Goal: Complete application form: Complete application form

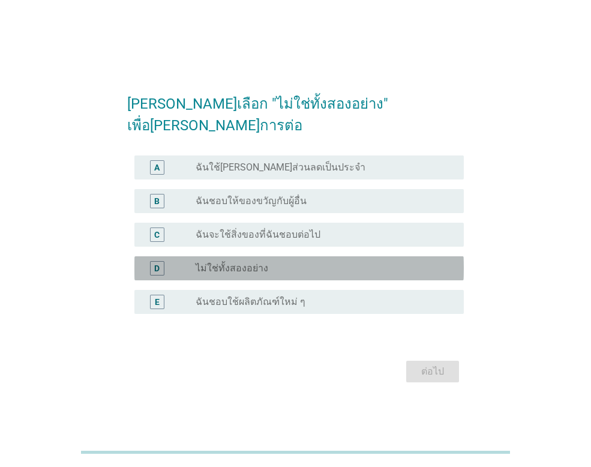
click at [320, 262] on div "radio_button_unchecked ไม่ใช่ทั้งสองอย่าง" at bounding box center [320, 268] width 249 height 12
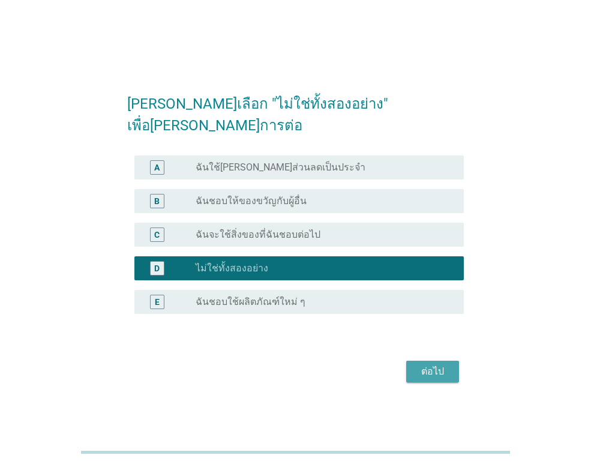
click at [446, 367] on div "ต่อไป" at bounding box center [433, 371] width 34 height 14
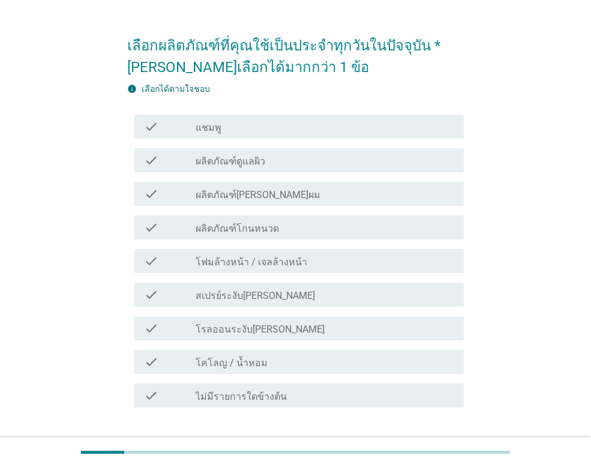
scroll to position [60, 0]
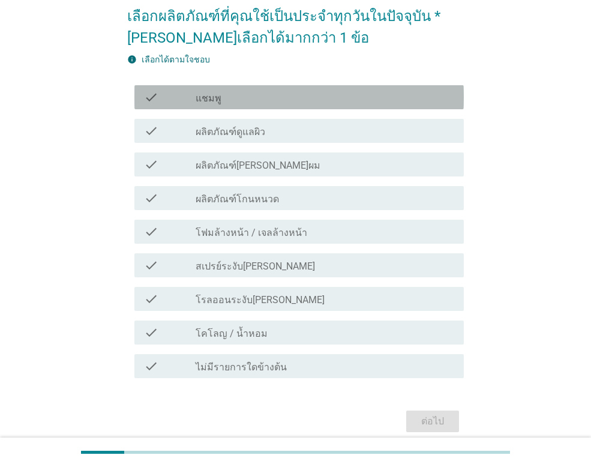
click at [343, 105] on div "check check_box_outline_blank แชมพู" at bounding box center [299, 97] width 330 height 24
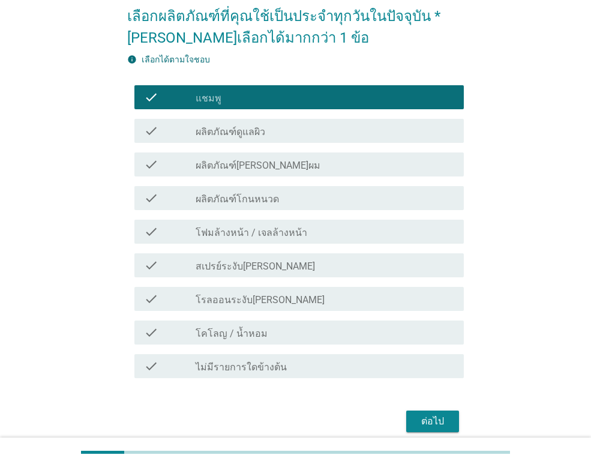
click at [330, 132] on div "check_box_outline_blank ผลิตภัณฑ์ดูแลผิว" at bounding box center [325, 131] width 259 height 14
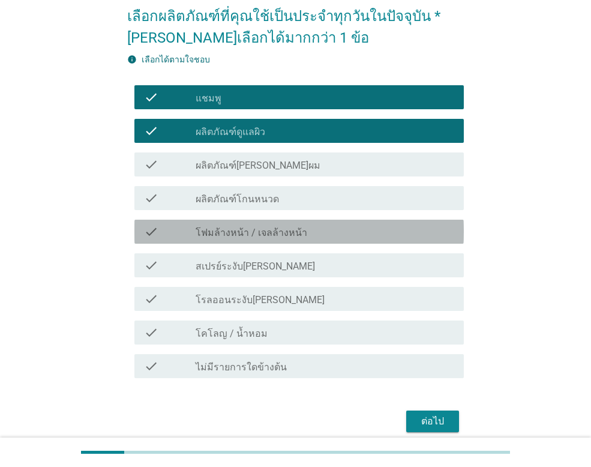
drag, startPoint x: 313, startPoint y: 235, endPoint x: 308, endPoint y: 247, distance: 13.5
click at [312, 237] on div "check_box_outline_blank โฟมล้างหน้า / เจลล้างหน้า" at bounding box center [325, 232] width 259 height 14
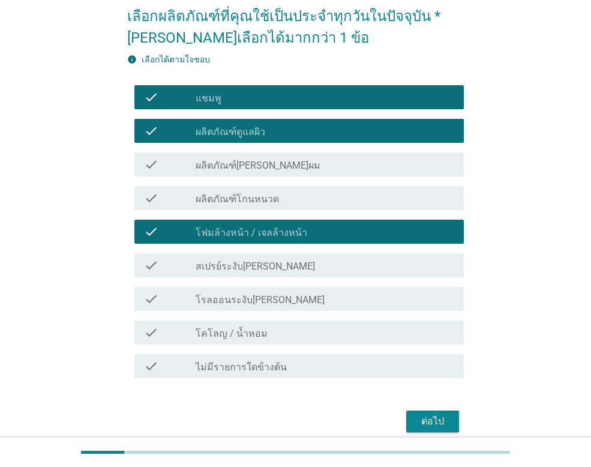
click at [302, 263] on div "check_box_outline_blank สเปรย์ระงับ[PERSON_NAME]" at bounding box center [325, 265] width 259 height 14
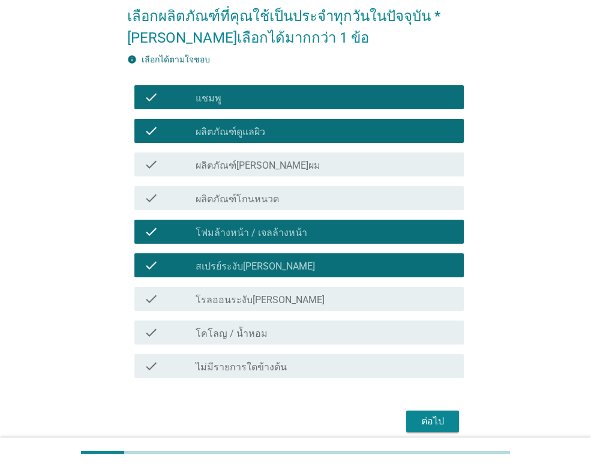
click at [294, 293] on div "check_box_outline_blank โรลออนระงับ[PERSON_NAME]" at bounding box center [325, 299] width 259 height 14
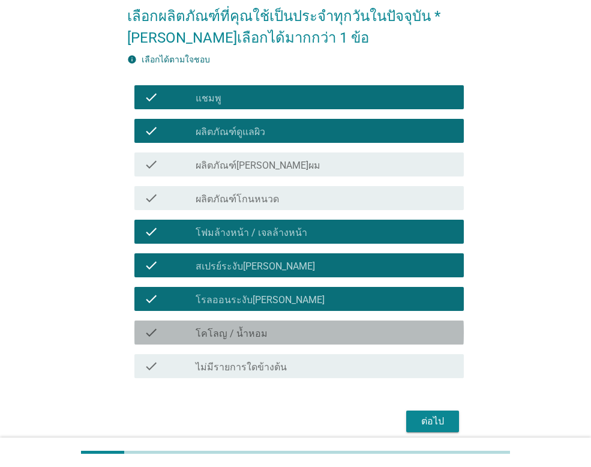
click at [282, 336] on div "check_box_outline_blank โคโลญ / น้ำหอม" at bounding box center [325, 332] width 259 height 14
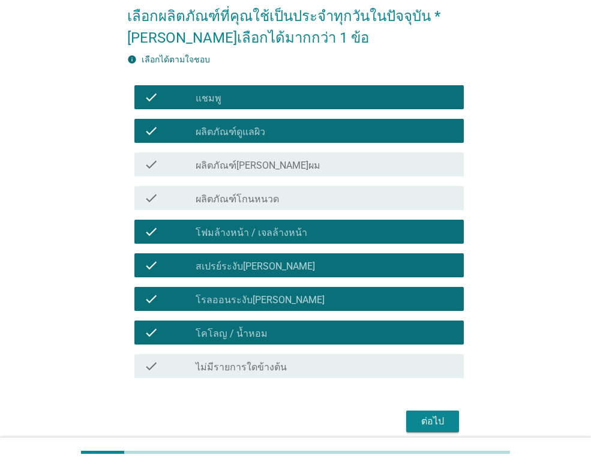
click at [443, 421] on div "ต่อไป" at bounding box center [433, 421] width 34 height 14
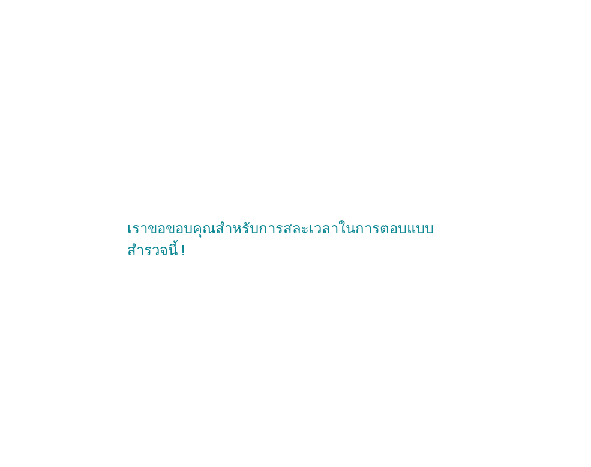
scroll to position [0, 0]
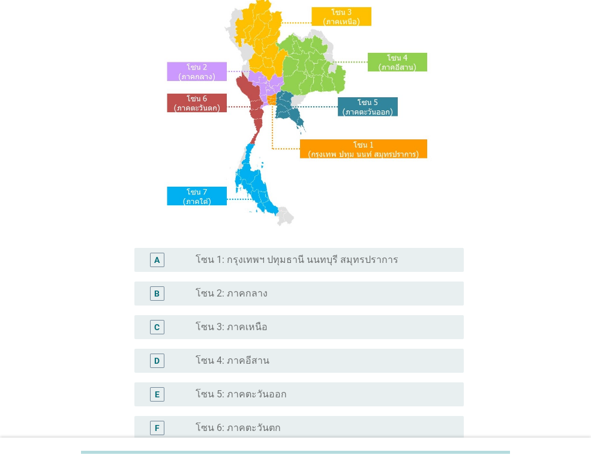
scroll to position [120, 0]
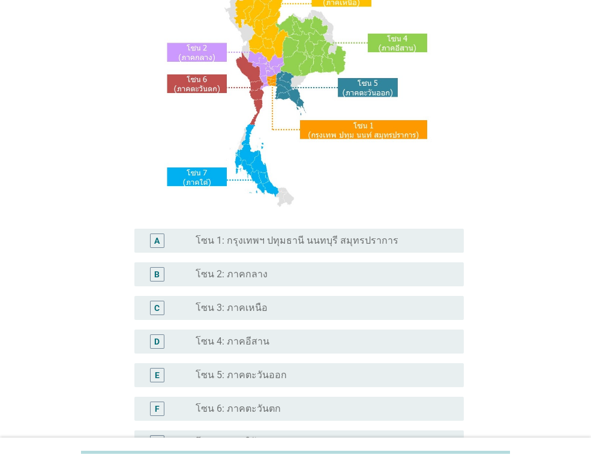
click at [313, 237] on label "โซน 1: กรุงเทพฯ ปทุมธานี นนทบุรี สมุทรปราการ" at bounding box center [297, 241] width 203 height 12
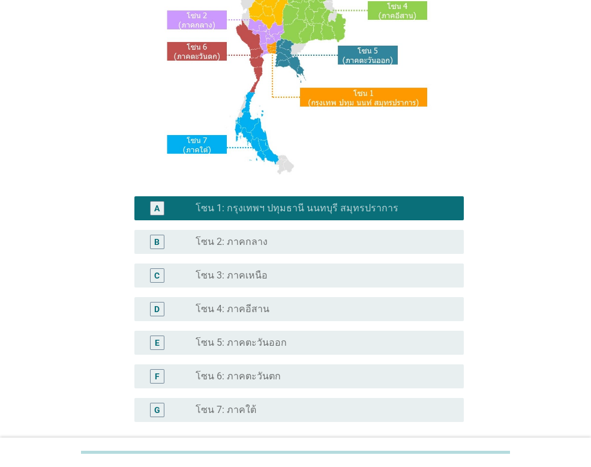
scroll to position [180, 0]
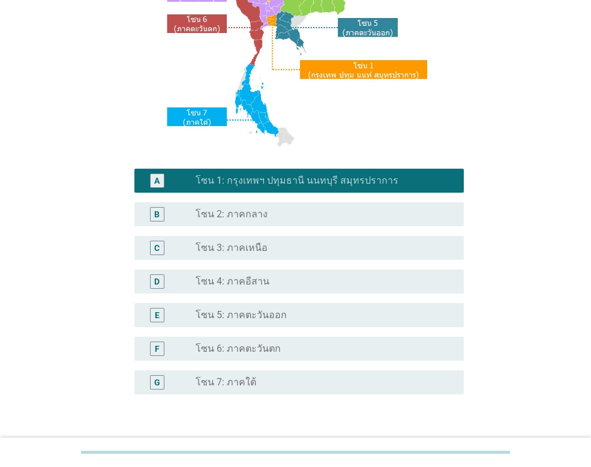
click at [378, 217] on div "radio_button_unchecked โซน 2: ภาคกลาง" at bounding box center [320, 214] width 249 height 12
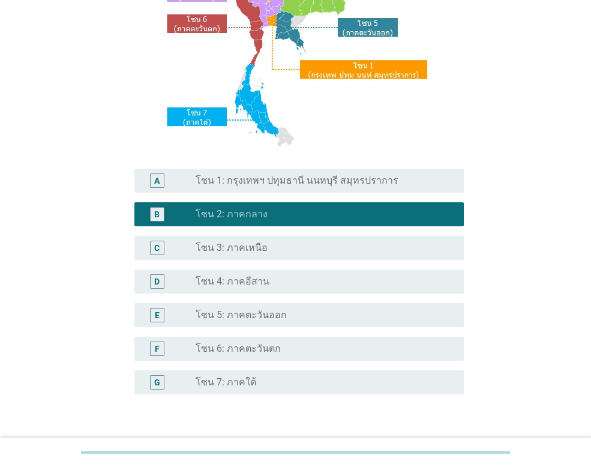
click at [360, 178] on label "โซน 1: กรุงเทพฯ ปทุมธานี นนทบุรี สมุทรปราการ" at bounding box center [297, 181] width 203 height 12
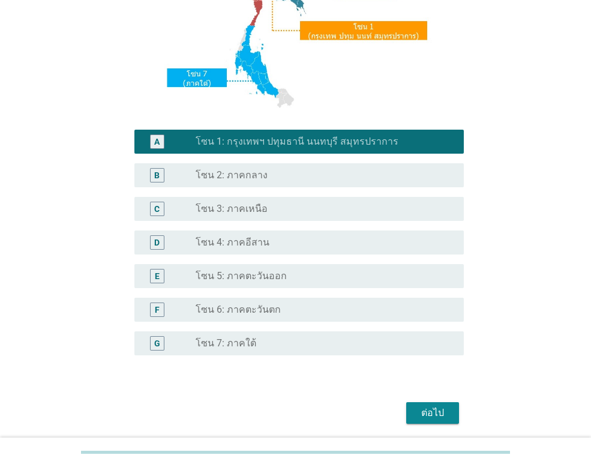
scroll to position [262, 0]
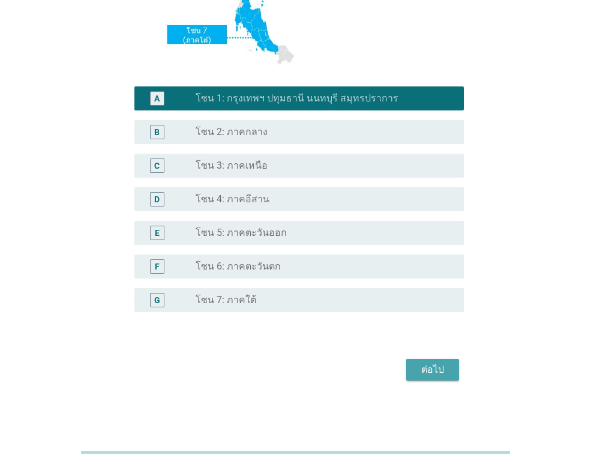
click at [433, 372] on div "ต่อไป" at bounding box center [433, 370] width 34 height 14
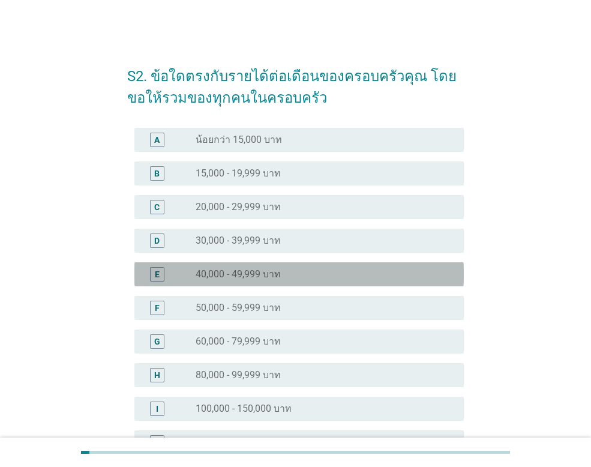
drag, startPoint x: 271, startPoint y: 271, endPoint x: 352, endPoint y: 291, distance: 83.9
click at [271, 272] on label "40,000 - 49,999 บาท" at bounding box center [238, 274] width 85 height 12
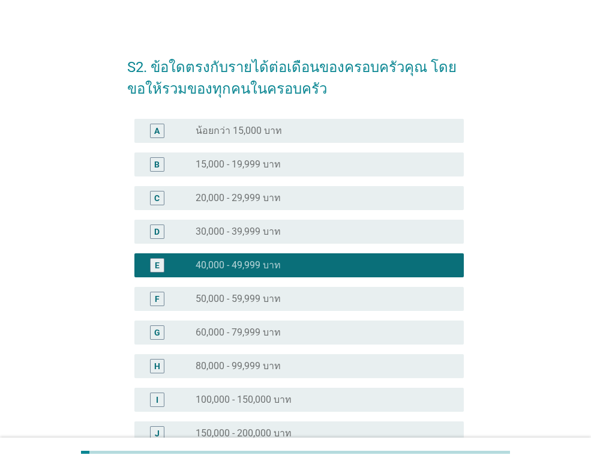
scroll to position [175, 0]
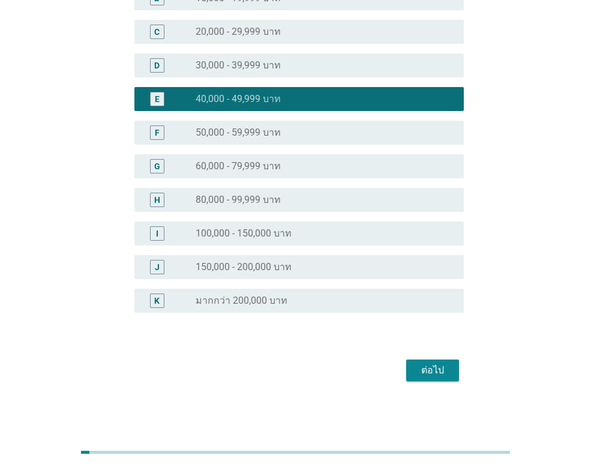
click at [424, 368] on div "ต่อไป" at bounding box center [433, 370] width 34 height 14
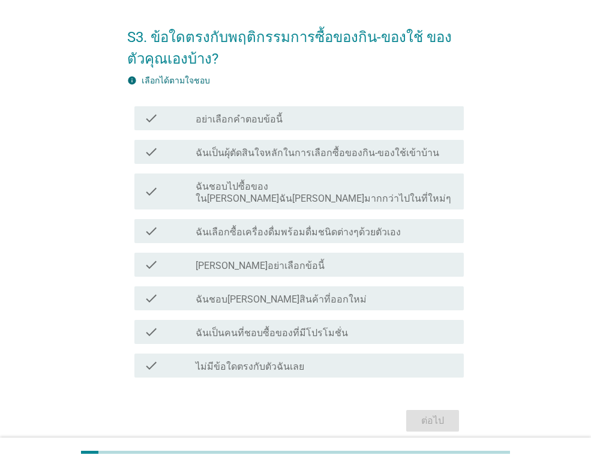
scroll to position [60, 0]
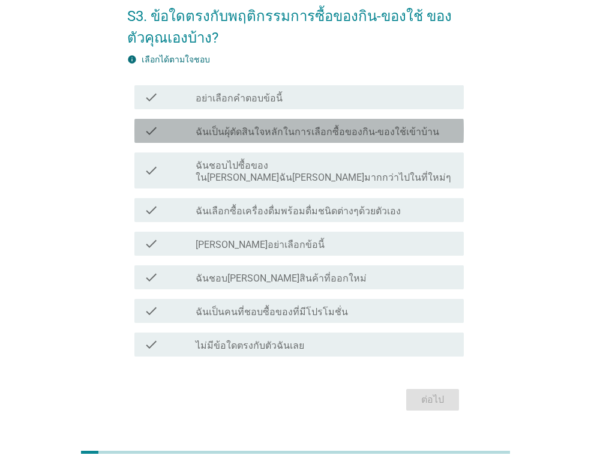
click at [304, 129] on label "ฉันเป็นผุ้ตัดสินใจหลักในการเลือกซื้อของกิน-ของใช้เข้าบ้าน" at bounding box center [318, 132] width 244 height 12
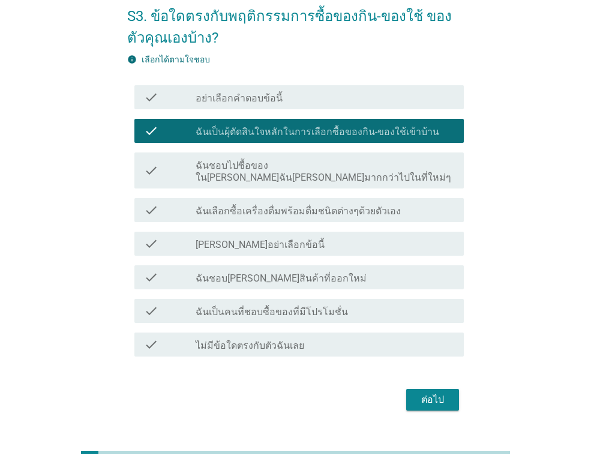
click at [289, 163] on label "ฉันชอบไปซื้อของใน[PERSON_NAME]ฉัน[PERSON_NAME]มากกว่าไปในที่ใหม่ๆ" at bounding box center [325, 172] width 259 height 24
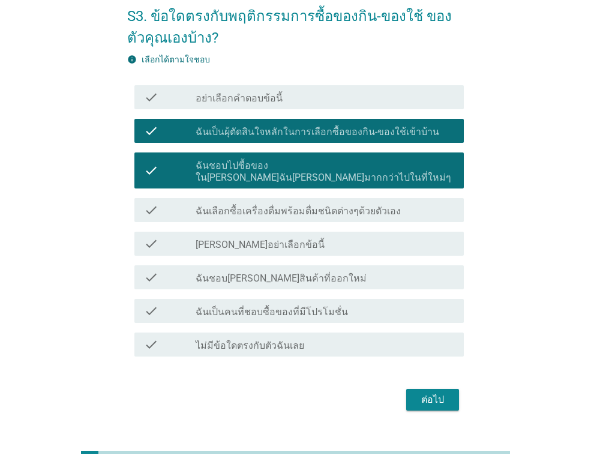
click at [280, 205] on label "ฉันเลือกซื้อเครื่องดื่มพร้อมดื่มชนิดต่างๆด้วยตัวเอง" at bounding box center [298, 211] width 205 height 12
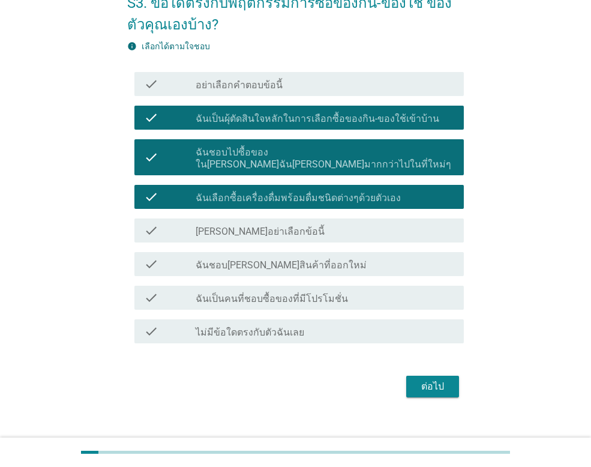
scroll to position [77, 0]
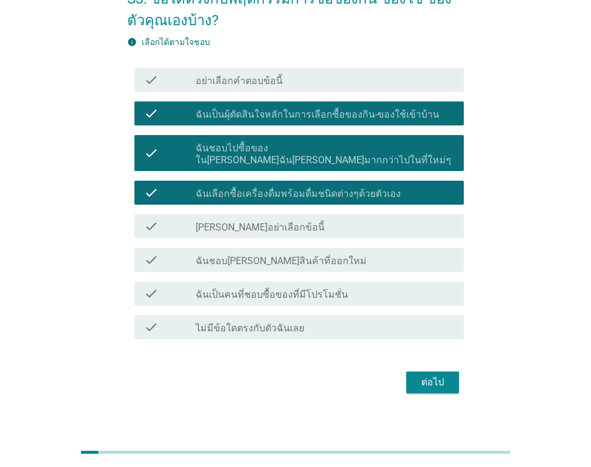
click at [370, 253] on div "check_box_outline_blank ฉันชอบ[PERSON_NAME]สินค้าที่ออกใหม่" at bounding box center [325, 260] width 259 height 14
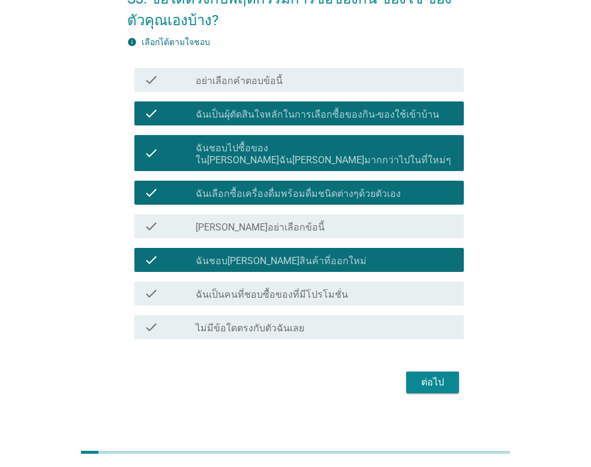
click at [367, 288] on div "check_box_outline_blank ฉันเป็นคนที่ชอบซื้อของที่มีโปรโมชั่น" at bounding box center [325, 293] width 259 height 14
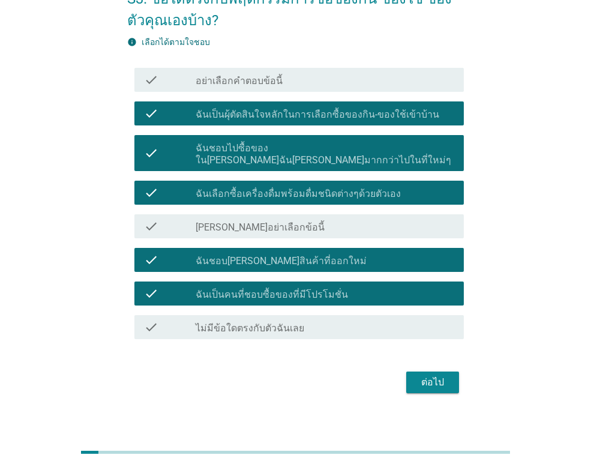
click at [438, 381] on button "ต่อไป" at bounding box center [432, 383] width 53 height 22
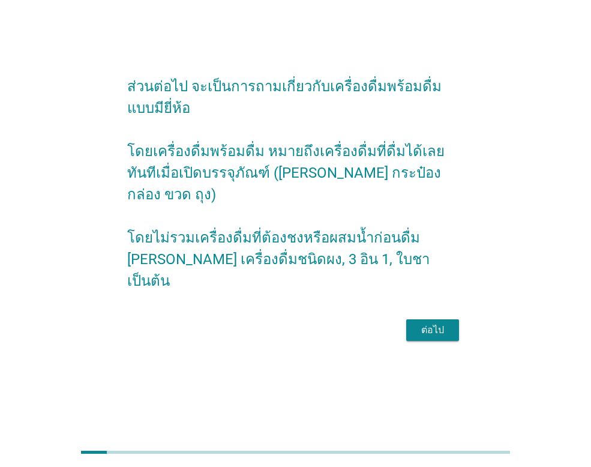
scroll to position [0, 0]
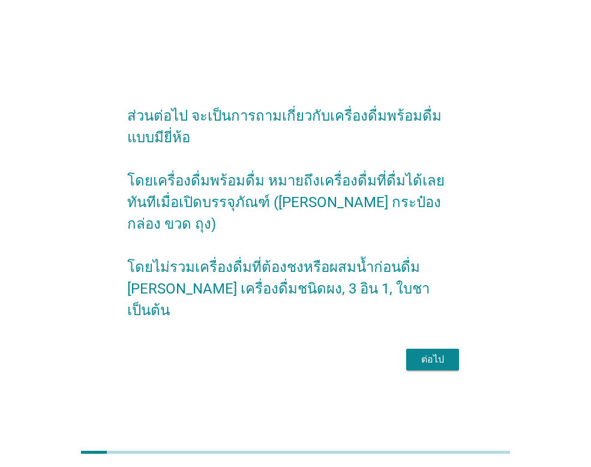
click at [427, 352] on div "ต่อไป" at bounding box center [433, 359] width 34 height 14
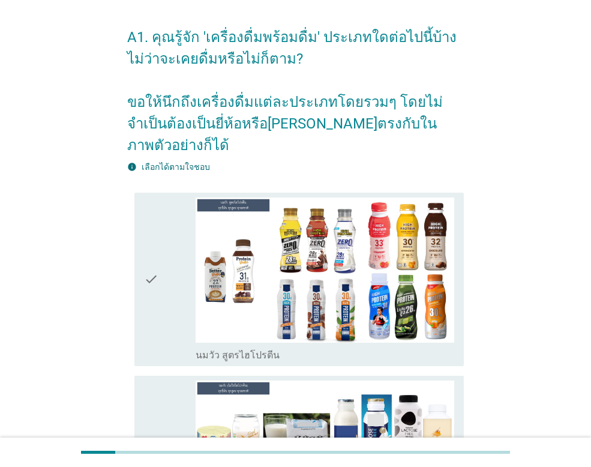
scroll to position [60, 0]
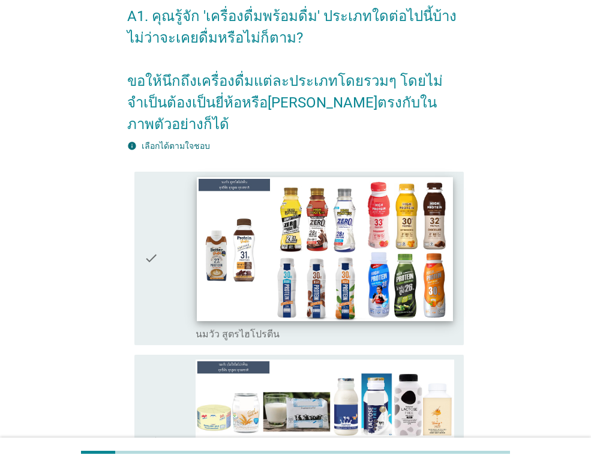
click at [220, 235] on img at bounding box center [325, 249] width 256 height 144
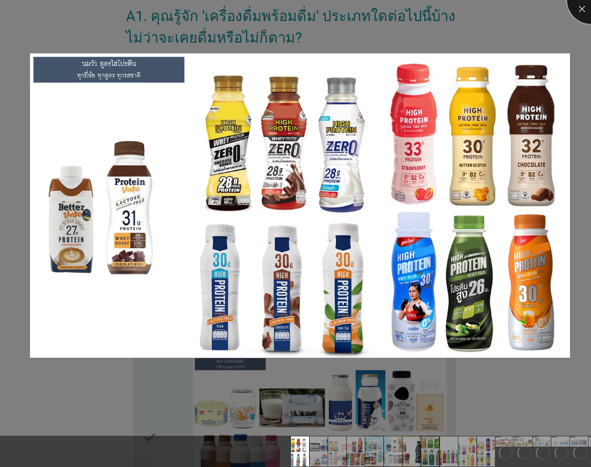
click at [578, 11] on div at bounding box center [591, 0] width 48 height 48
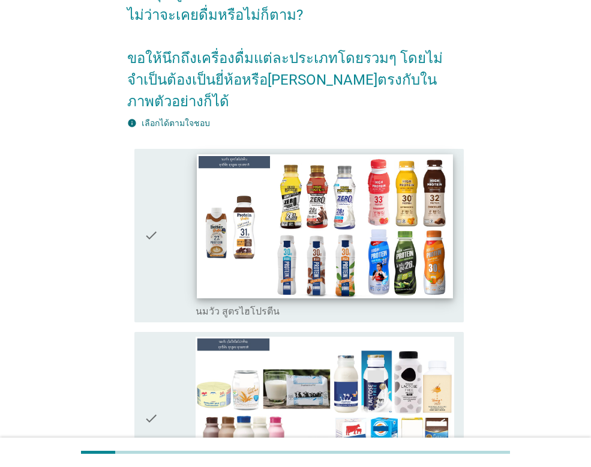
scroll to position [0, 0]
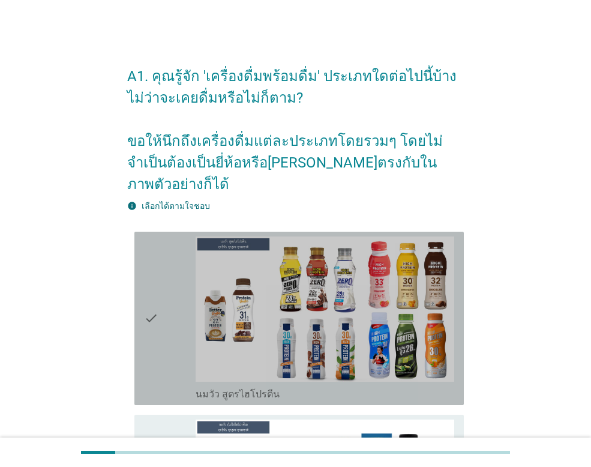
click at [142, 299] on div "check check_box_outline_blank นมวัว สูตรไฮโปรตีน" at bounding box center [299, 318] width 330 height 173
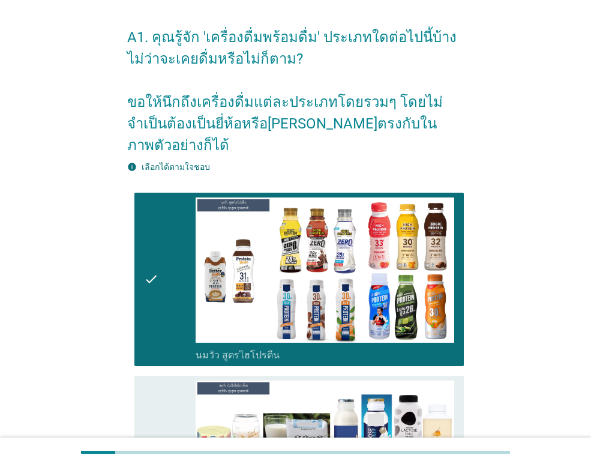
scroll to position [240, 0]
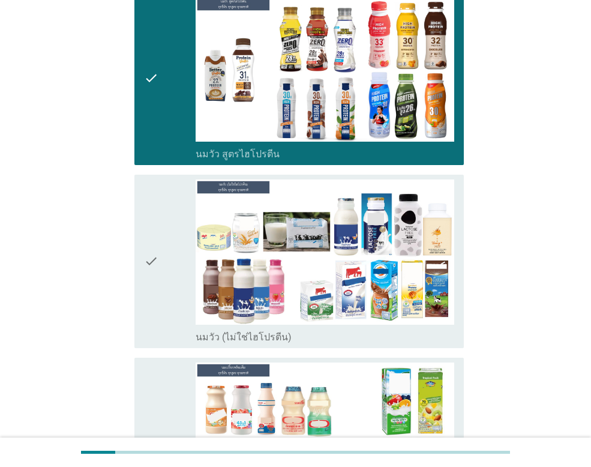
click at [163, 252] on div "check" at bounding box center [170, 262] width 52 height 164
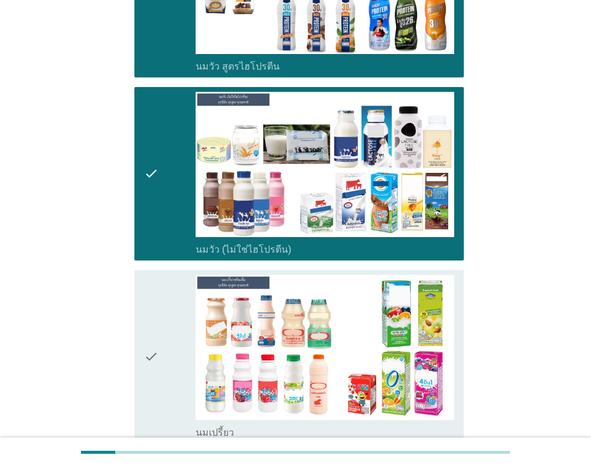
scroll to position [480, 0]
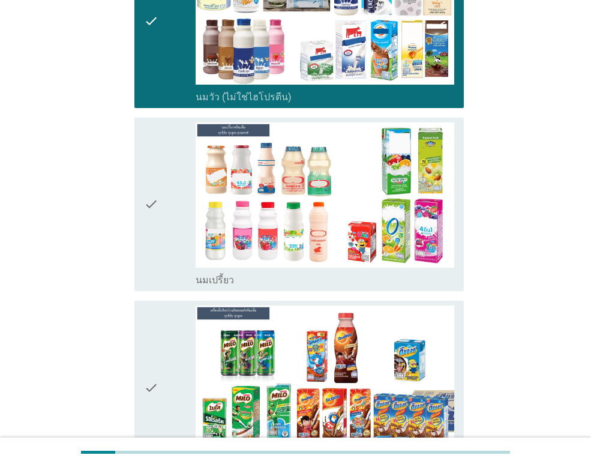
click at [145, 201] on icon "check" at bounding box center [151, 204] width 14 height 164
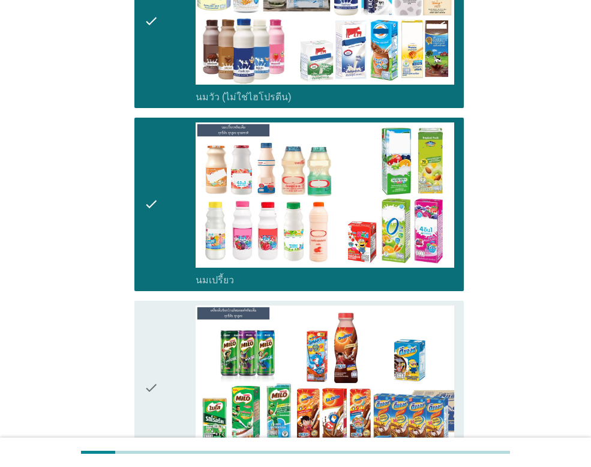
click at [163, 322] on div "check" at bounding box center [170, 388] width 52 height 164
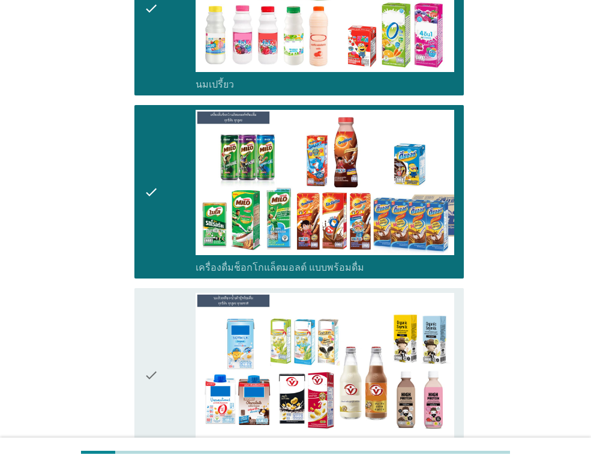
scroll to position [780, 0]
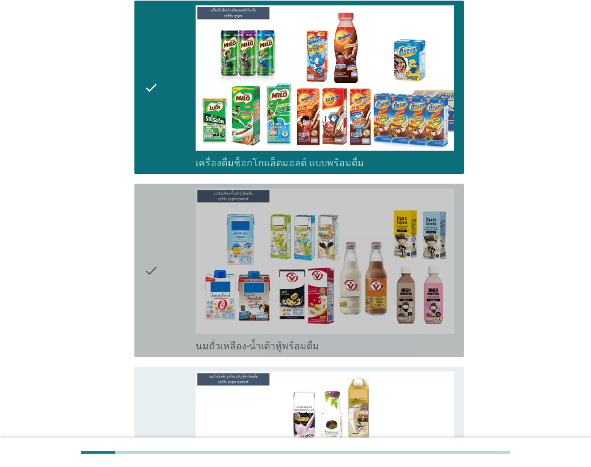
click at [173, 276] on div "check" at bounding box center [170, 271] width 52 height 164
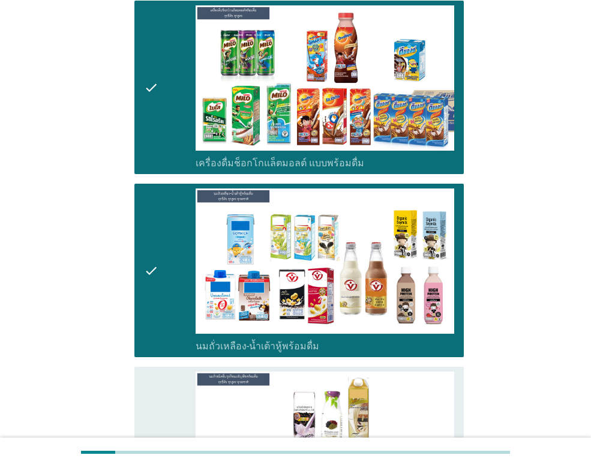
click at [170, 375] on div "check" at bounding box center [170, 460] width 52 height 176
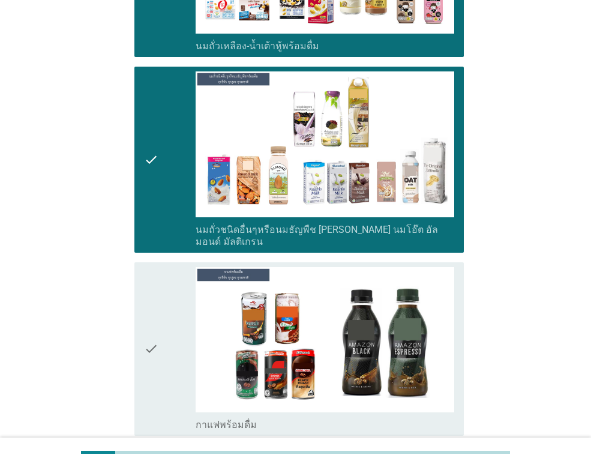
click at [163, 309] on div "check" at bounding box center [170, 349] width 52 height 164
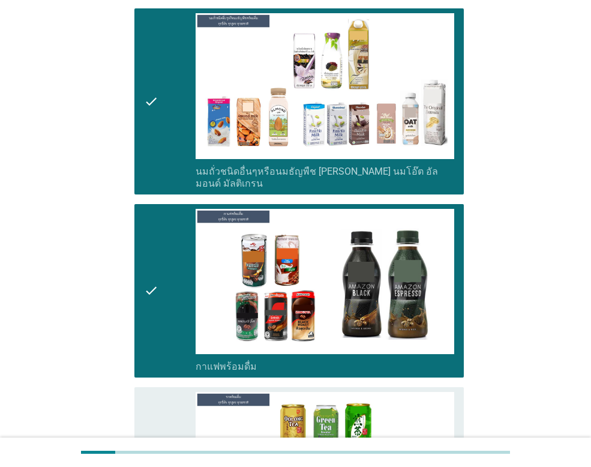
scroll to position [1261, 0]
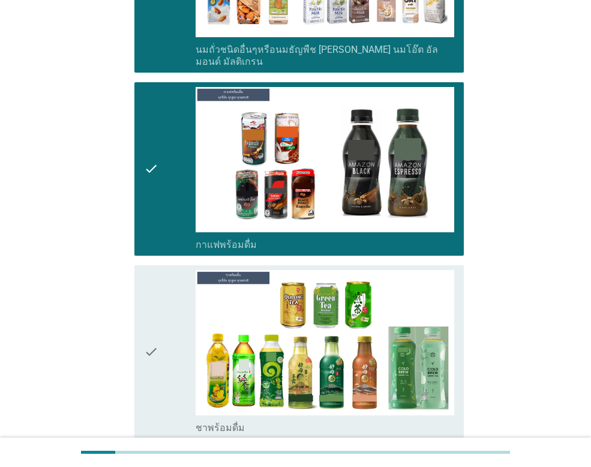
click at [174, 134] on div "check" at bounding box center [170, 169] width 52 height 164
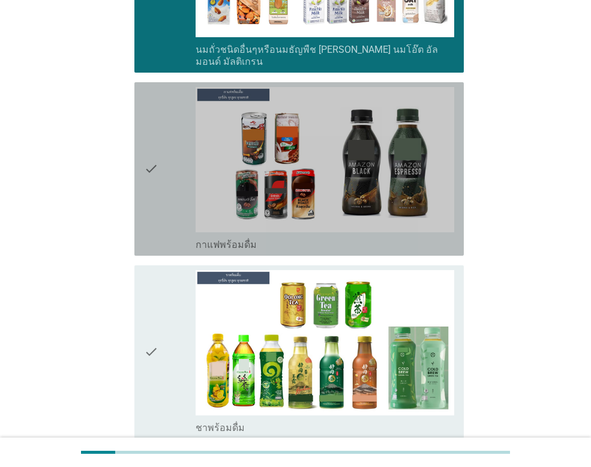
drag, startPoint x: 163, startPoint y: 149, endPoint x: 152, endPoint y: 203, distance: 54.5
click at [164, 152] on div "check" at bounding box center [170, 169] width 52 height 164
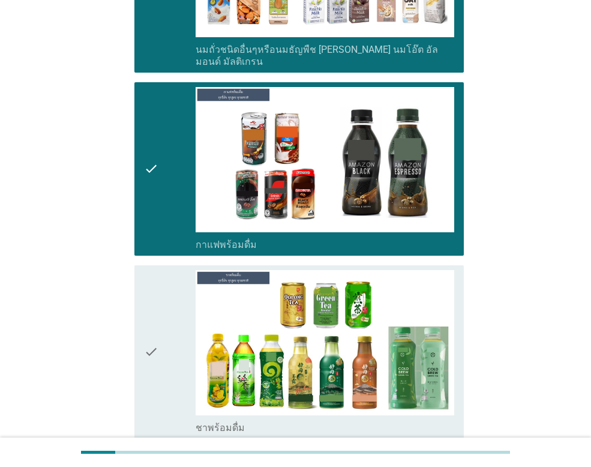
click at [150, 281] on icon "check" at bounding box center [151, 352] width 14 height 164
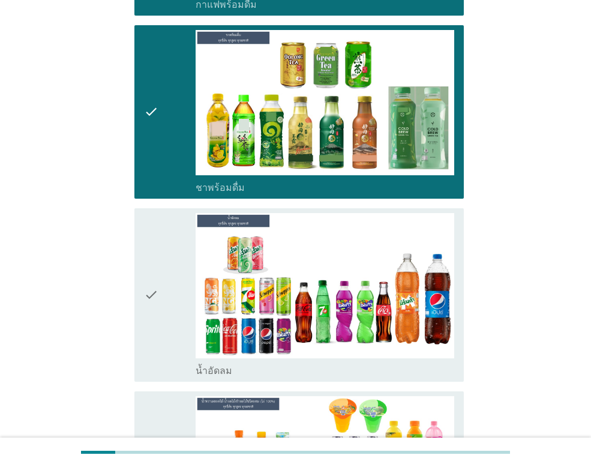
click at [164, 301] on div "check" at bounding box center [170, 295] width 52 height 164
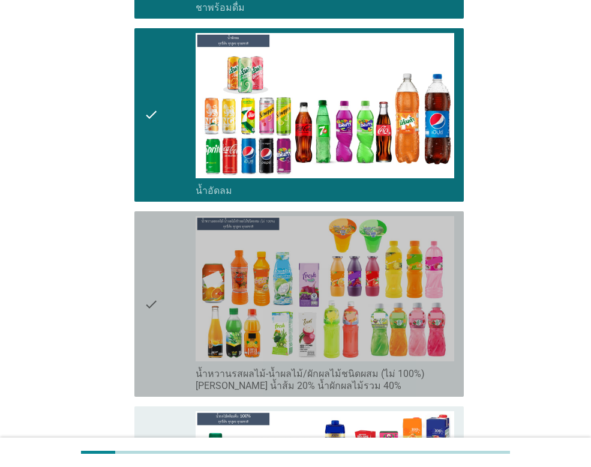
drag, startPoint x: 149, startPoint y: 238, endPoint x: 152, endPoint y: 276, distance: 37.9
click at [149, 240] on icon "check" at bounding box center [151, 304] width 14 height 176
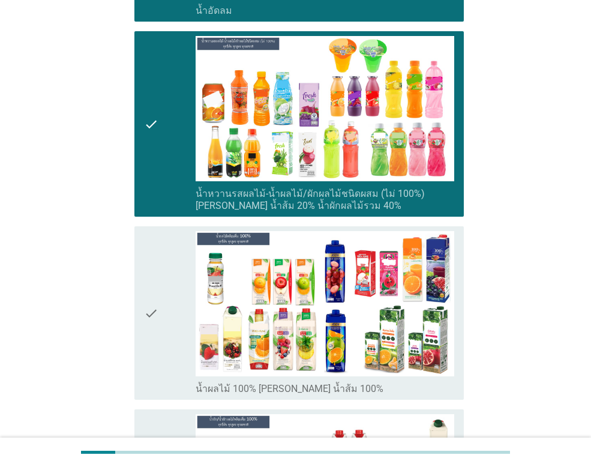
click at [151, 266] on icon "check" at bounding box center [151, 313] width 14 height 164
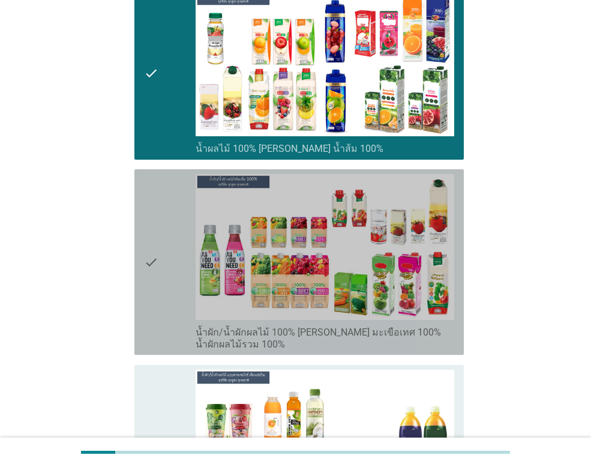
click at [150, 277] on icon "check" at bounding box center [151, 262] width 14 height 176
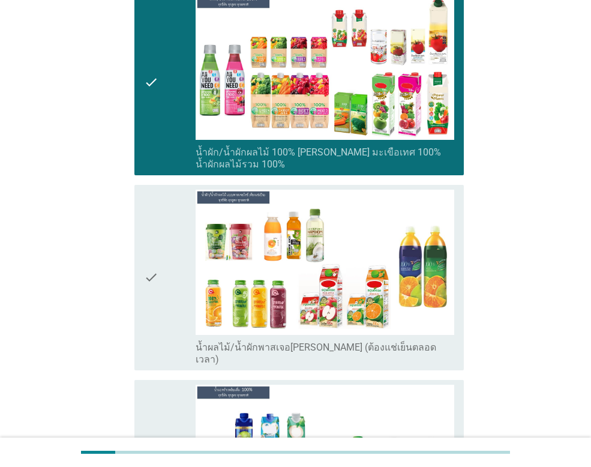
click at [150, 276] on icon "check" at bounding box center [151, 278] width 14 height 176
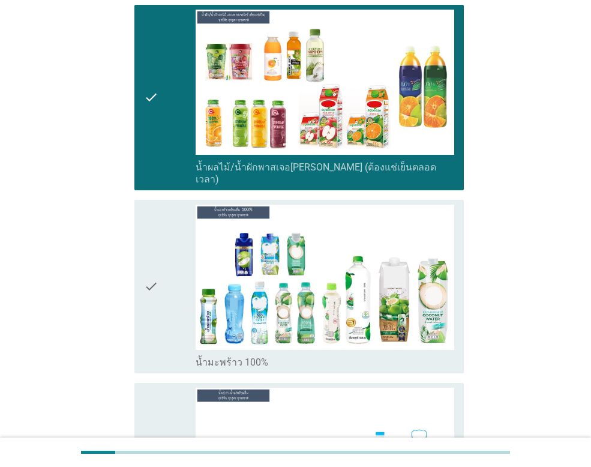
click at [150, 275] on icon "check" at bounding box center [151, 287] width 14 height 164
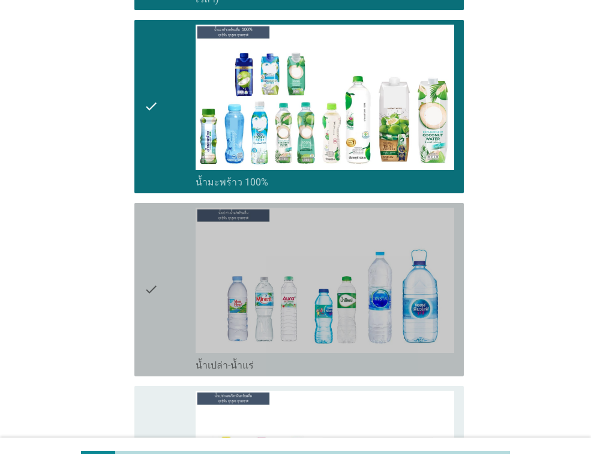
click at [150, 275] on icon "check" at bounding box center [151, 290] width 14 height 164
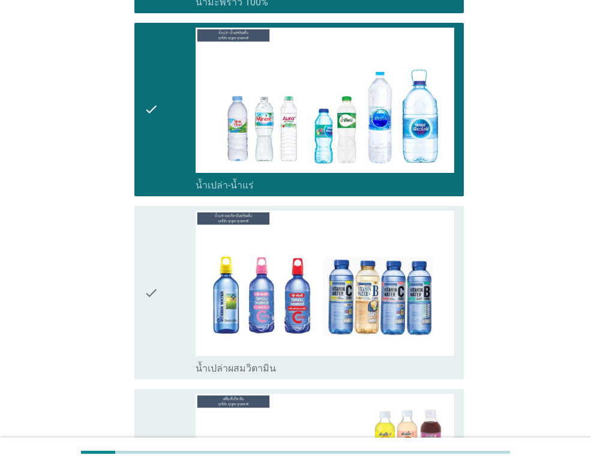
click at [150, 275] on icon "check" at bounding box center [151, 293] width 14 height 164
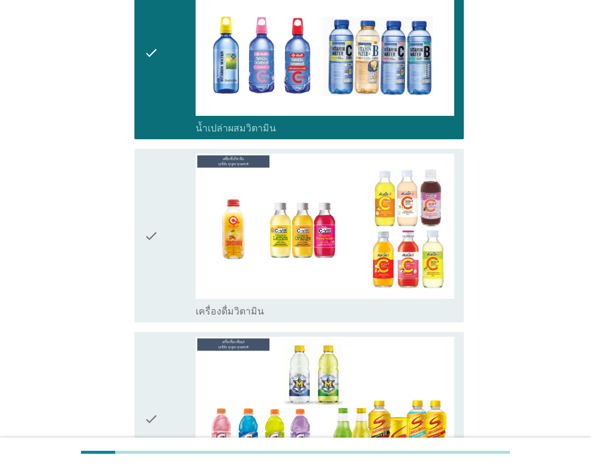
click at [150, 275] on div "check check_box_outline_blank เครื่องดื่มวิตามิน" at bounding box center [299, 235] width 330 height 173
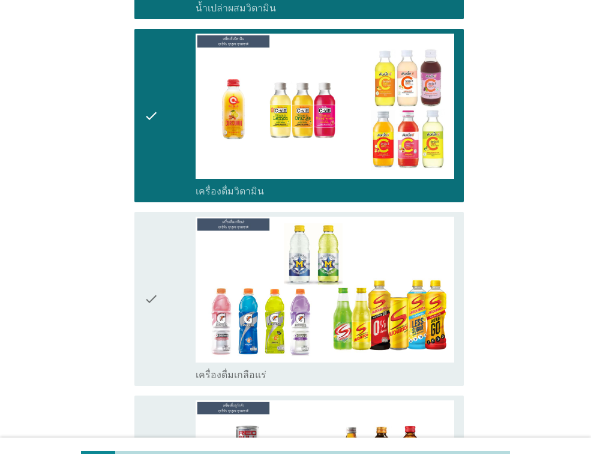
click at [150, 275] on icon "check" at bounding box center [151, 299] width 14 height 164
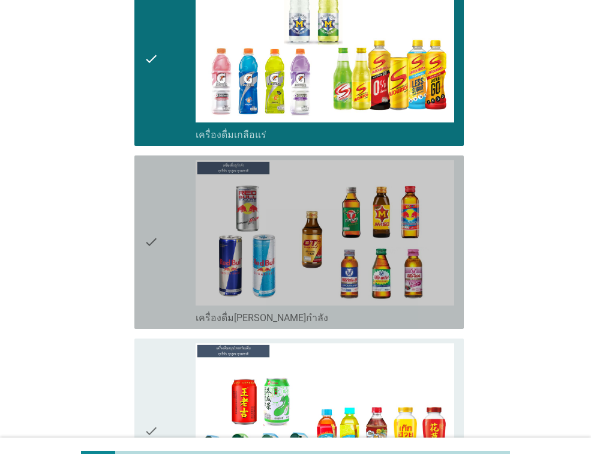
click at [150, 276] on icon "check" at bounding box center [151, 242] width 14 height 164
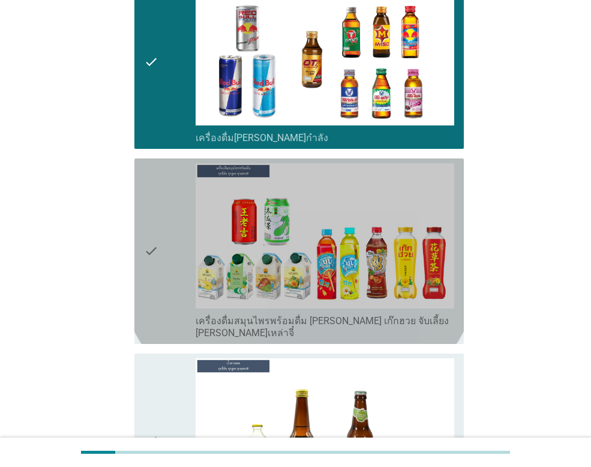
click at [150, 276] on icon "check" at bounding box center [151, 251] width 14 height 176
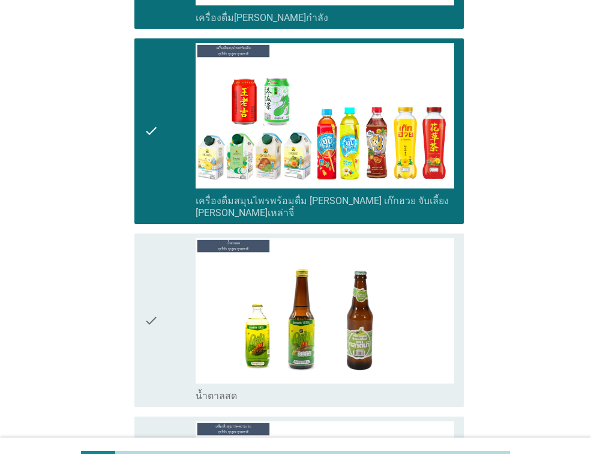
click at [150, 276] on icon "check" at bounding box center [151, 320] width 14 height 164
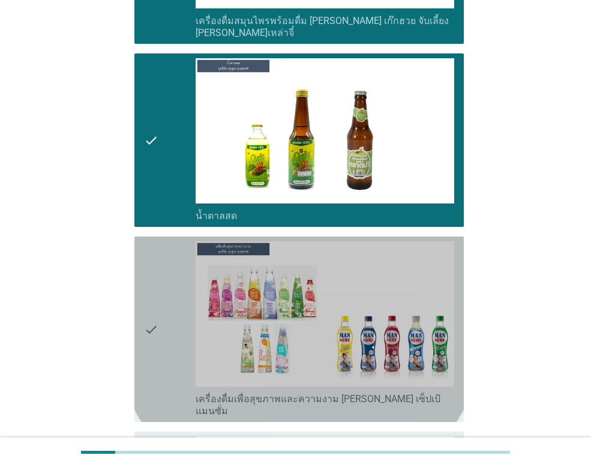
click at [150, 276] on icon "check" at bounding box center [151, 329] width 14 height 176
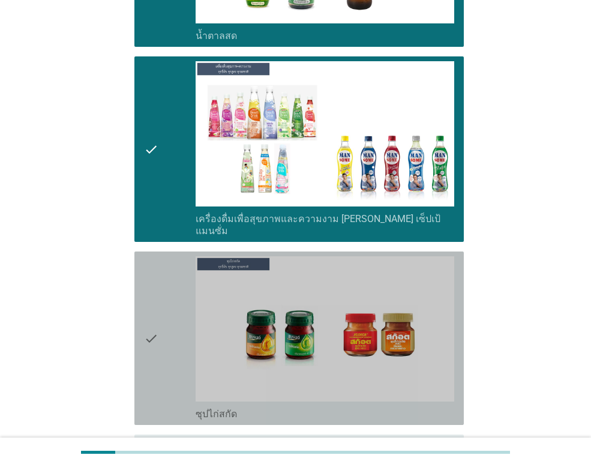
click at [150, 275] on icon "check" at bounding box center [151, 338] width 14 height 164
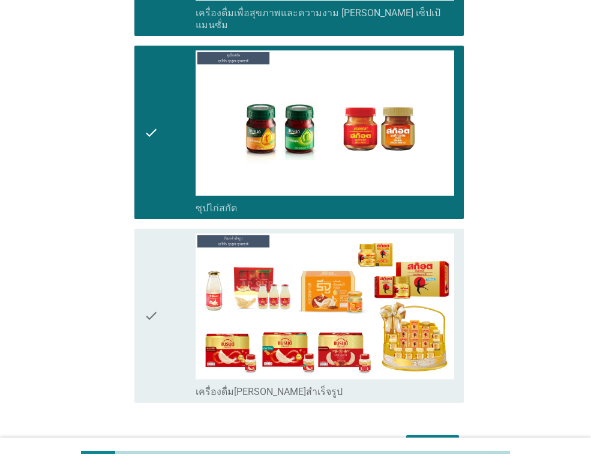
scroll to position [4294, 0]
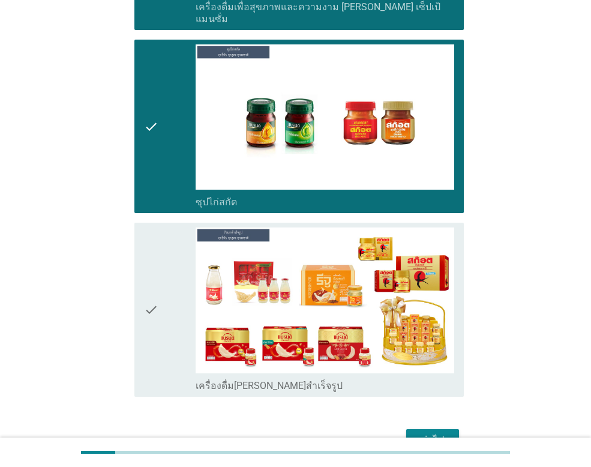
click at [150, 275] on icon "check" at bounding box center [151, 310] width 14 height 164
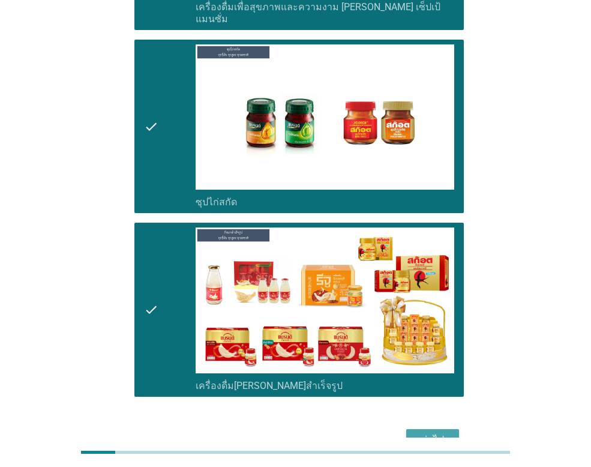
click at [444, 433] on div "ต่อไป" at bounding box center [433, 440] width 34 height 14
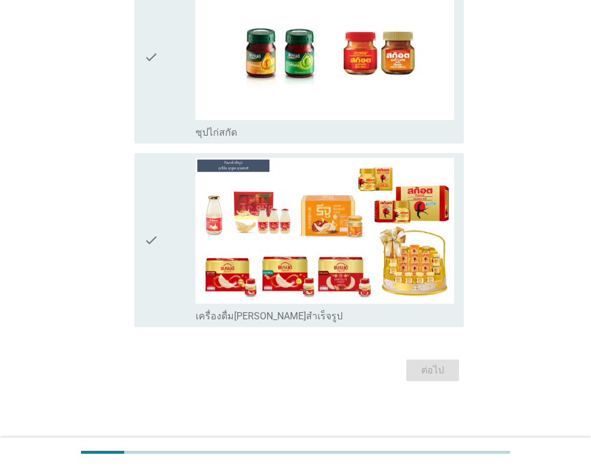
scroll to position [0, 0]
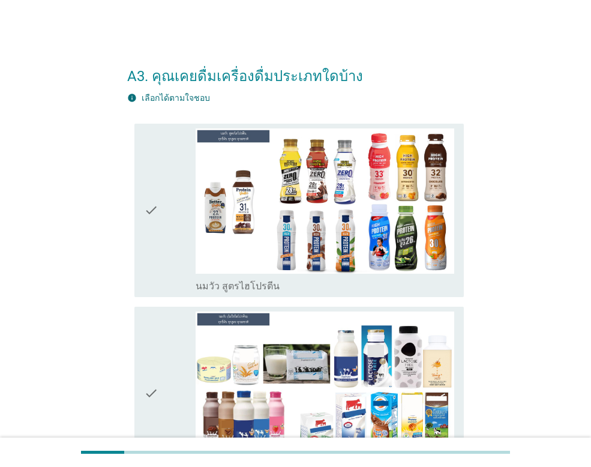
click at [142, 204] on div "check check_box_outline_blank นมวัว สูตรไฮโปรตีน" at bounding box center [299, 210] width 330 height 173
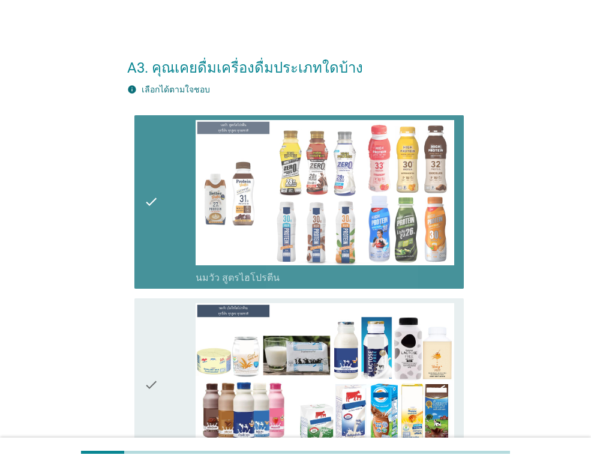
scroll to position [180, 0]
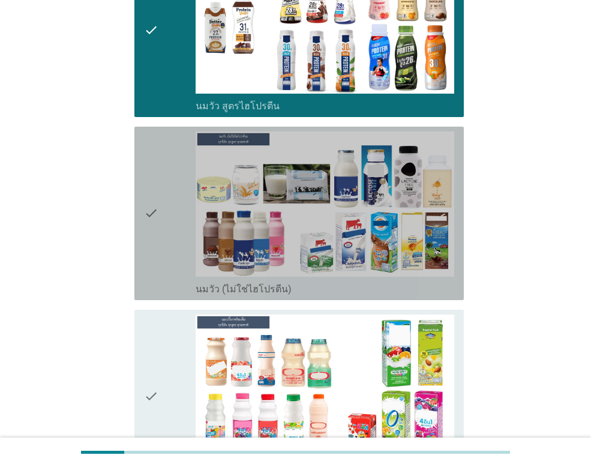
click at [153, 198] on icon "check" at bounding box center [151, 213] width 14 height 164
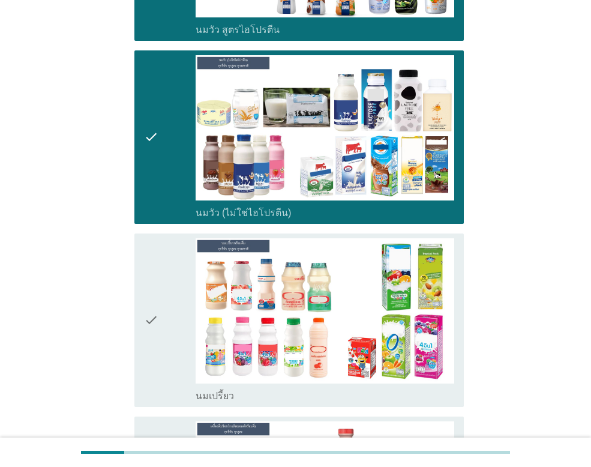
scroll to position [360, 0]
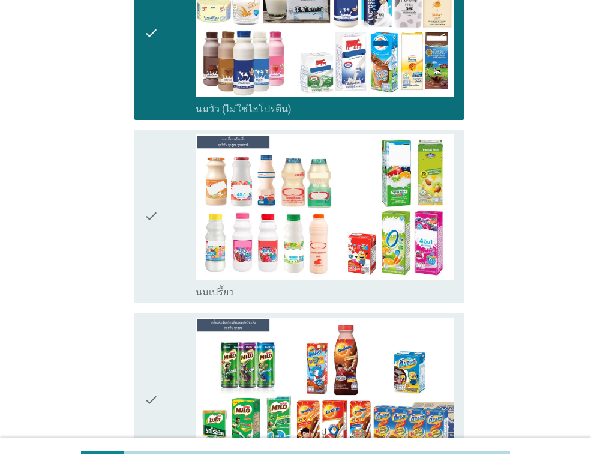
click at [155, 197] on icon "check" at bounding box center [151, 216] width 14 height 164
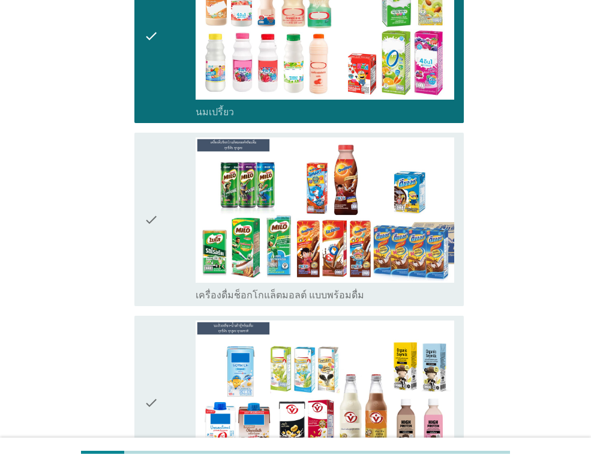
click at [155, 196] on icon "check" at bounding box center [151, 219] width 14 height 164
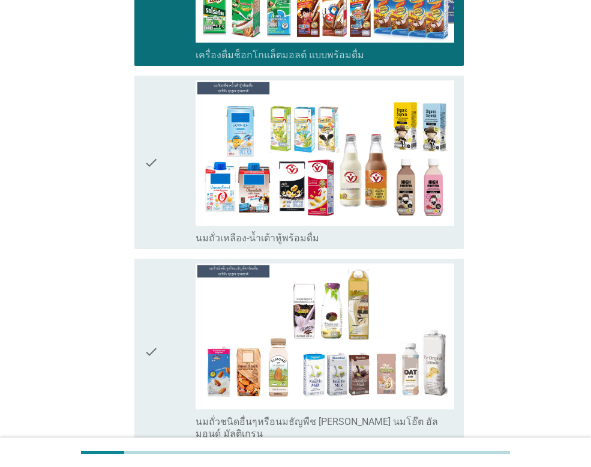
click at [158, 192] on icon "check" at bounding box center [151, 162] width 14 height 164
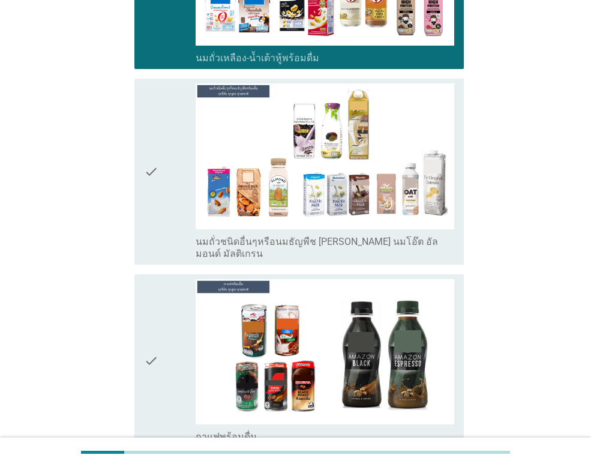
click at [158, 192] on icon "check" at bounding box center [151, 171] width 14 height 176
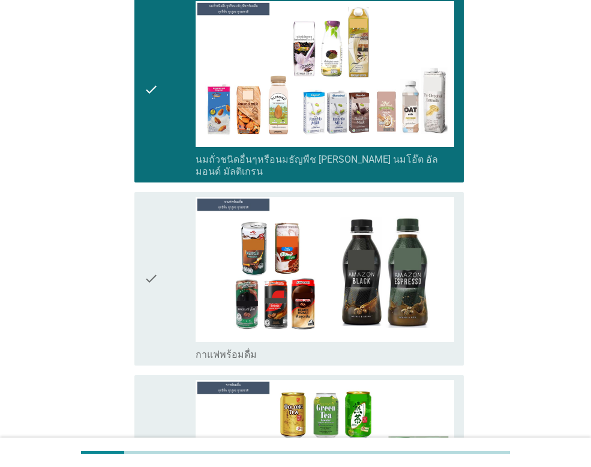
scroll to position [1141, 0]
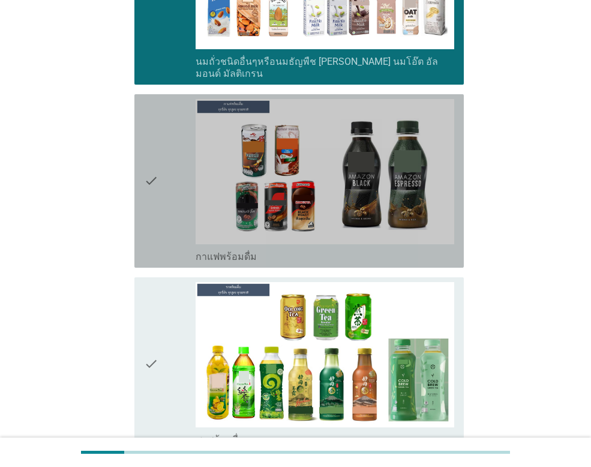
click at [158, 192] on icon "check" at bounding box center [151, 181] width 14 height 164
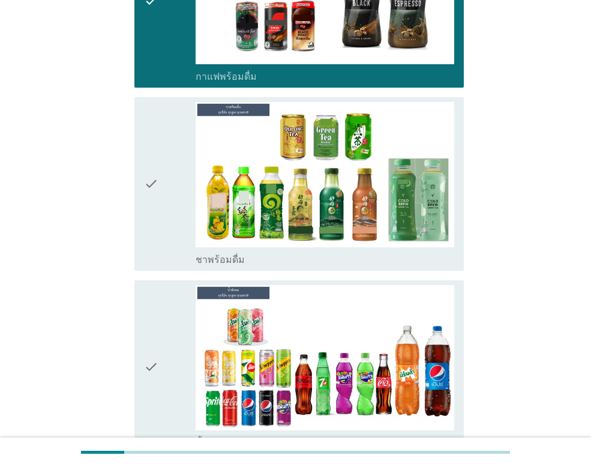
click at [157, 192] on icon "check" at bounding box center [151, 184] width 14 height 164
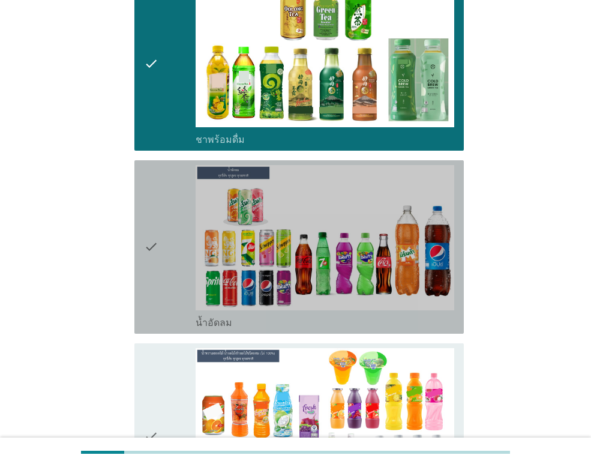
click at [157, 192] on icon "check" at bounding box center [151, 247] width 14 height 164
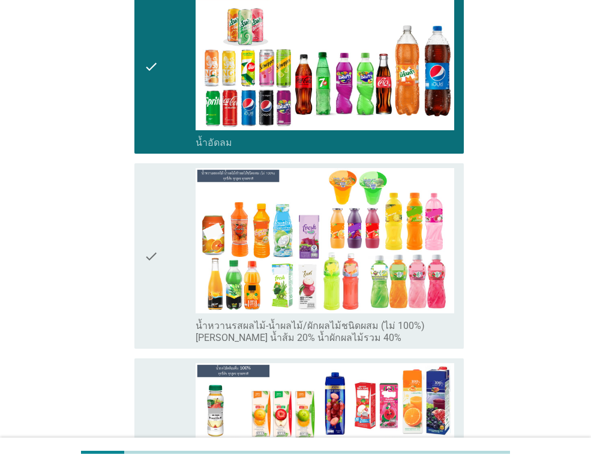
click at [157, 192] on icon "check" at bounding box center [151, 256] width 14 height 176
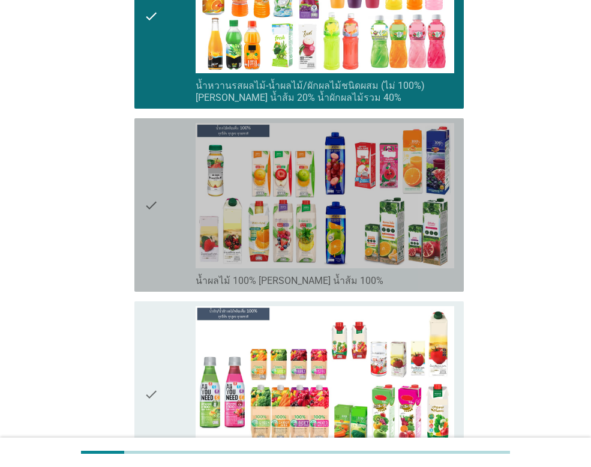
click at [157, 192] on icon "check" at bounding box center [151, 205] width 14 height 164
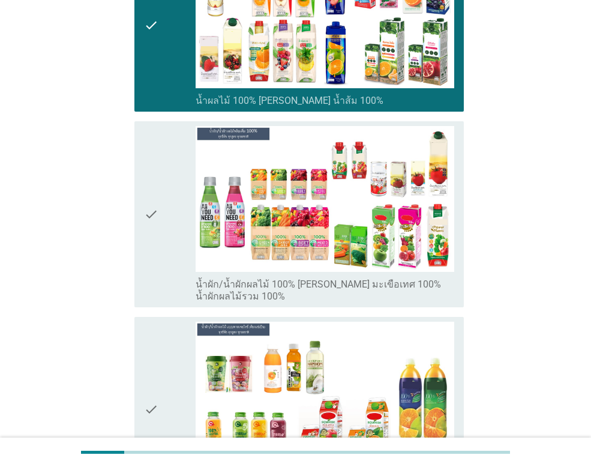
click at [156, 192] on icon "check" at bounding box center [151, 214] width 14 height 176
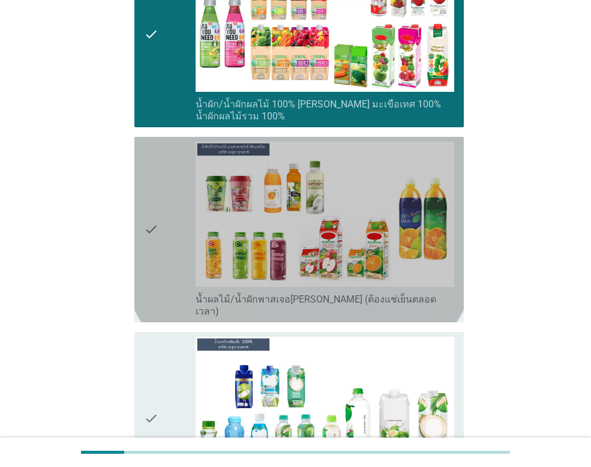
click at [156, 192] on icon "check" at bounding box center [151, 230] width 14 height 176
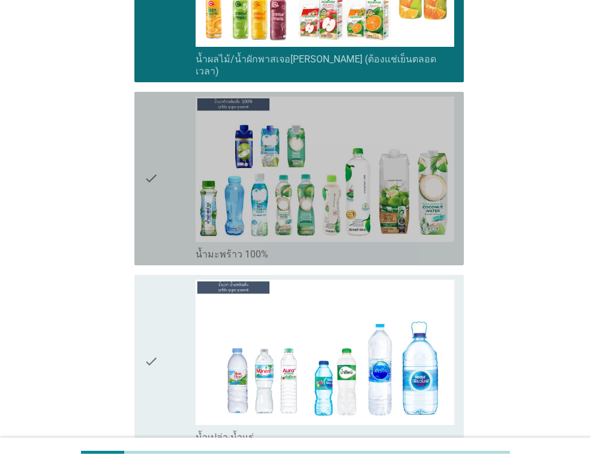
click at [156, 192] on icon "check" at bounding box center [151, 179] width 14 height 164
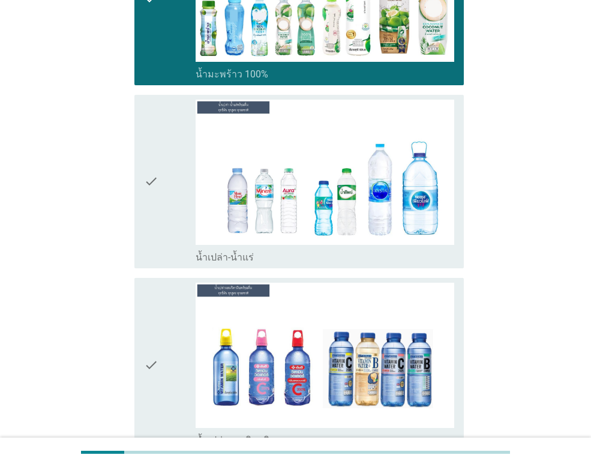
click at [156, 192] on icon "check" at bounding box center [151, 182] width 14 height 164
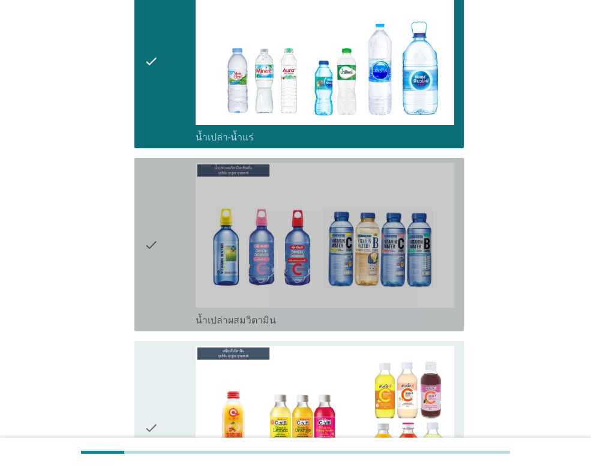
click at [156, 192] on icon "check" at bounding box center [151, 245] width 14 height 164
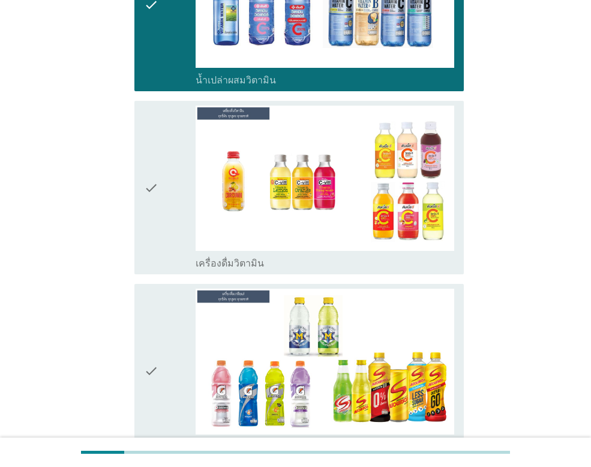
click at [155, 192] on icon "check" at bounding box center [151, 188] width 14 height 164
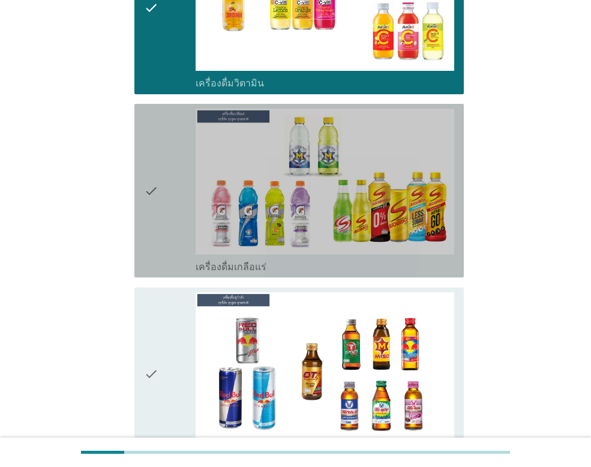
click at [155, 192] on icon "check" at bounding box center [151, 191] width 14 height 164
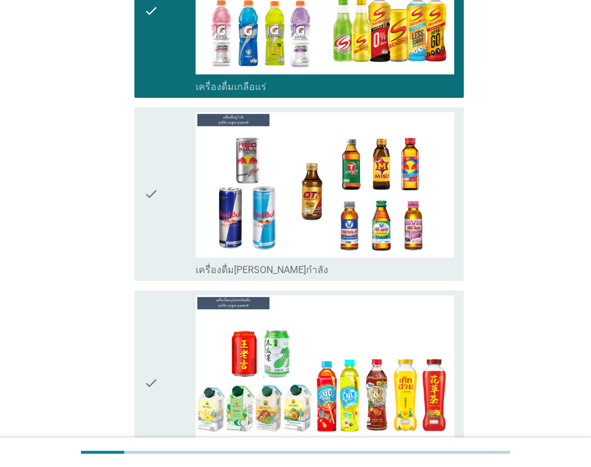
click at [155, 192] on icon "check" at bounding box center [151, 194] width 14 height 164
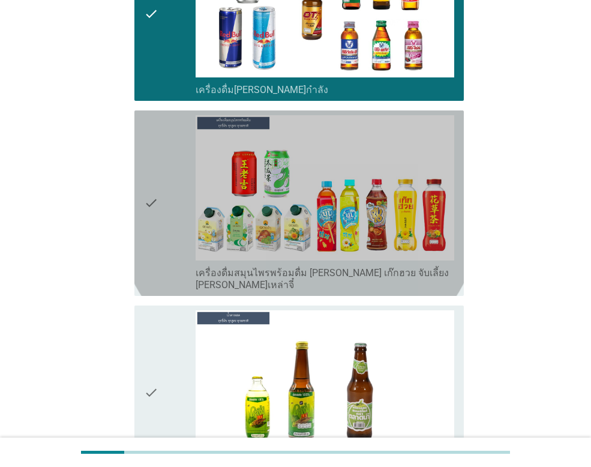
click at [155, 192] on icon "check" at bounding box center [151, 203] width 14 height 176
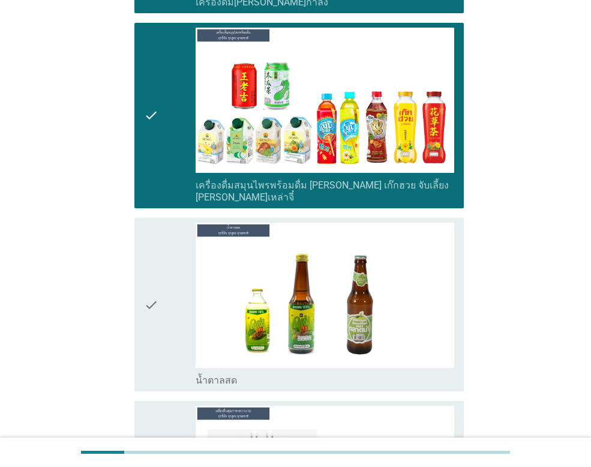
scroll to position [3722, 0]
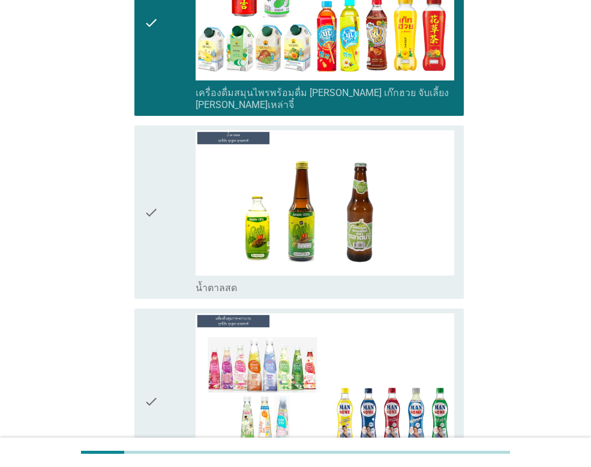
click at [155, 192] on icon "check" at bounding box center [151, 212] width 14 height 164
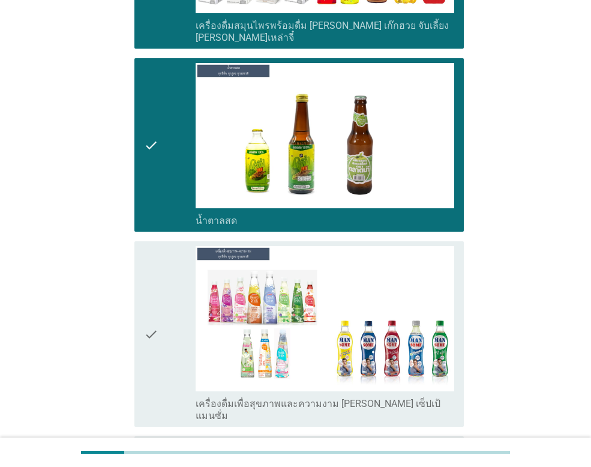
scroll to position [3902, 0]
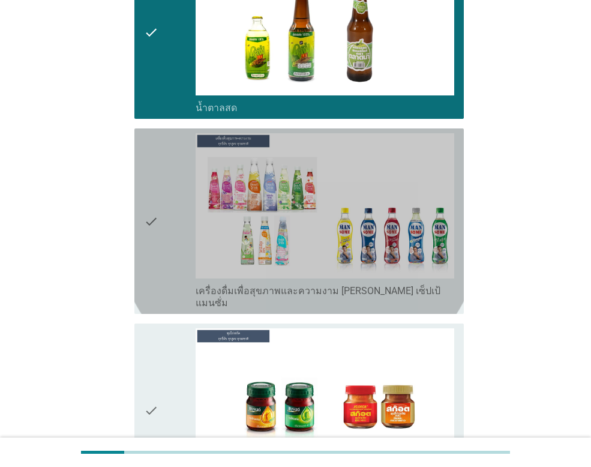
click at [155, 192] on icon "check" at bounding box center [151, 221] width 14 height 176
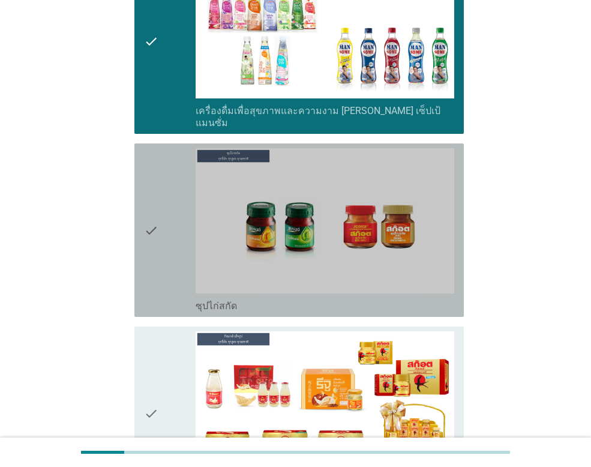
click at [155, 192] on icon "check" at bounding box center [151, 230] width 14 height 164
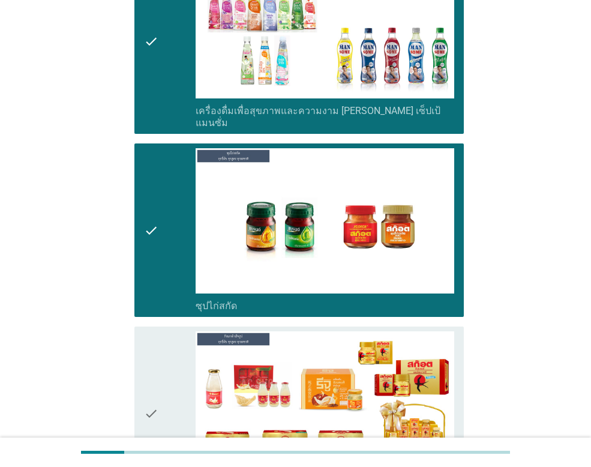
scroll to position [4202, 0]
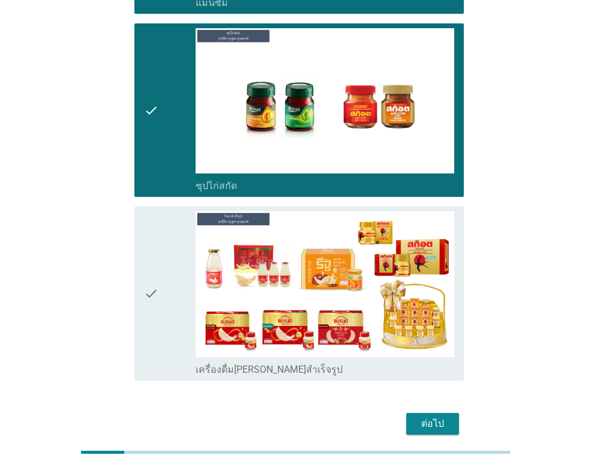
click at [155, 211] on icon "check" at bounding box center [151, 293] width 14 height 164
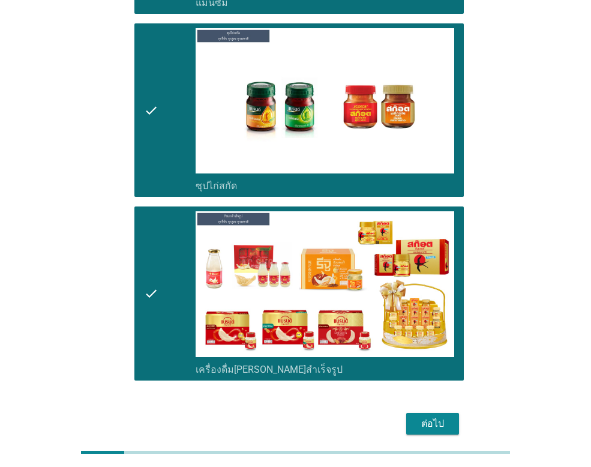
click at [433, 417] on div "ต่อไป" at bounding box center [433, 424] width 34 height 14
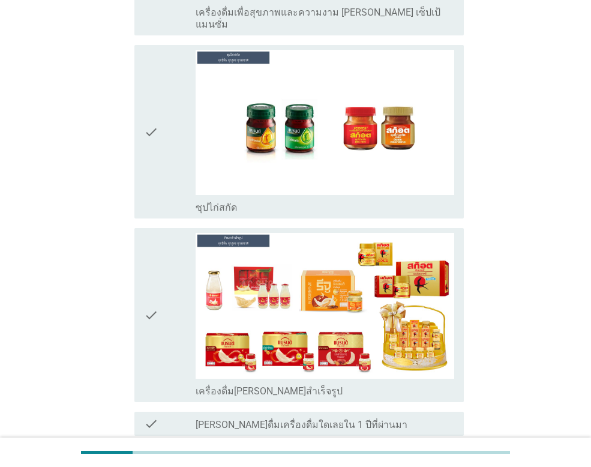
scroll to position [0, 0]
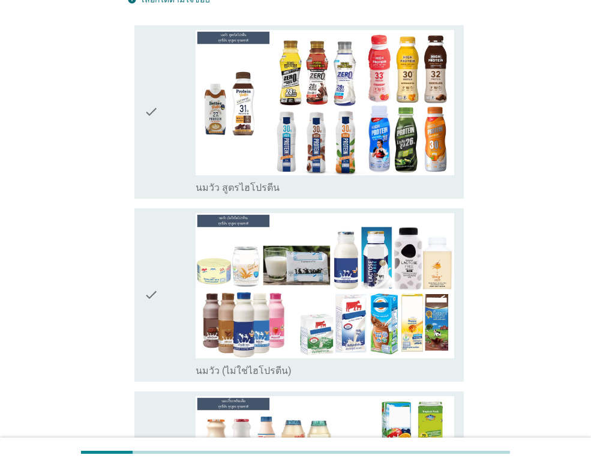
click at [146, 128] on icon "check" at bounding box center [151, 112] width 14 height 164
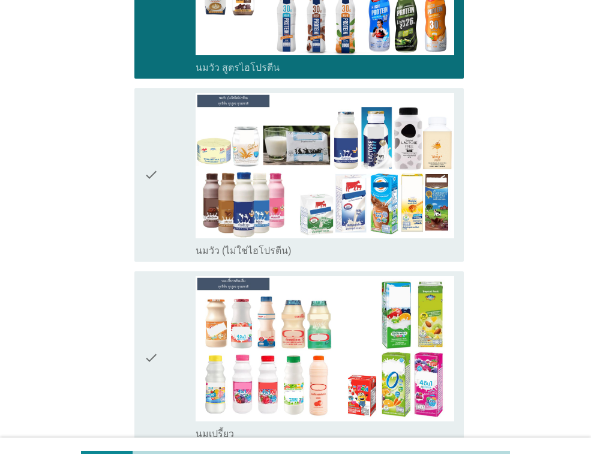
click at [147, 128] on icon "check" at bounding box center [151, 175] width 14 height 164
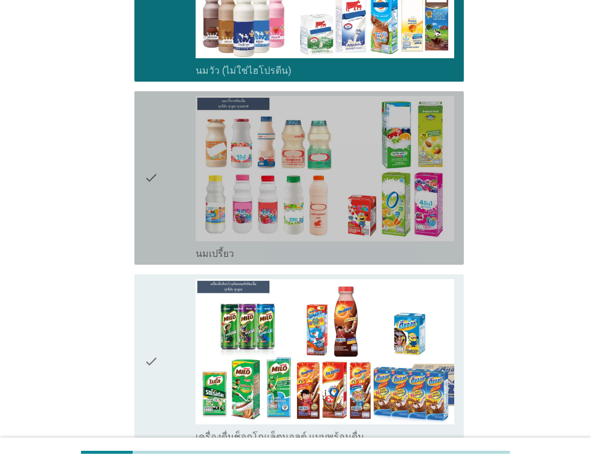
click at [147, 128] on icon "check" at bounding box center [151, 178] width 14 height 164
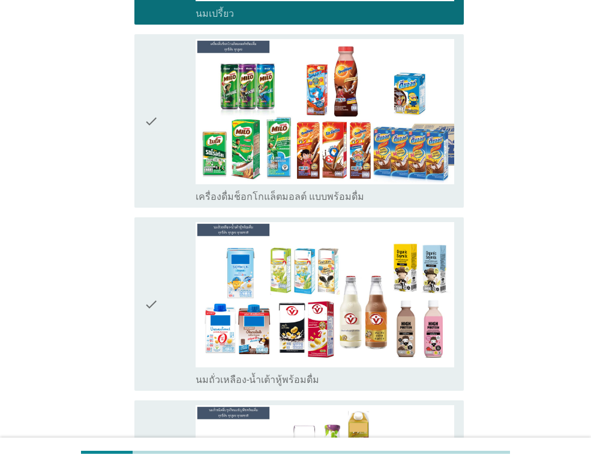
click at [148, 128] on icon "check" at bounding box center [151, 121] width 14 height 164
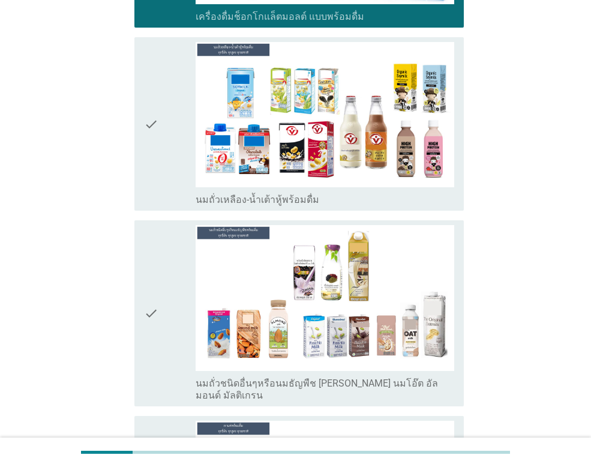
click at [149, 128] on icon "check" at bounding box center [151, 124] width 14 height 164
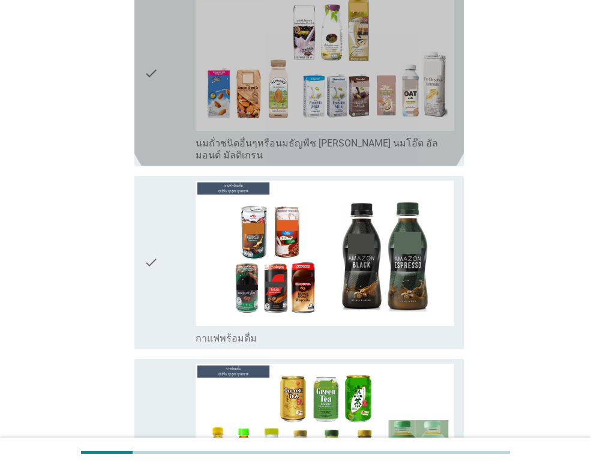
click at [149, 128] on icon "check" at bounding box center [151, 73] width 14 height 176
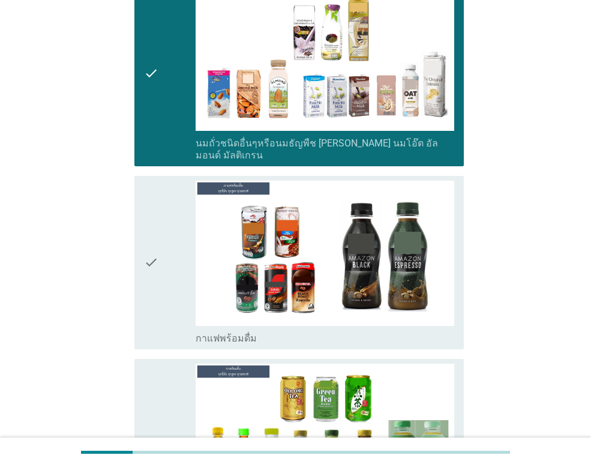
scroll to position [1261, 0]
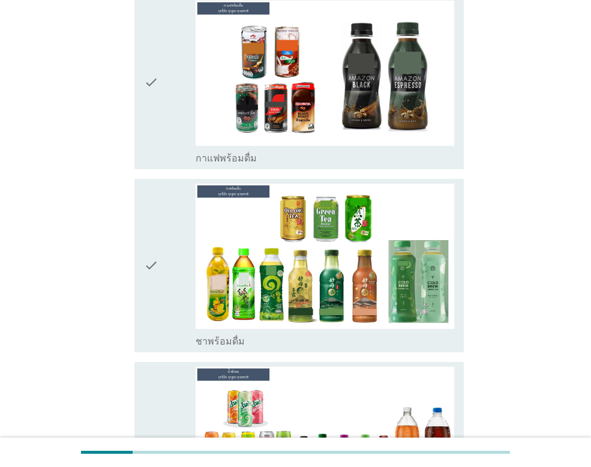
click at [155, 116] on icon "check" at bounding box center [151, 83] width 14 height 164
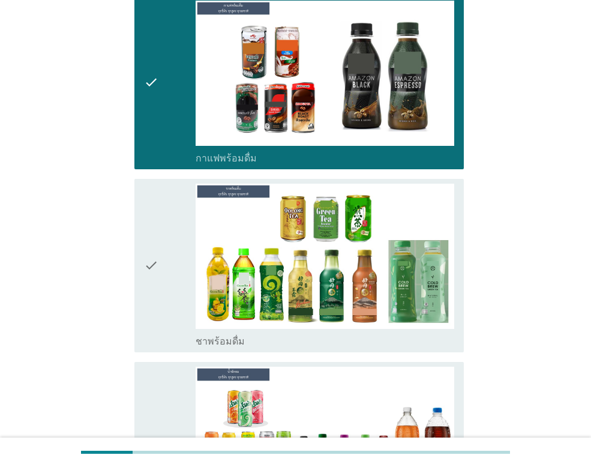
click at [165, 109] on div "check" at bounding box center [170, 83] width 52 height 164
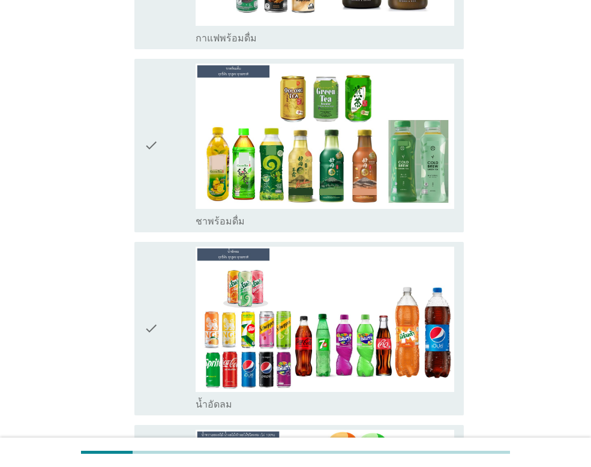
click at [178, 166] on div "check" at bounding box center [170, 146] width 52 height 164
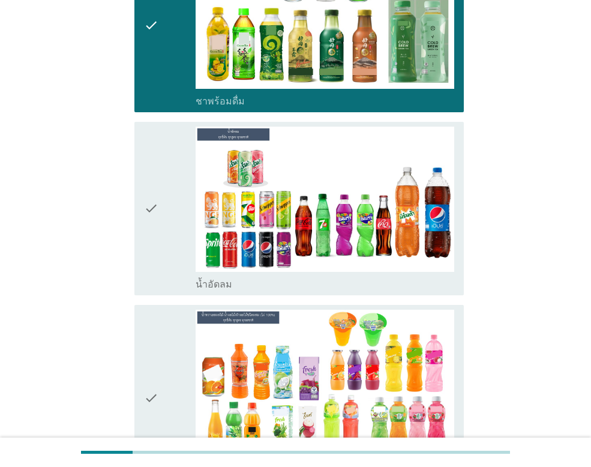
click at [156, 165] on icon "check" at bounding box center [151, 209] width 14 height 164
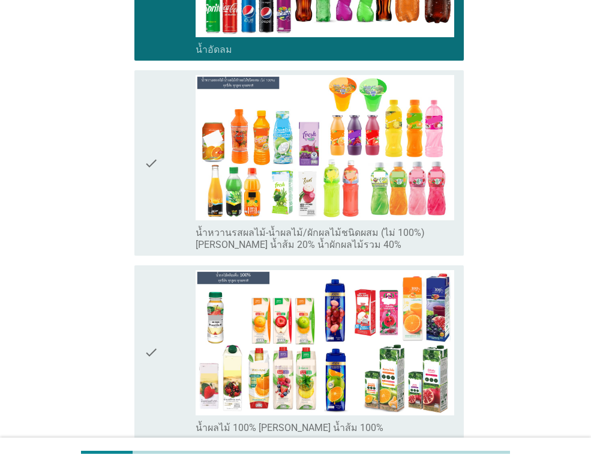
scroll to position [1741, 0]
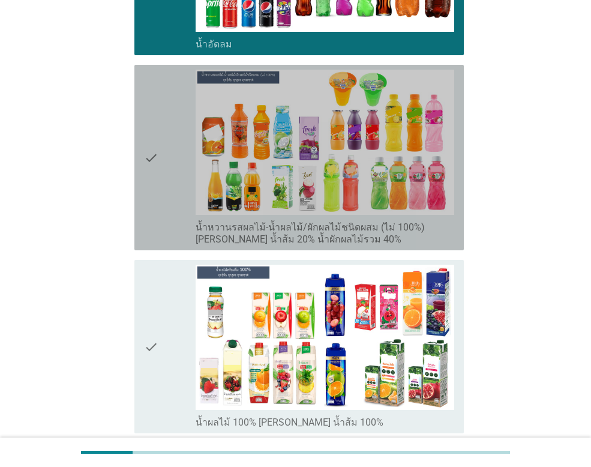
click at [179, 134] on div "check" at bounding box center [170, 158] width 52 height 176
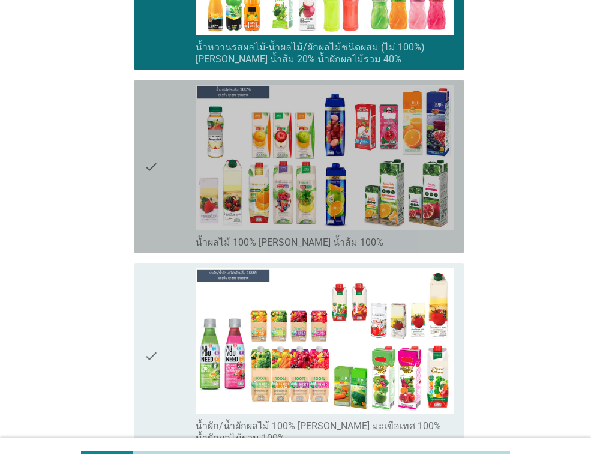
click at [178, 134] on div "check" at bounding box center [170, 167] width 52 height 164
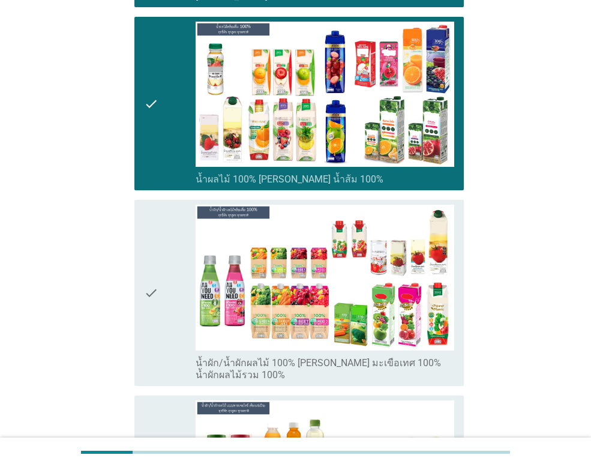
scroll to position [2101, 0]
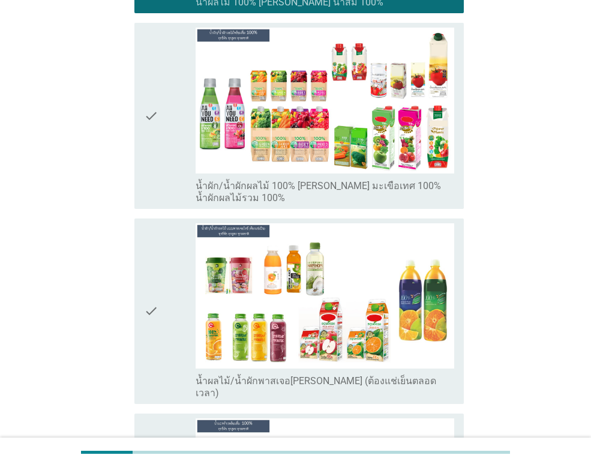
click at [165, 141] on div "check" at bounding box center [170, 116] width 52 height 176
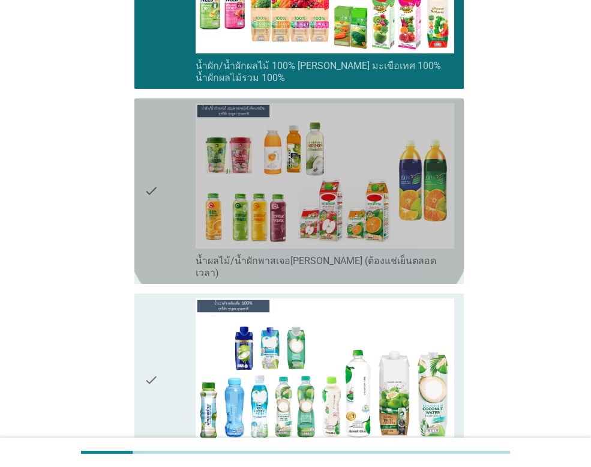
click at [165, 142] on div "check" at bounding box center [170, 191] width 52 height 176
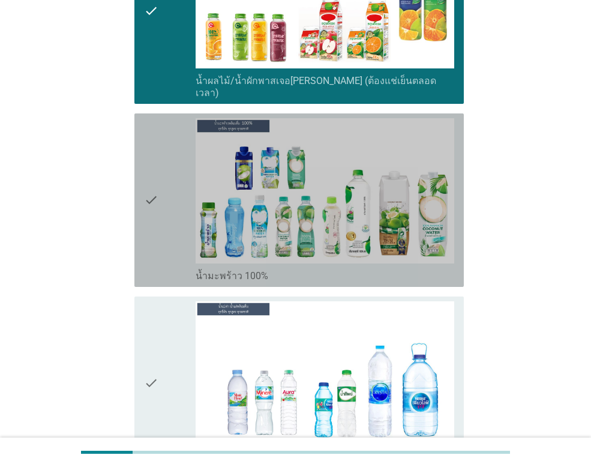
click at [162, 145] on div "check" at bounding box center [170, 200] width 52 height 164
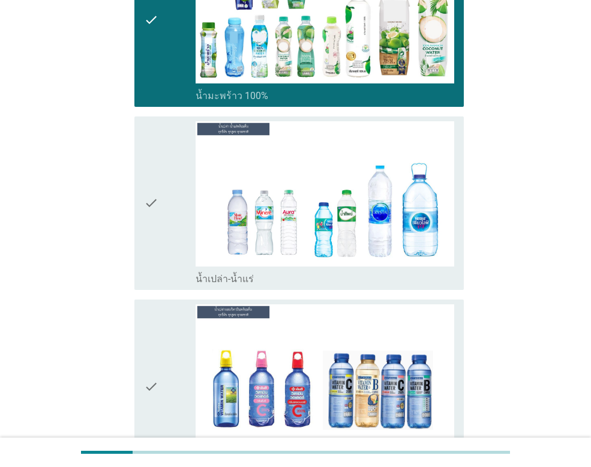
click at [162, 145] on div "check" at bounding box center [170, 203] width 52 height 164
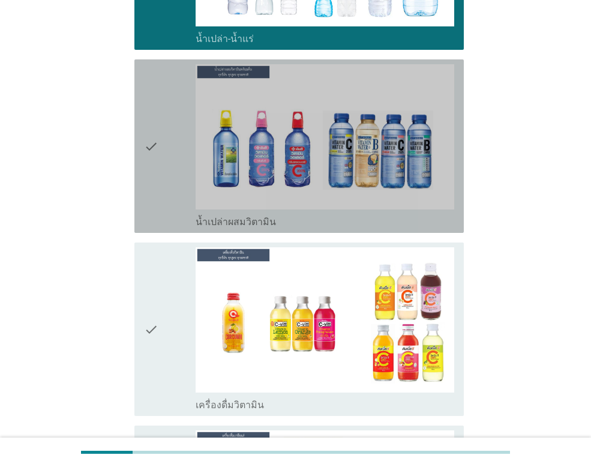
click at [162, 146] on div "check" at bounding box center [170, 146] width 52 height 164
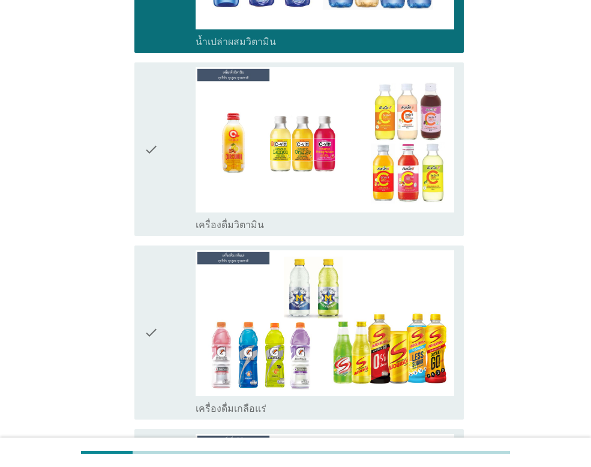
click at [155, 135] on icon "check" at bounding box center [151, 149] width 14 height 164
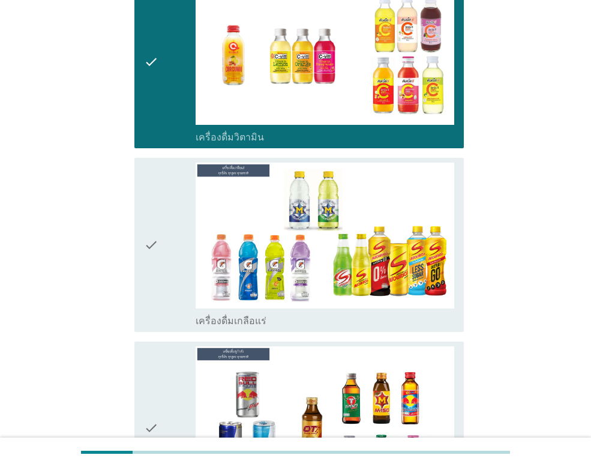
scroll to position [3242, 0]
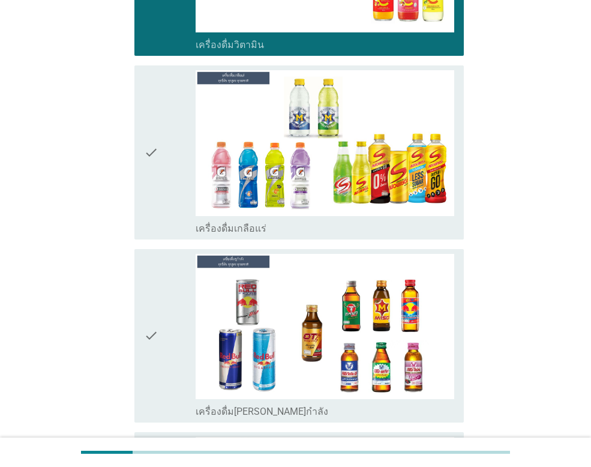
click at [157, 134] on icon "check" at bounding box center [151, 152] width 14 height 164
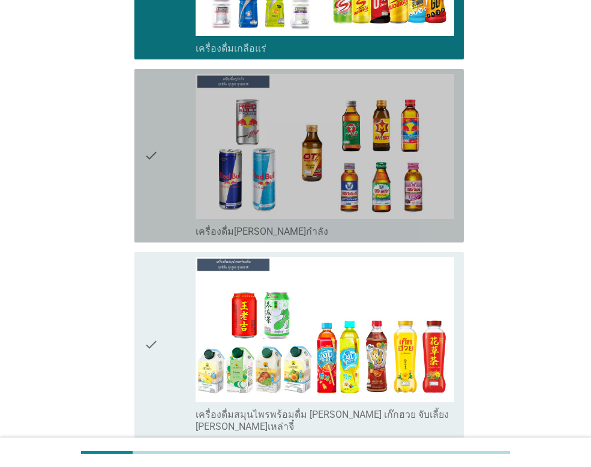
click at [158, 137] on icon "check" at bounding box center [151, 156] width 14 height 164
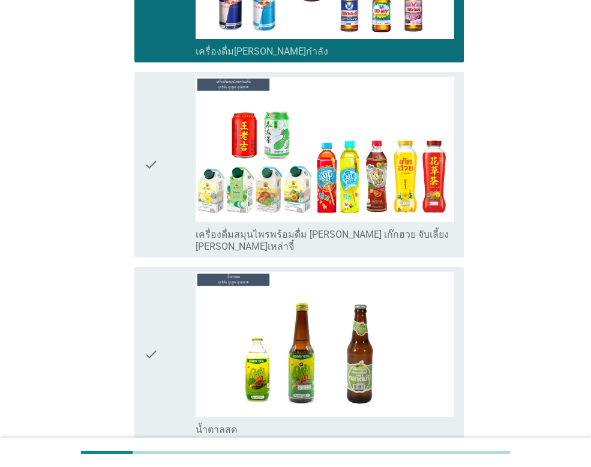
click at [160, 135] on div "check" at bounding box center [170, 165] width 52 height 176
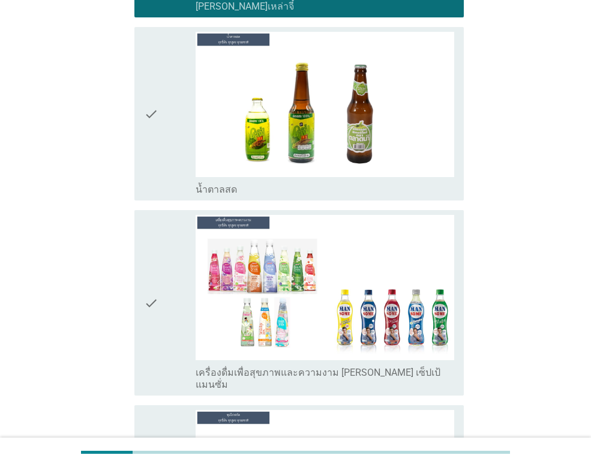
scroll to position [3902, 0]
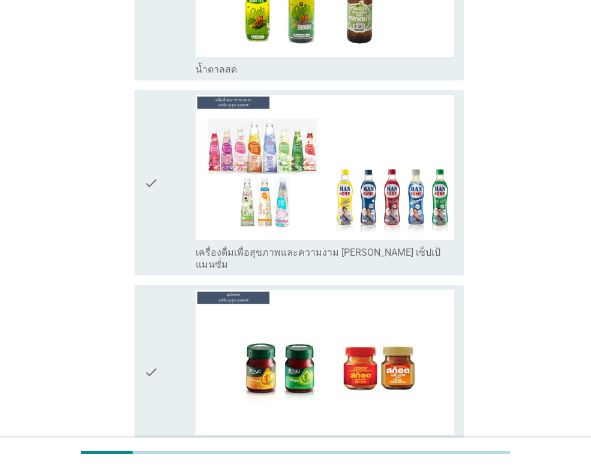
click at [163, 143] on div "check" at bounding box center [170, 183] width 52 height 176
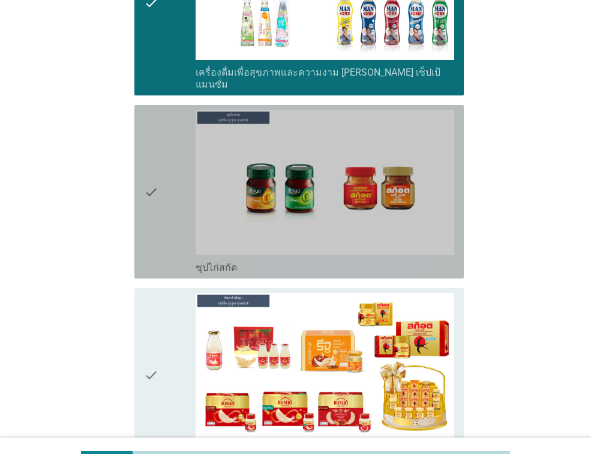
click at [162, 144] on div "check" at bounding box center [170, 192] width 52 height 164
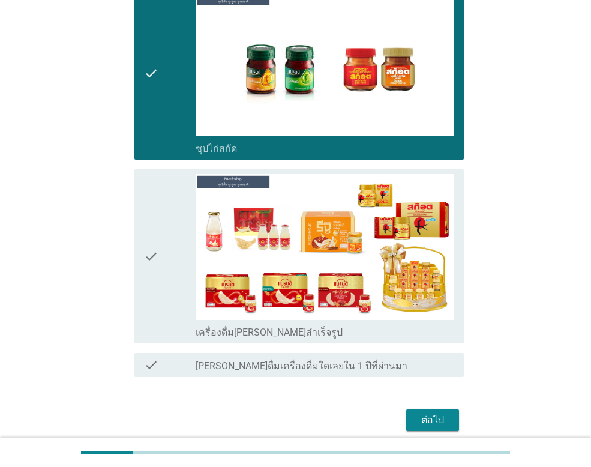
scroll to position [4263, 0]
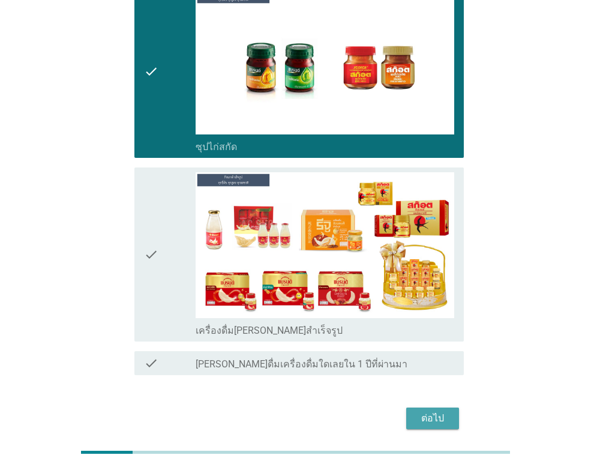
click at [434, 408] on button "ต่อไป" at bounding box center [432, 419] width 53 height 22
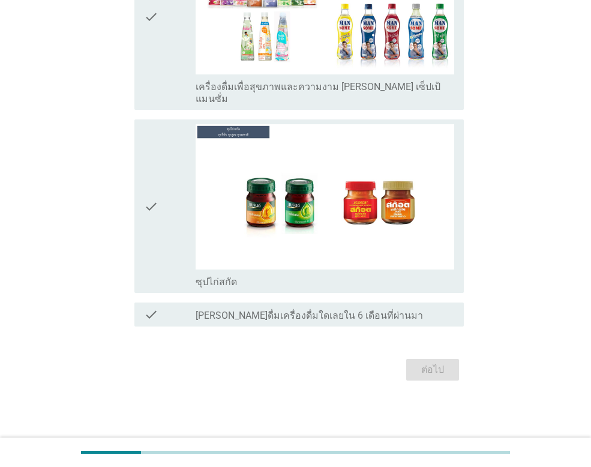
scroll to position [0, 0]
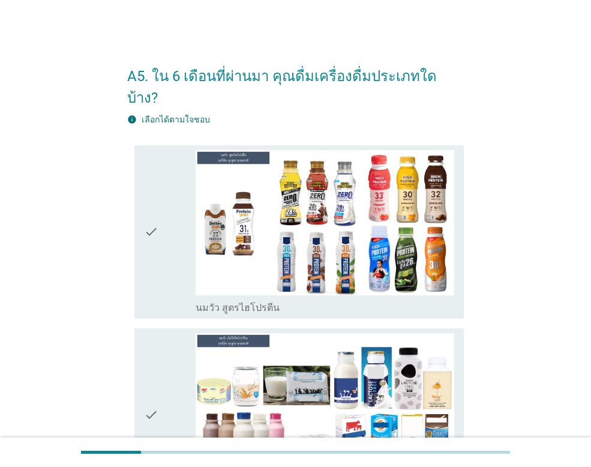
click at [169, 198] on div "check" at bounding box center [170, 232] width 52 height 164
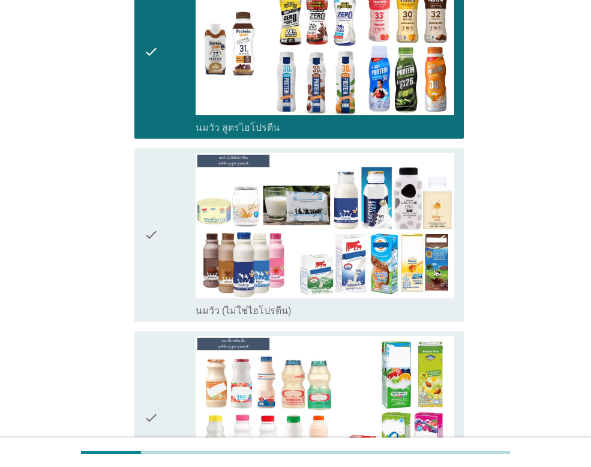
click at [154, 202] on icon "check" at bounding box center [151, 235] width 14 height 164
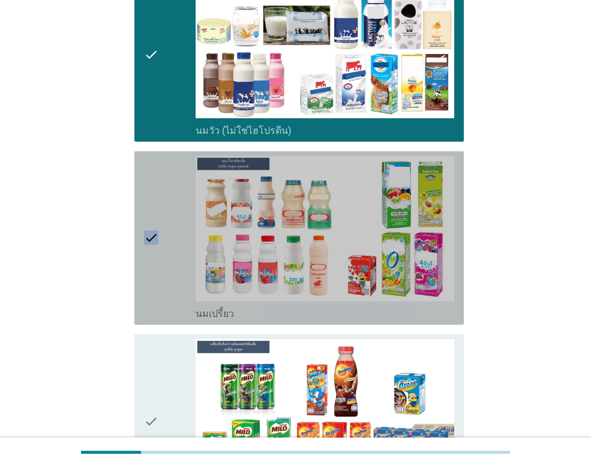
click at [155, 201] on icon "check" at bounding box center [151, 238] width 14 height 164
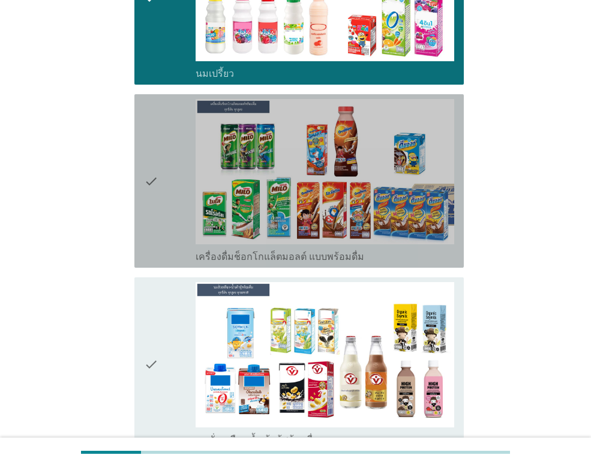
click at [155, 201] on icon "check" at bounding box center [151, 181] width 14 height 164
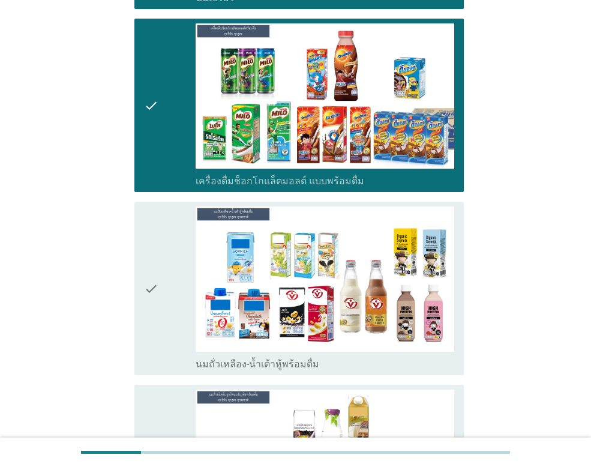
scroll to position [840, 0]
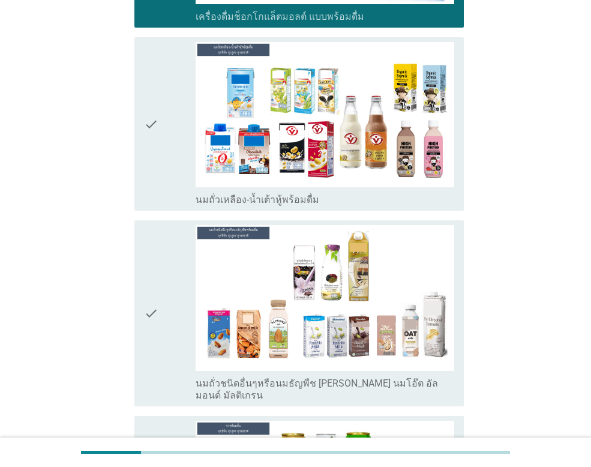
click at [161, 142] on div "check" at bounding box center [170, 124] width 52 height 164
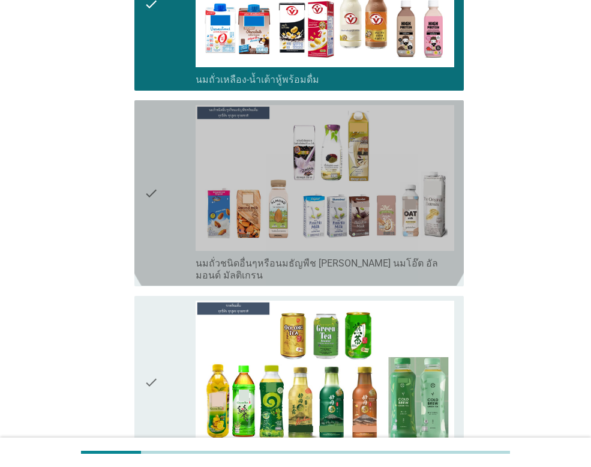
click at [183, 182] on div "check" at bounding box center [170, 193] width 52 height 176
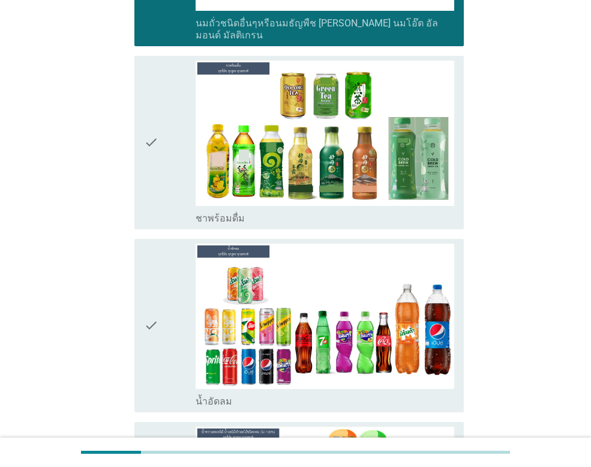
click at [170, 137] on div "check" at bounding box center [170, 143] width 52 height 164
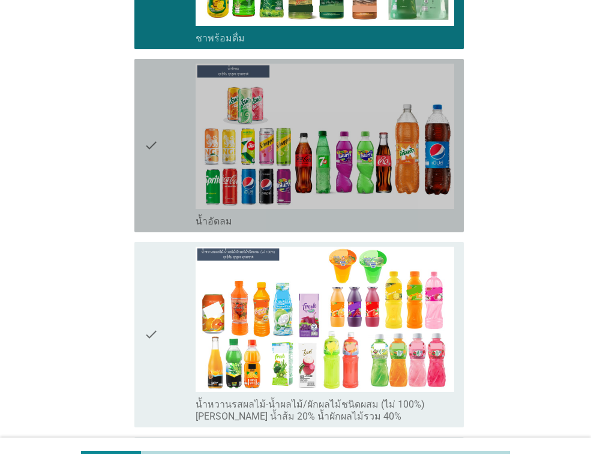
click at [162, 147] on div "check" at bounding box center [170, 146] width 52 height 164
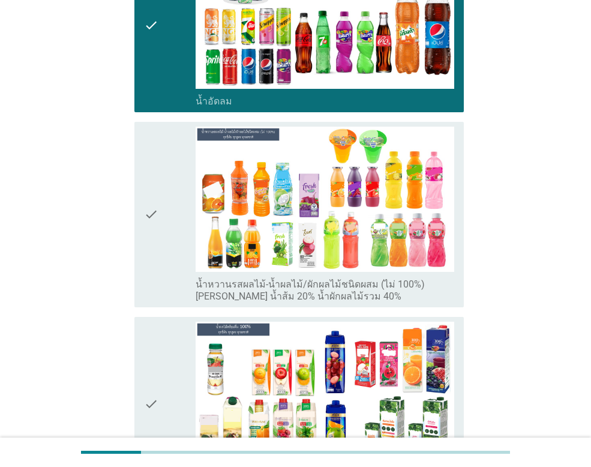
click at [164, 154] on div "check" at bounding box center [170, 215] width 52 height 176
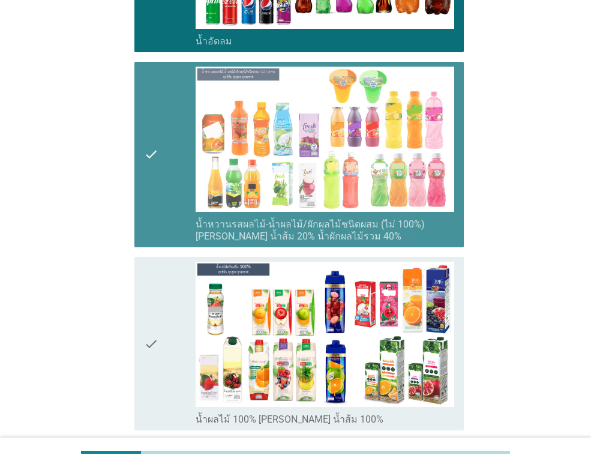
click at [155, 131] on icon "check" at bounding box center [151, 155] width 14 height 176
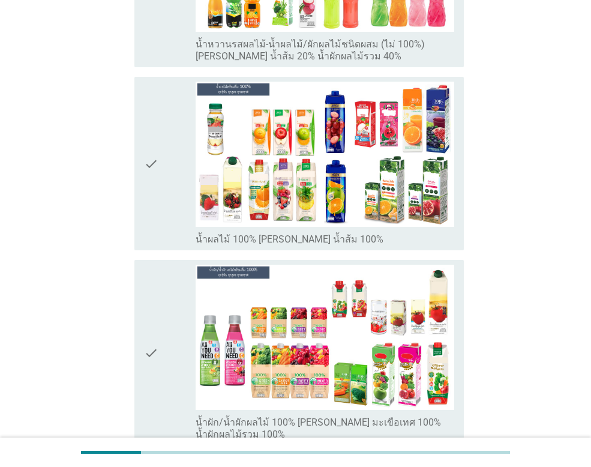
click at [158, 136] on icon "check" at bounding box center [151, 164] width 14 height 164
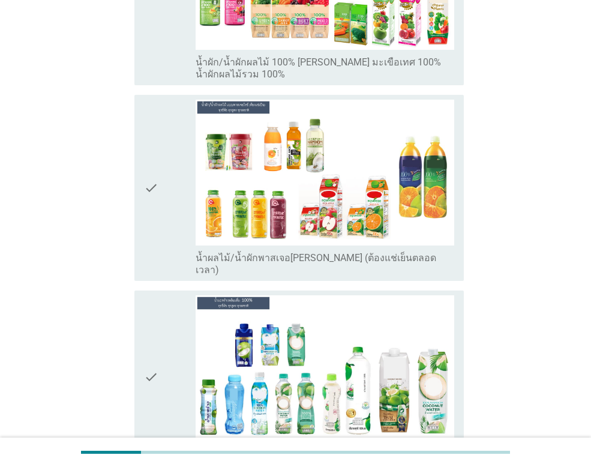
click at [160, 140] on div "check" at bounding box center [170, 188] width 52 height 176
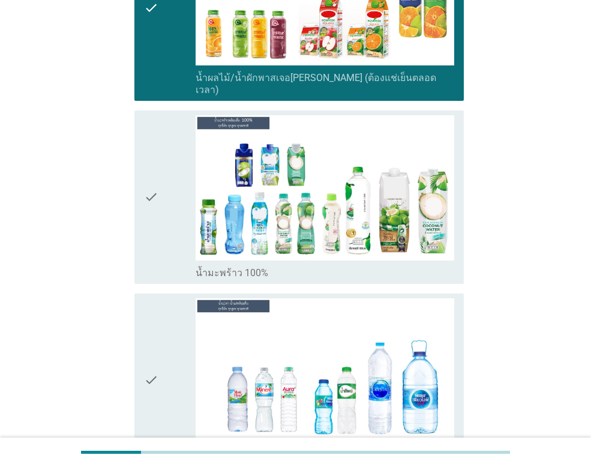
click at [160, 140] on div "check" at bounding box center [170, 197] width 52 height 164
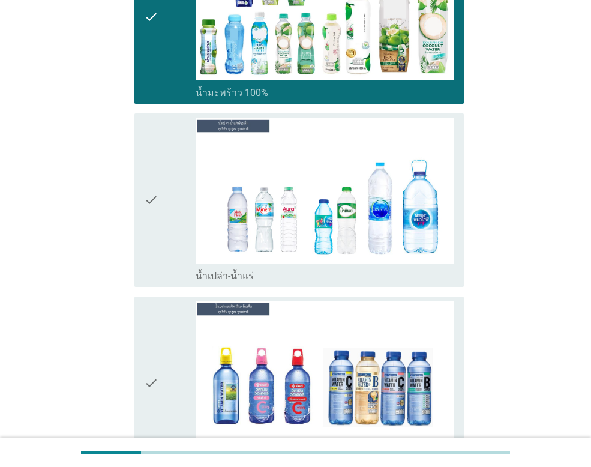
click at [160, 140] on div "check" at bounding box center [170, 200] width 52 height 164
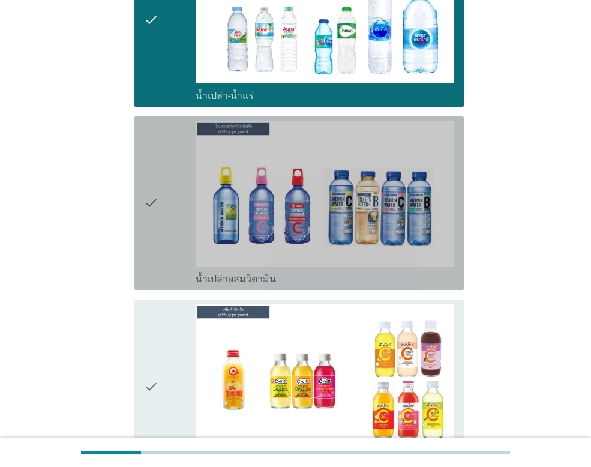
click at [161, 141] on div "check" at bounding box center [170, 203] width 52 height 164
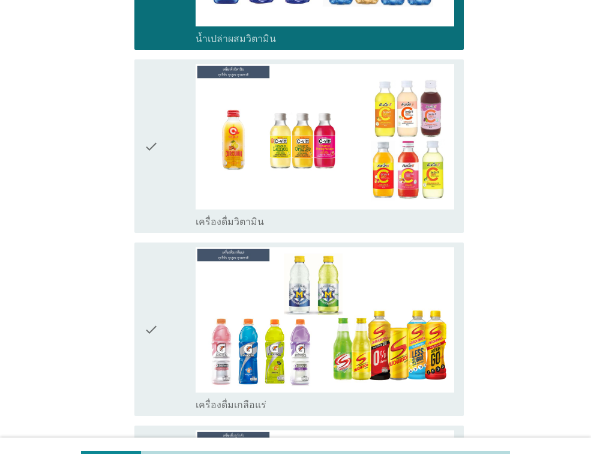
click at [161, 142] on div "check" at bounding box center [170, 146] width 52 height 164
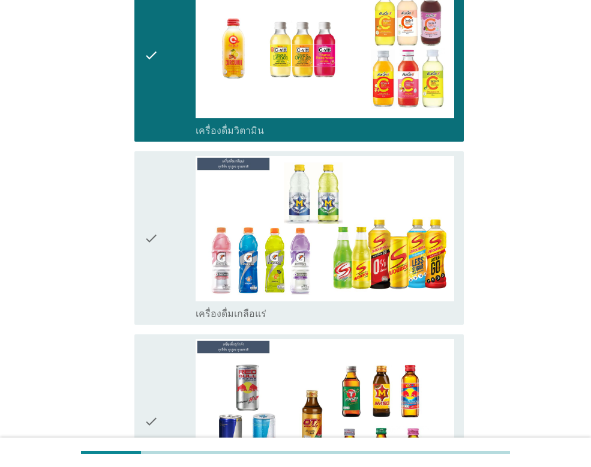
scroll to position [3062, 0]
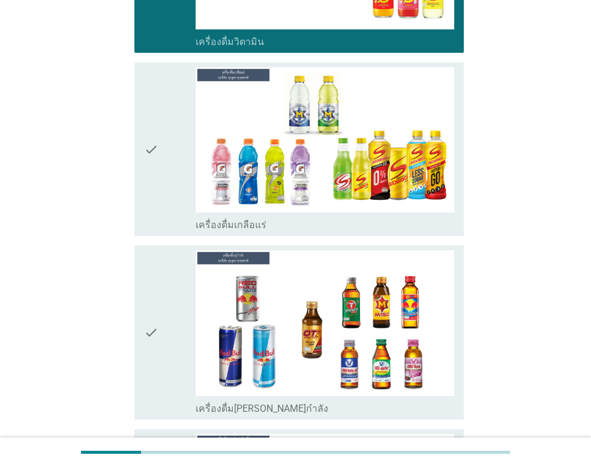
click at [161, 142] on div "check" at bounding box center [170, 149] width 52 height 164
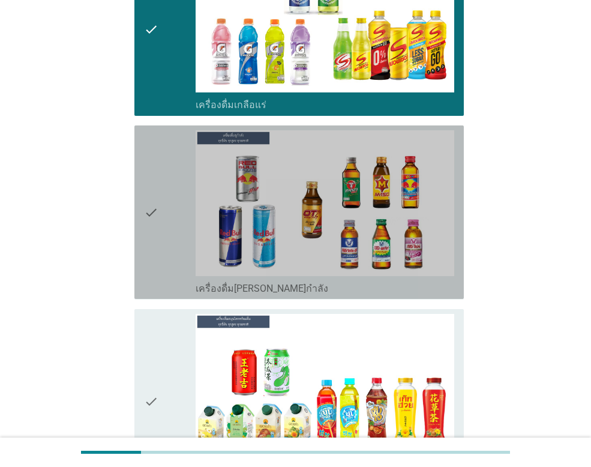
click at [161, 142] on div "check" at bounding box center [170, 212] width 52 height 164
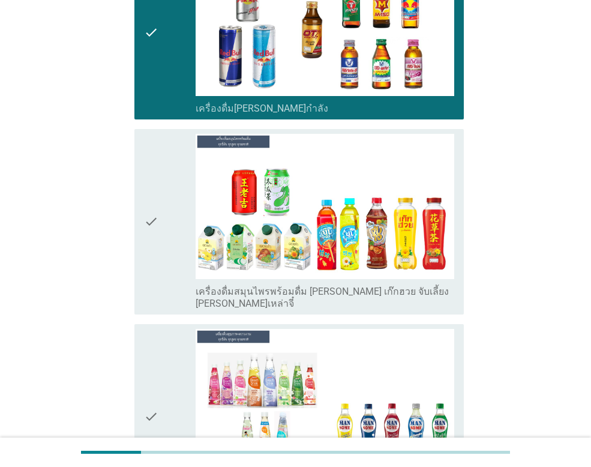
click at [161, 142] on div "check" at bounding box center [170, 222] width 52 height 176
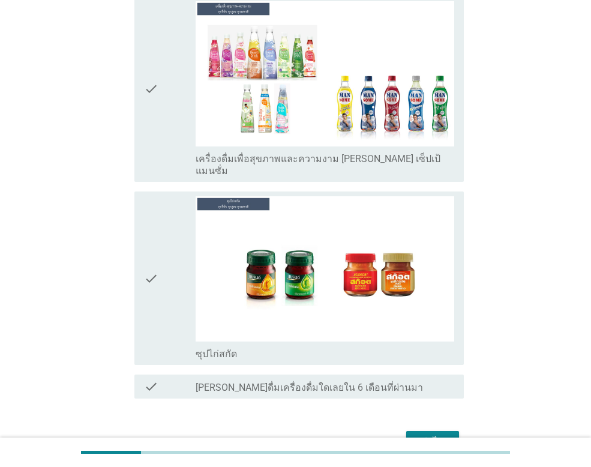
scroll to position [3692, 0]
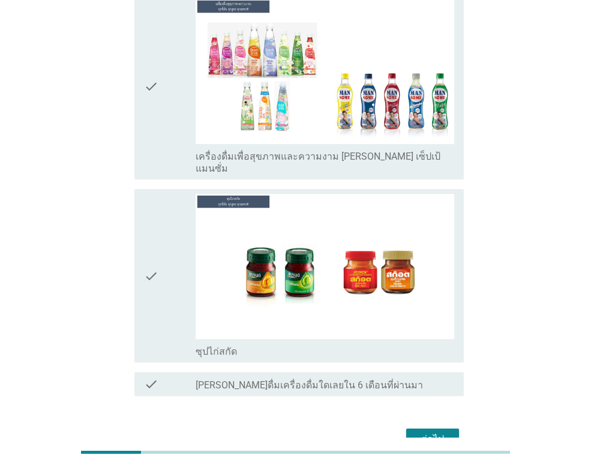
click at [150, 69] on icon "check" at bounding box center [151, 87] width 14 height 176
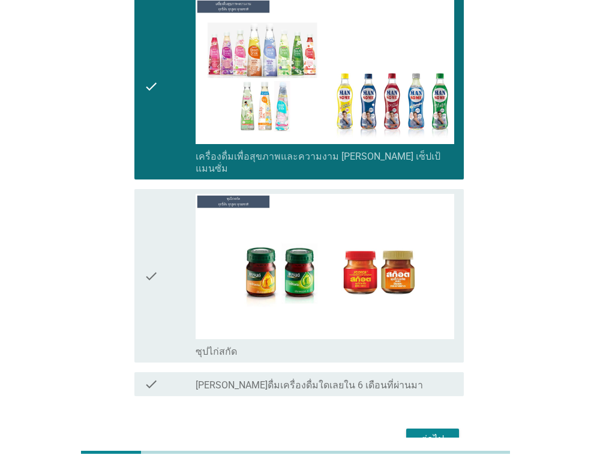
click at [169, 194] on div "check" at bounding box center [170, 276] width 52 height 164
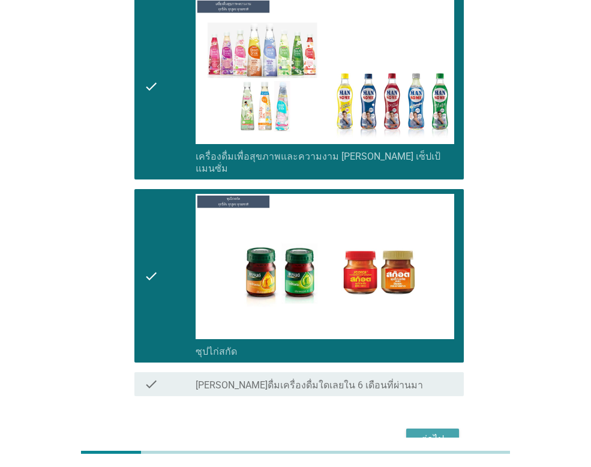
click at [443, 432] on div "ต่อไป" at bounding box center [433, 439] width 34 height 14
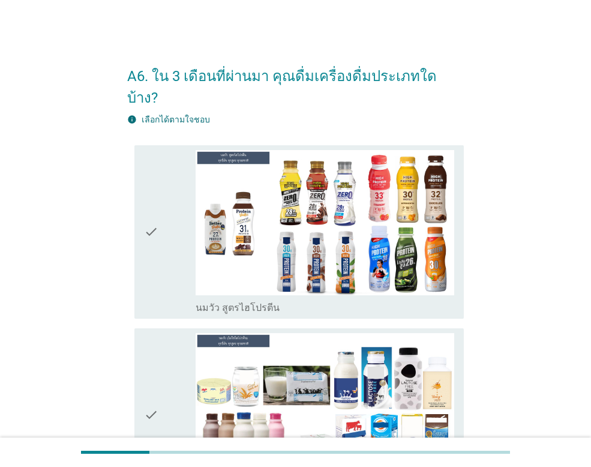
click at [153, 187] on icon "check" at bounding box center [151, 232] width 14 height 164
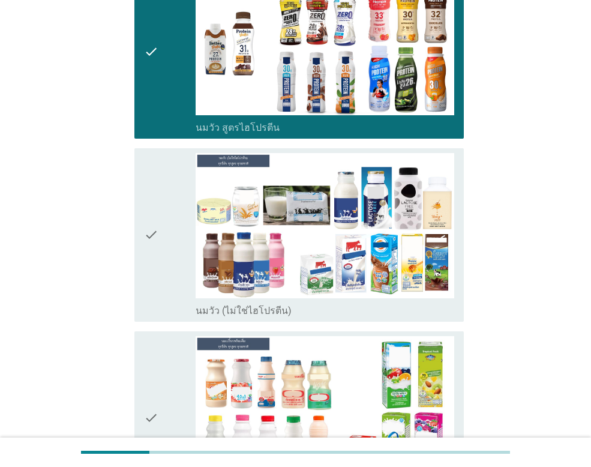
click at [157, 196] on icon "check" at bounding box center [151, 235] width 14 height 164
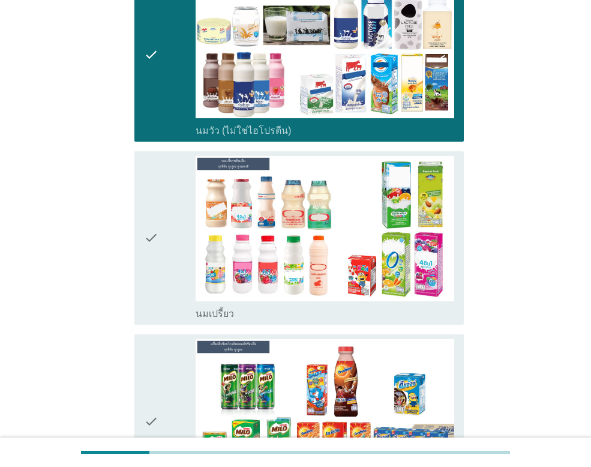
click at [157, 196] on icon "check" at bounding box center [151, 238] width 14 height 164
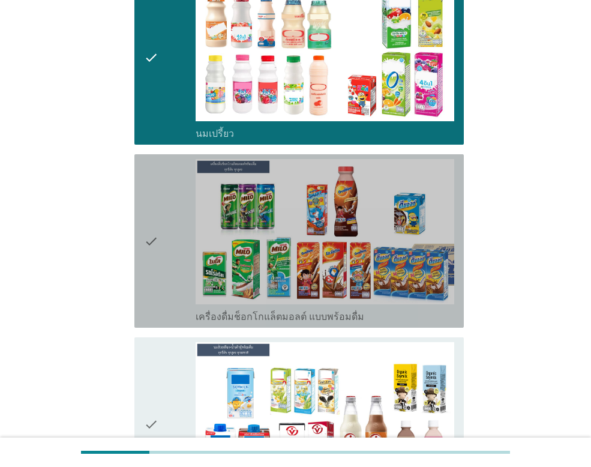
click at [157, 195] on icon "check" at bounding box center [151, 241] width 14 height 164
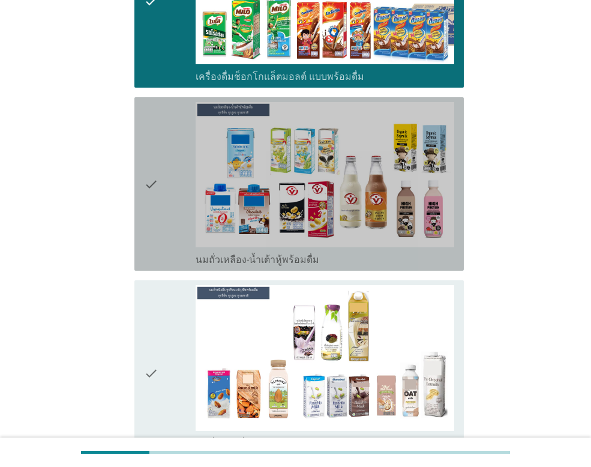
click at [157, 195] on icon "check" at bounding box center [151, 184] width 14 height 164
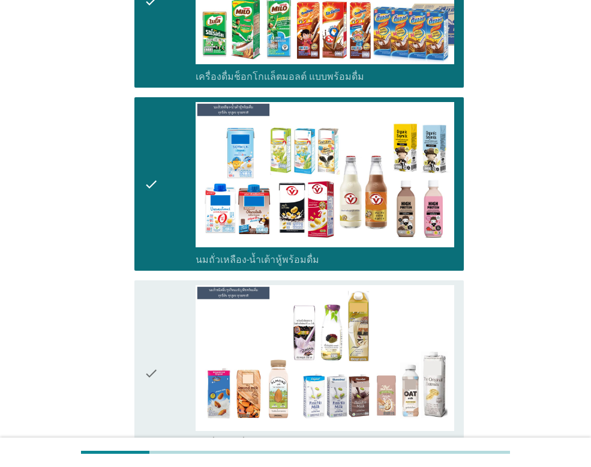
scroll to position [1021, 0]
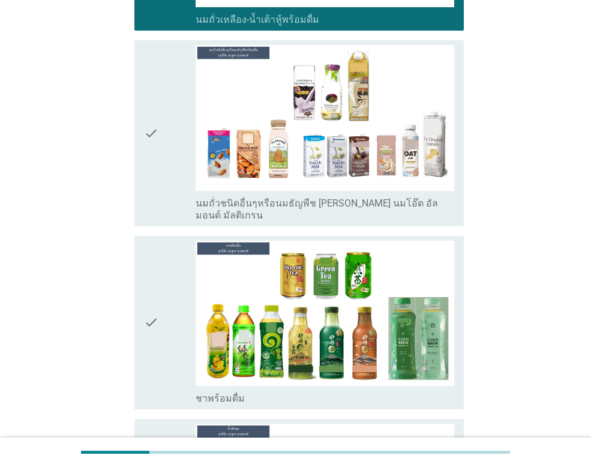
click at [157, 194] on div "check check_box_outline_blank นมถั่วชนิดอื่นๆหรือนมธัญพืช [PERSON_NAME] นมโอ๊ต …" at bounding box center [295, 132] width 337 height 195
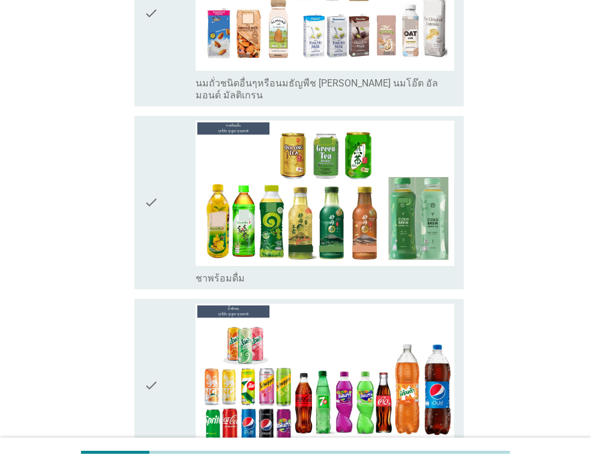
click at [160, 160] on div "check" at bounding box center [170, 203] width 52 height 164
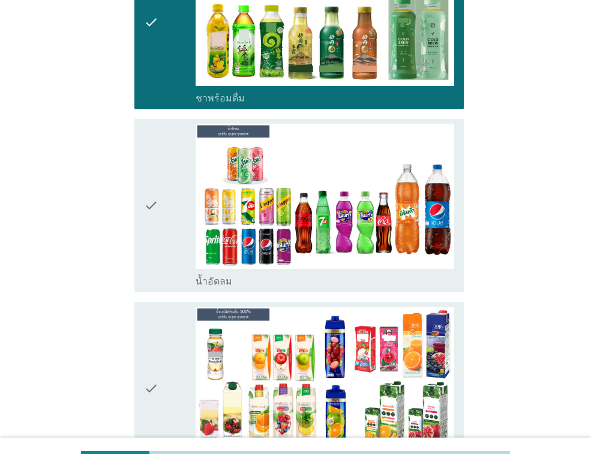
click at [160, 160] on div "check" at bounding box center [170, 206] width 52 height 164
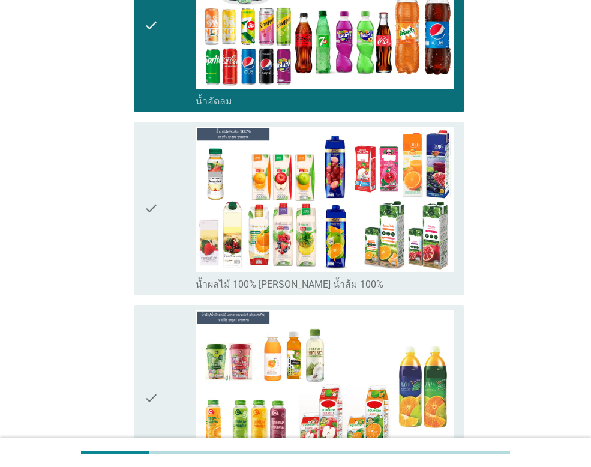
click at [160, 160] on div "check" at bounding box center [170, 209] width 52 height 164
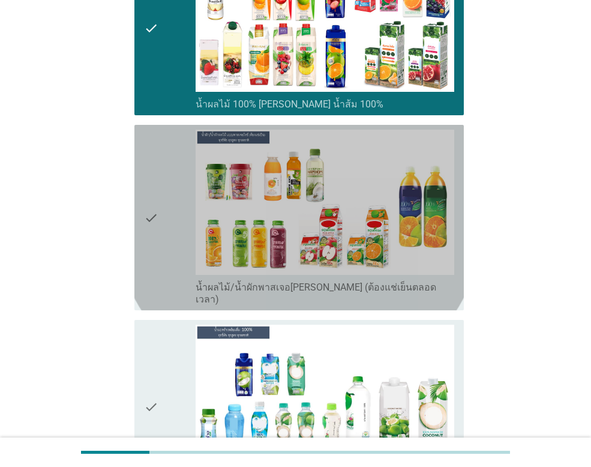
click at [160, 161] on div "check" at bounding box center [170, 218] width 52 height 176
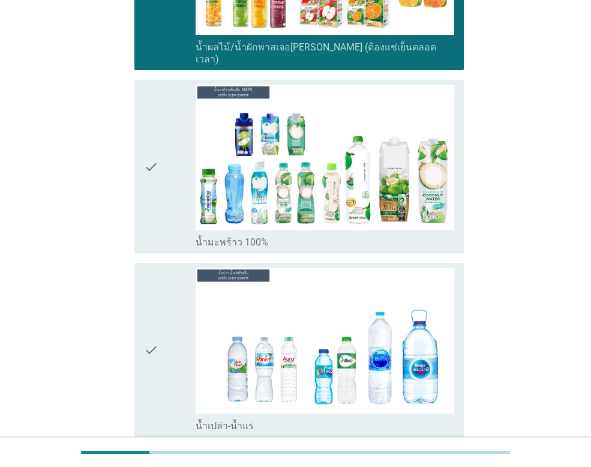
click at [160, 161] on div "check" at bounding box center [170, 167] width 52 height 164
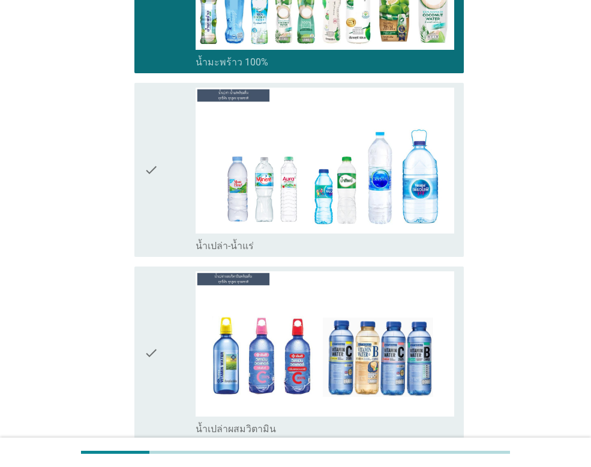
click at [160, 161] on div "check" at bounding box center [170, 170] width 52 height 164
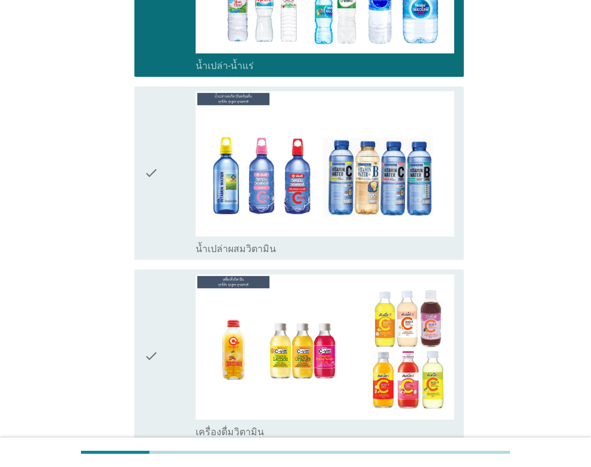
click at [160, 161] on div "check" at bounding box center [170, 173] width 52 height 164
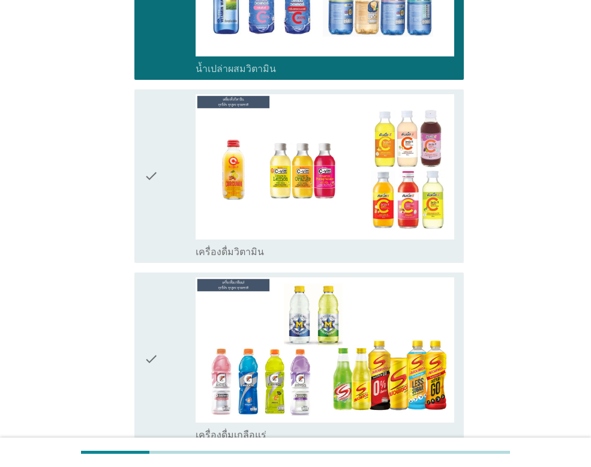
click at [160, 161] on div "check" at bounding box center [170, 176] width 52 height 164
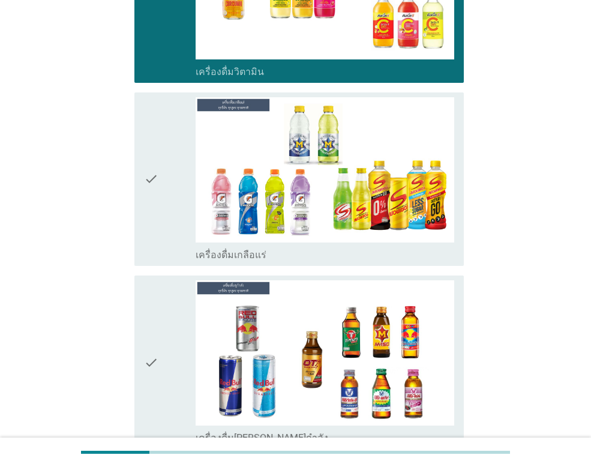
click at [160, 161] on div "check" at bounding box center [170, 179] width 52 height 164
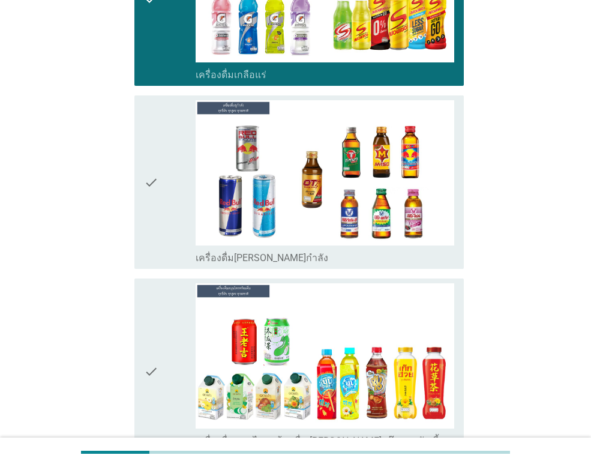
click at [160, 161] on div "check" at bounding box center [170, 182] width 52 height 164
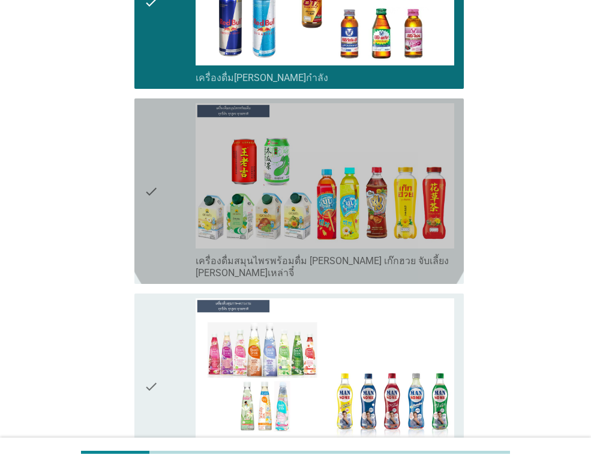
click at [160, 161] on div "check" at bounding box center [170, 191] width 52 height 176
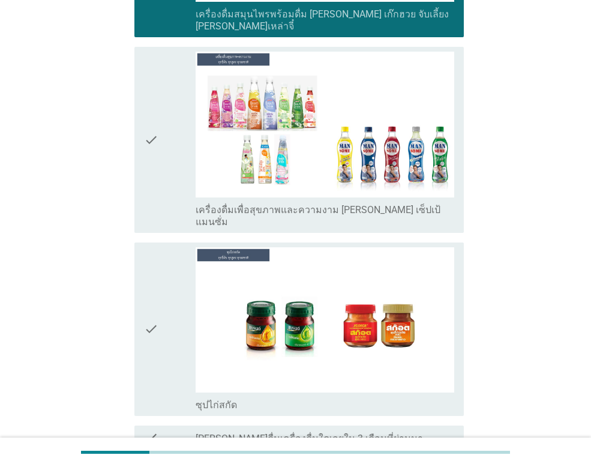
scroll to position [3301, 0]
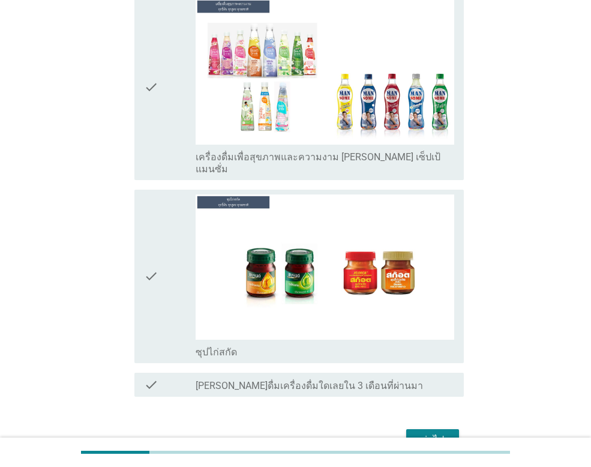
click at [160, 195] on div "check" at bounding box center [170, 277] width 52 height 164
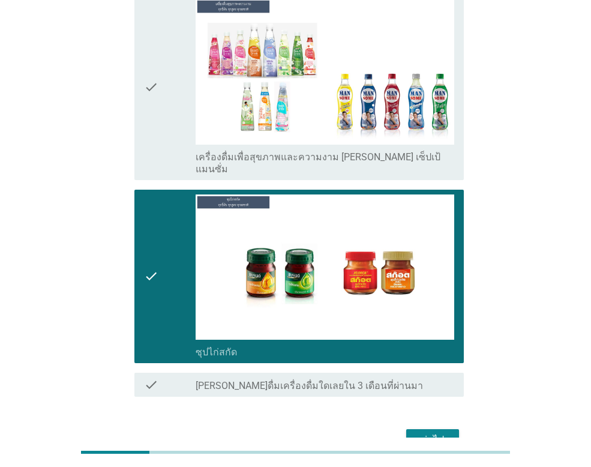
click at [432, 433] on div "ต่อไป" at bounding box center [433, 440] width 34 height 14
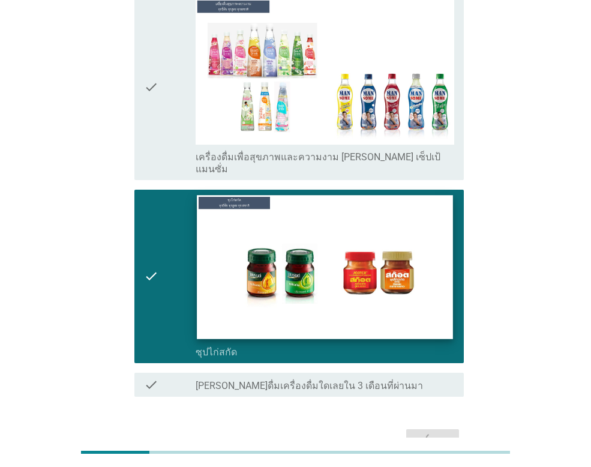
scroll to position [0, 0]
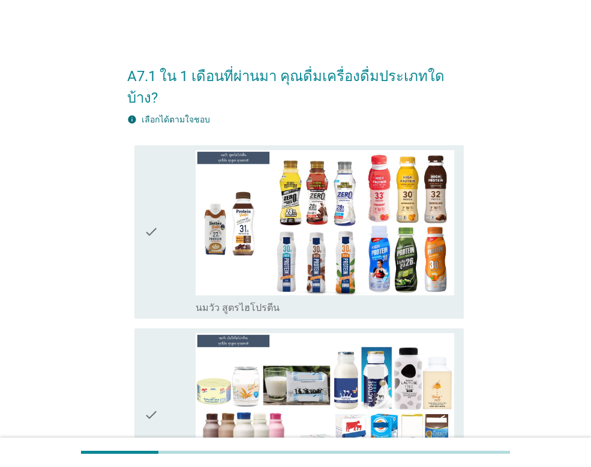
click at [170, 189] on div "check" at bounding box center [170, 232] width 52 height 164
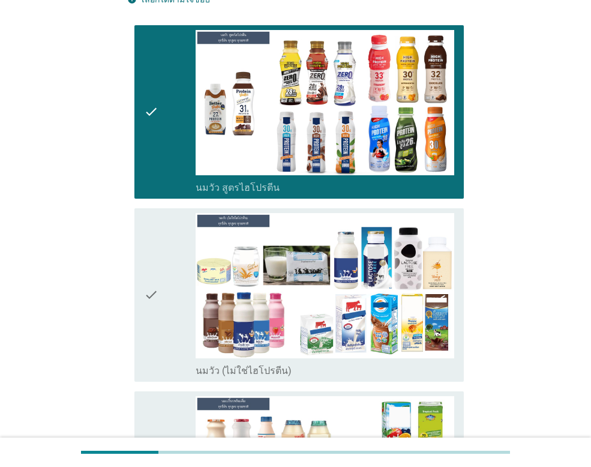
click at [159, 234] on div "check" at bounding box center [170, 295] width 52 height 164
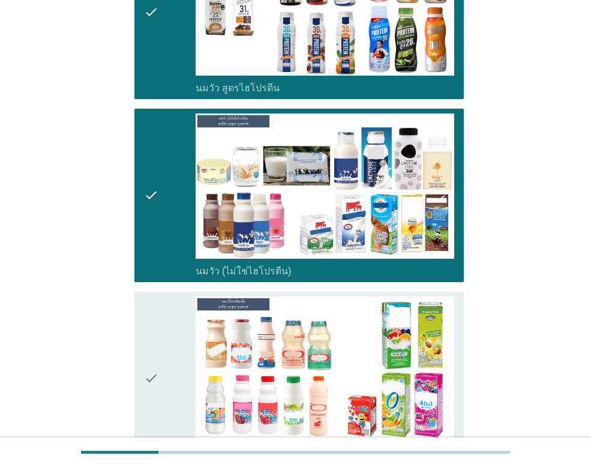
scroll to position [360, 0]
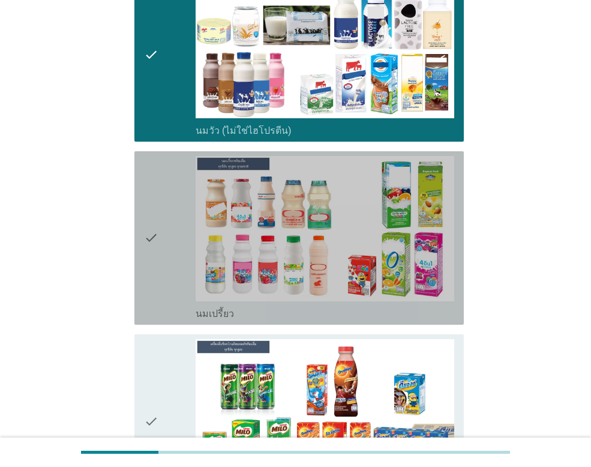
click at [168, 202] on div "check" at bounding box center [170, 238] width 52 height 164
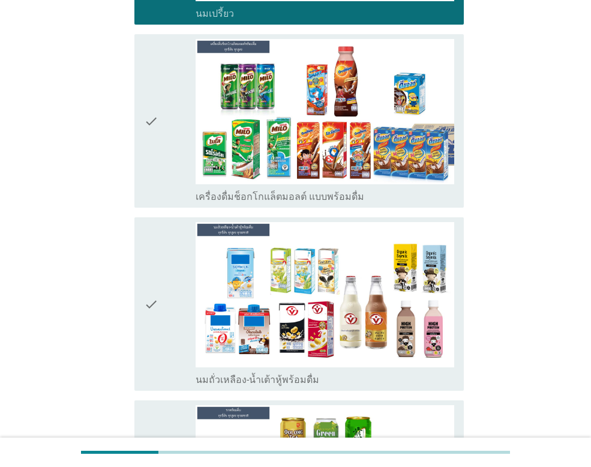
click at [172, 126] on div "check" at bounding box center [170, 121] width 52 height 164
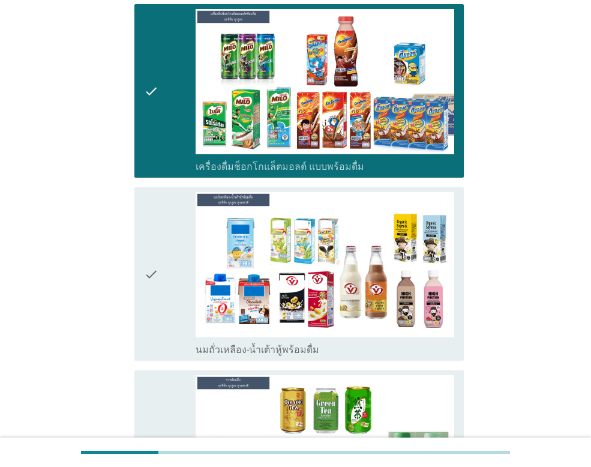
scroll to position [720, 0]
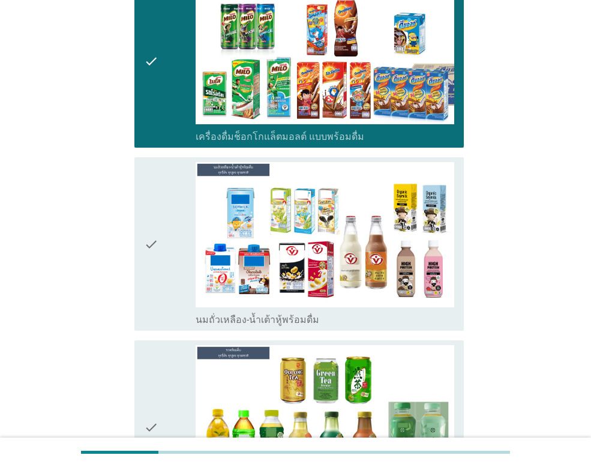
click at [170, 162] on div "check" at bounding box center [170, 244] width 52 height 164
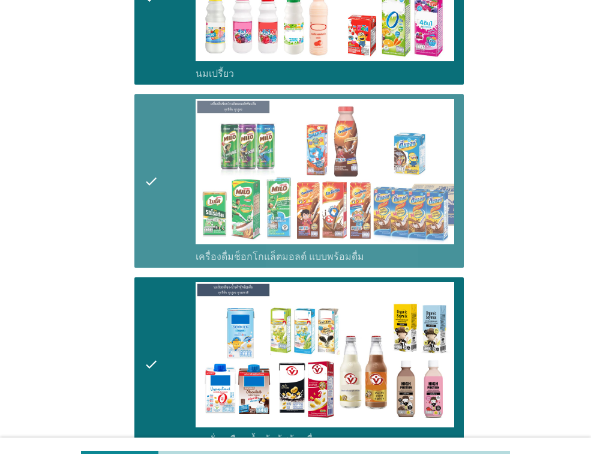
click at [155, 128] on icon "check" at bounding box center [151, 181] width 14 height 164
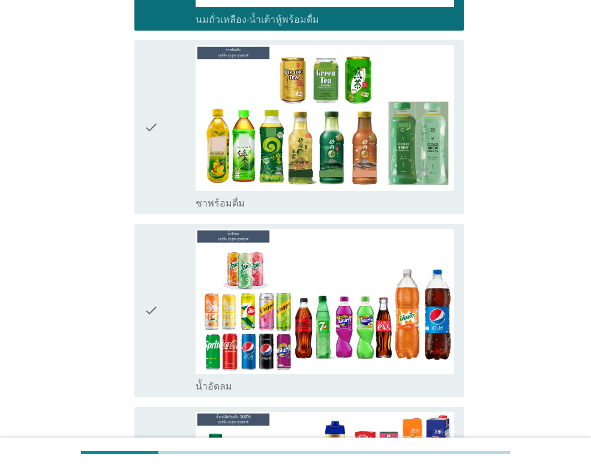
click at [158, 111] on icon "check" at bounding box center [151, 127] width 14 height 164
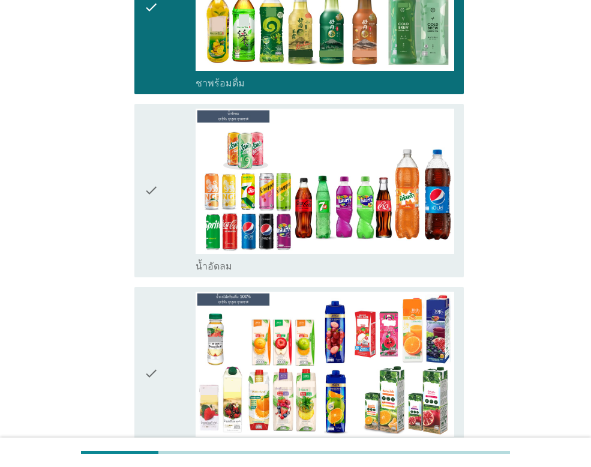
click at [174, 162] on div "check" at bounding box center [170, 191] width 52 height 164
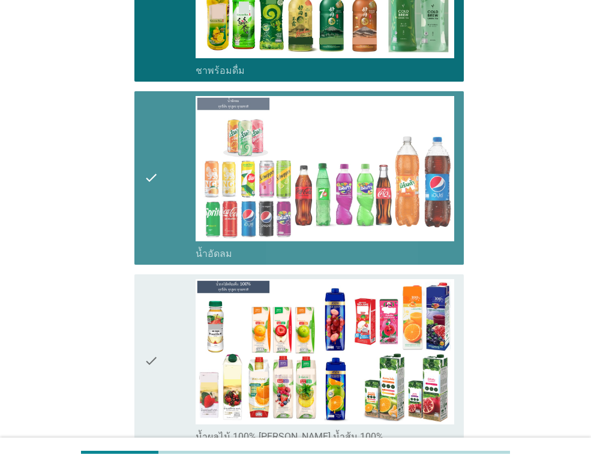
scroll to position [1321, 0]
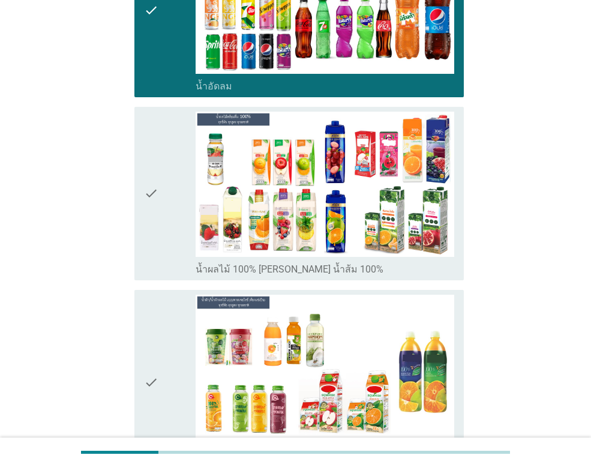
click at [176, 162] on div "check" at bounding box center [170, 194] width 52 height 164
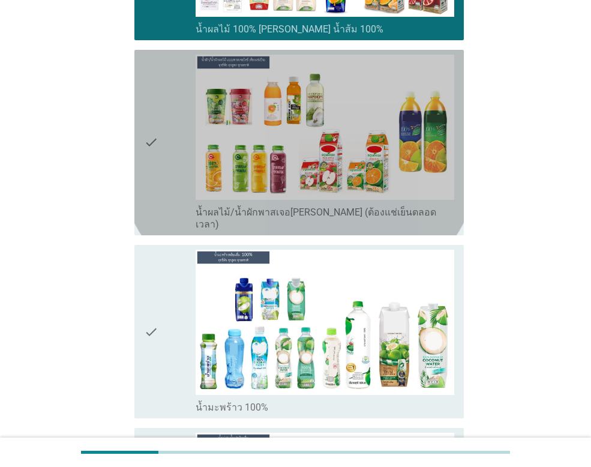
click at [167, 130] on div "check" at bounding box center [170, 143] width 52 height 176
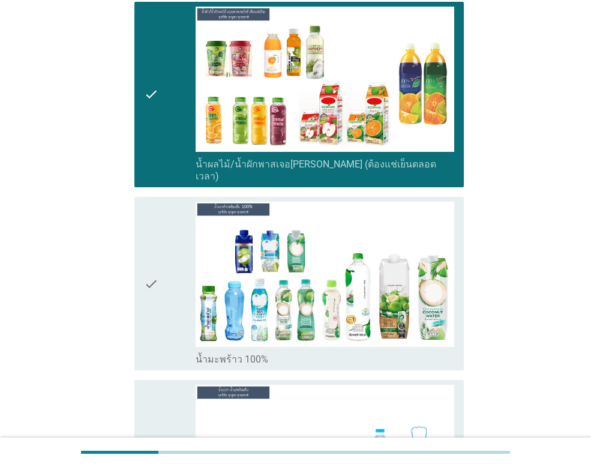
scroll to position [1681, 0]
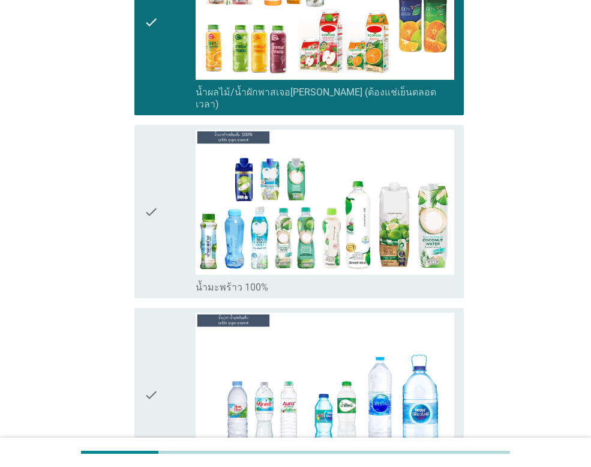
click at [172, 151] on div "check" at bounding box center [170, 212] width 52 height 164
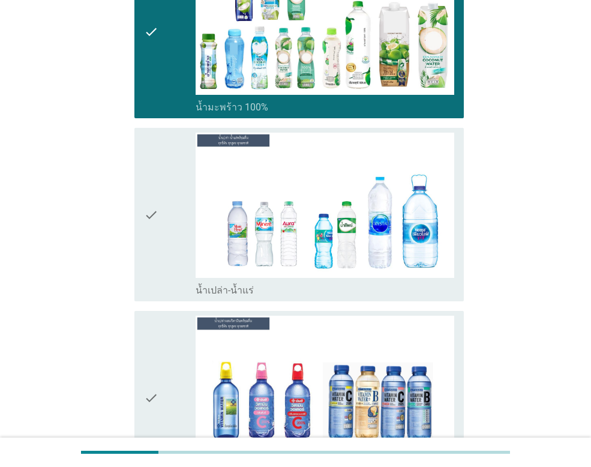
click at [172, 154] on div "check" at bounding box center [170, 215] width 52 height 164
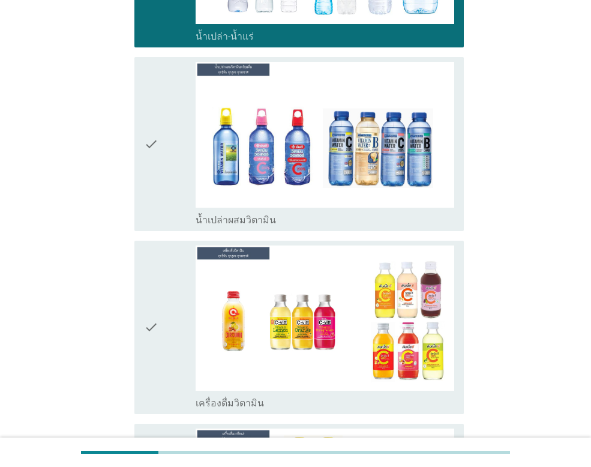
scroll to position [2281, 0]
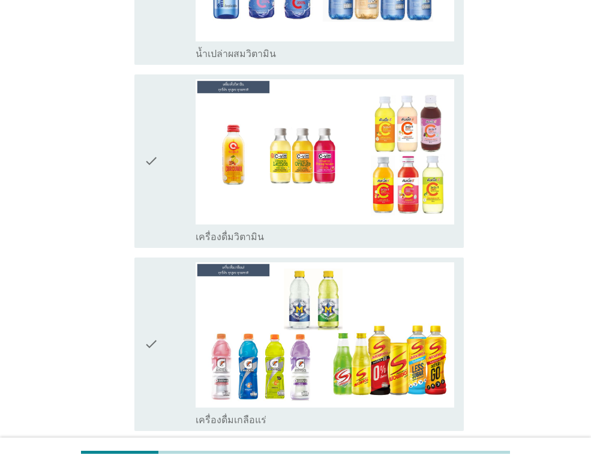
click at [161, 143] on div "check" at bounding box center [170, 161] width 52 height 164
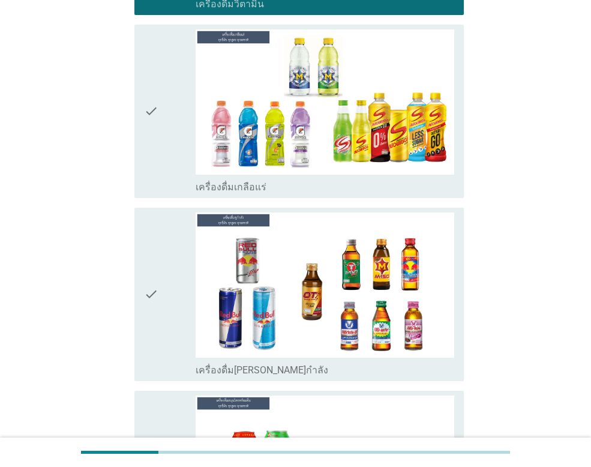
scroll to position [2521, 0]
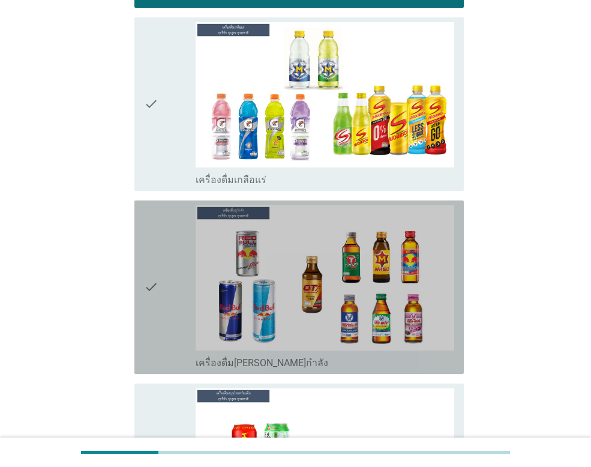
click at [163, 205] on div "check" at bounding box center [170, 287] width 52 height 164
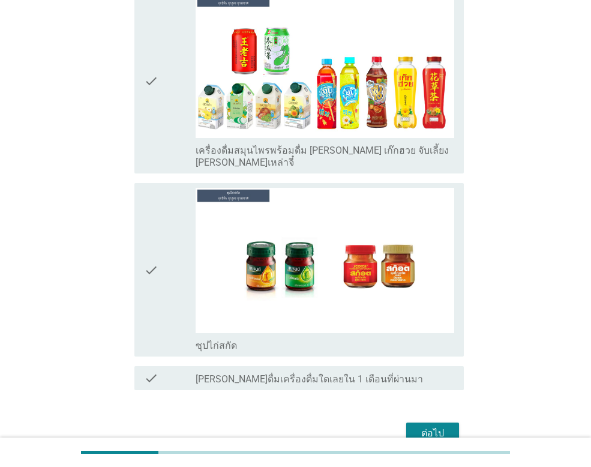
scroll to position [2935, 0]
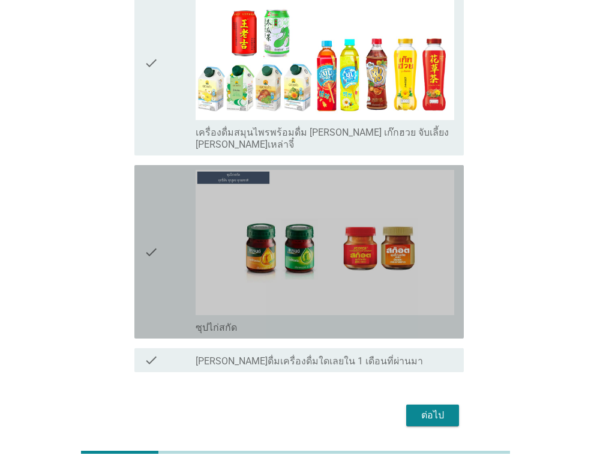
click at [166, 194] on div "check" at bounding box center [170, 252] width 52 height 164
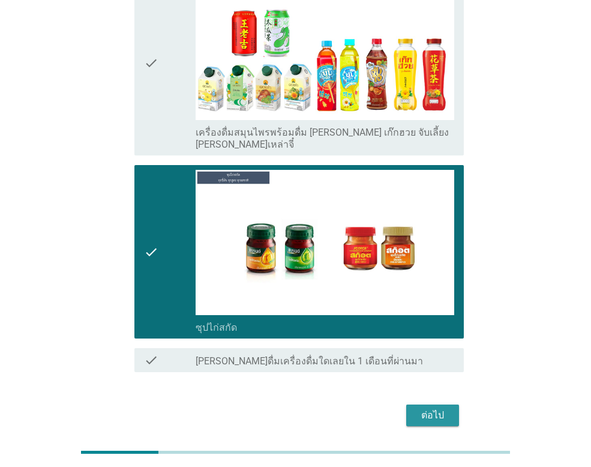
click at [409, 405] on button "ต่อไป" at bounding box center [432, 416] width 53 height 22
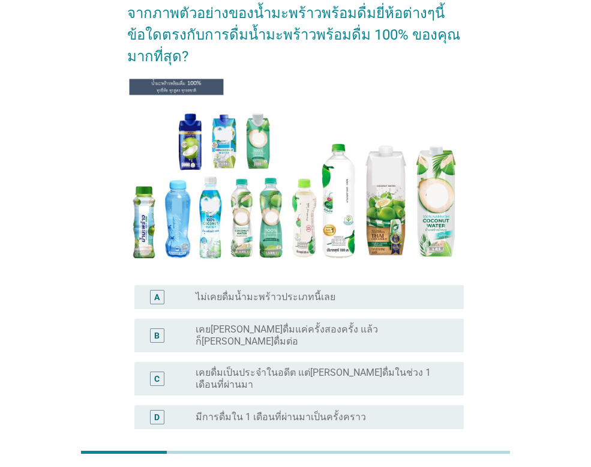
scroll to position [194, 0]
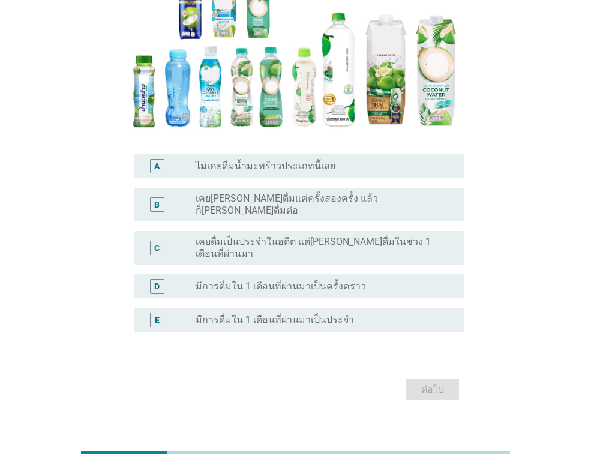
click at [282, 314] on label "มีการดื่มใน 1 เดือนที่ผ่านมาเป็นประจำ" at bounding box center [275, 320] width 158 height 12
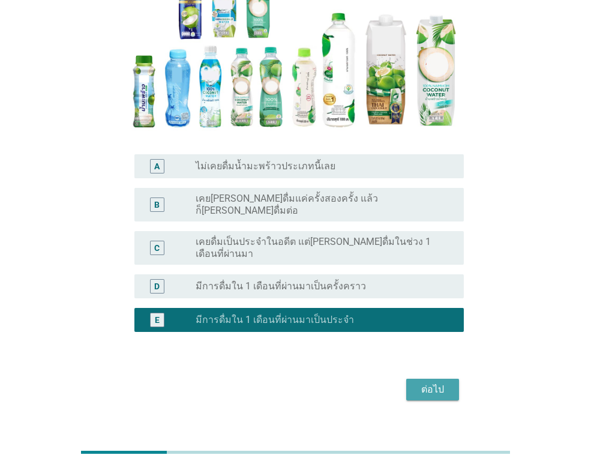
click at [430, 382] on div "ต่อไป" at bounding box center [433, 389] width 34 height 14
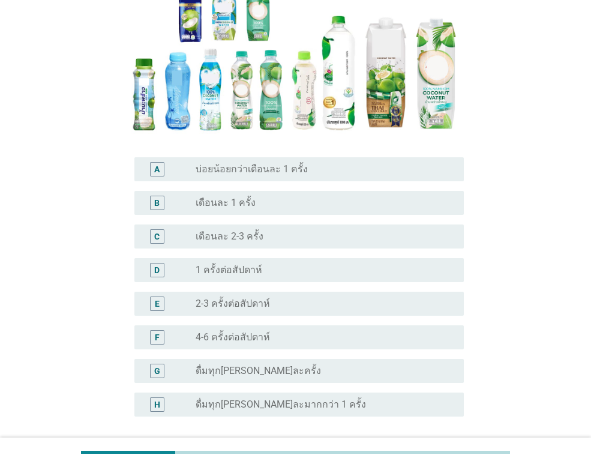
scroll to position [180, 0]
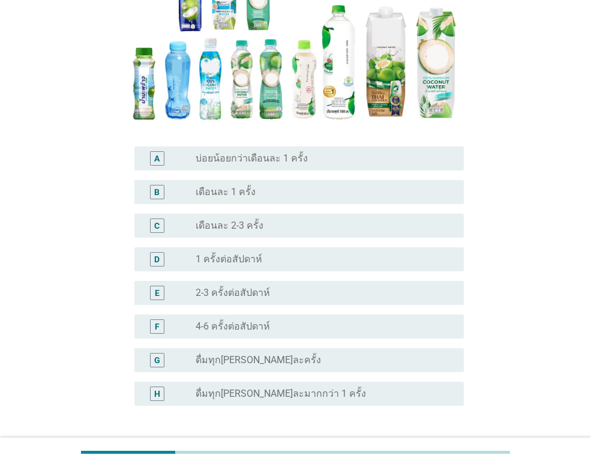
click at [286, 290] on div "radio_button_unchecked 2-3 ครั้งต่อสัปดาห์" at bounding box center [320, 293] width 249 height 12
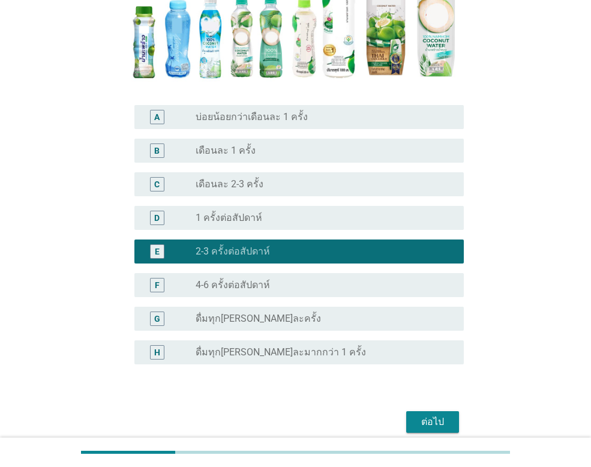
scroll to position [273, 0]
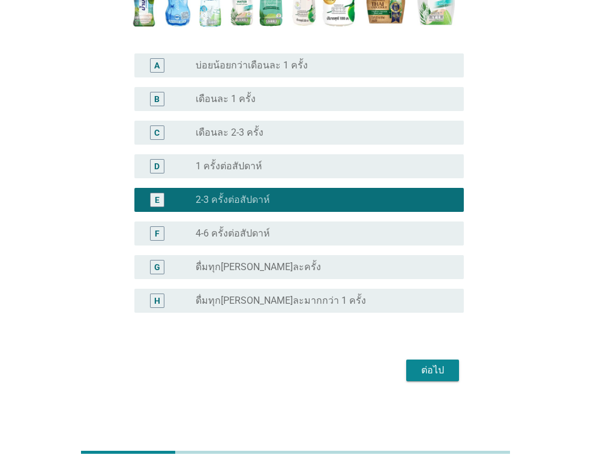
click at [436, 378] on button "ต่อไป" at bounding box center [432, 371] width 53 height 22
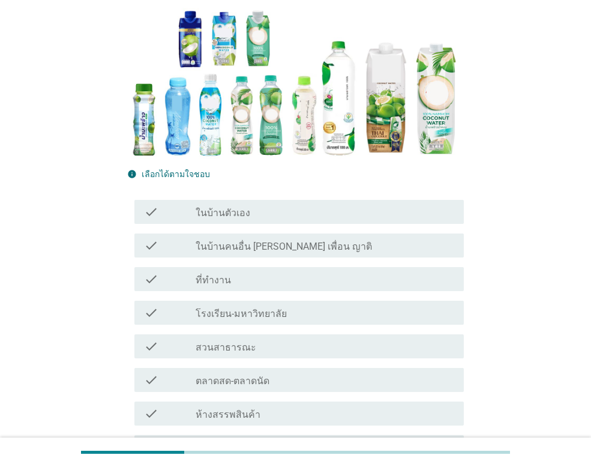
scroll to position [180, 0]
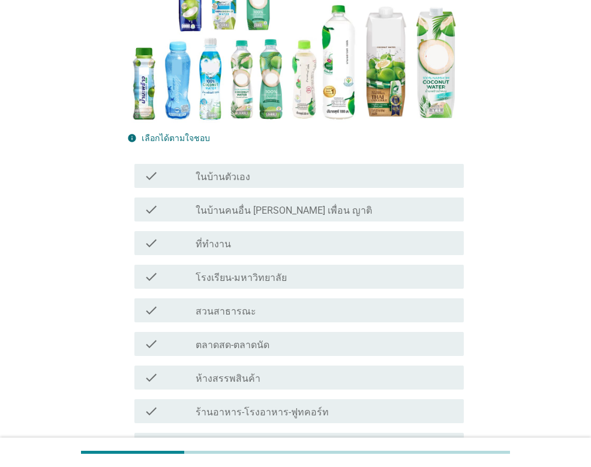
click at [273, 169] on div "check_box_outline_blank ในบ้านตัวเอง" at bounding box center [325, 176] width 259 height 14
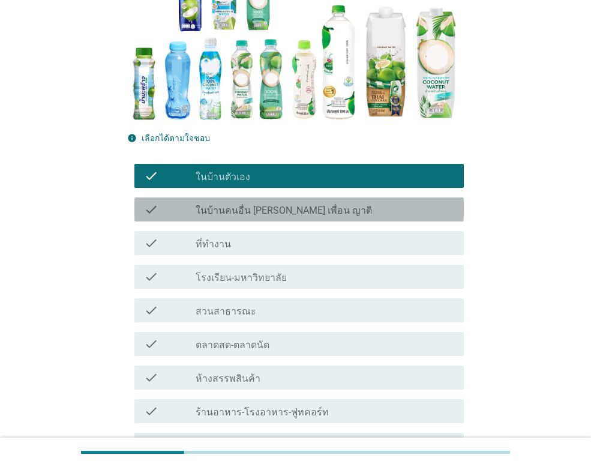
click at [321, 202] on div "check_box_outline_blank ในบ้านคนอื่น [PERSON_NAME] เพื่อน ญาติ" at bounding box center [325, 209] width 259 height 14
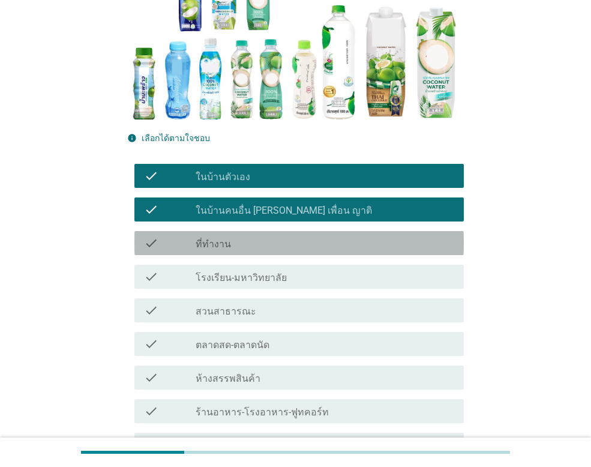
click at [318, 236] on div "check_box_outline_blank ที่ทำงาน" at bounding box center [325, 243] width 259 height 14
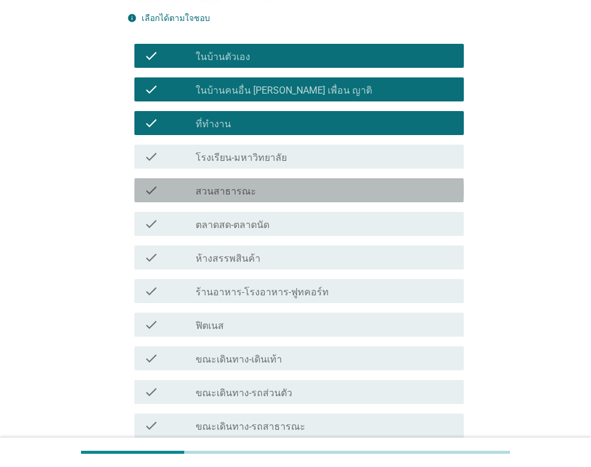
click at [300, 183] on div "check_box_outline_blank สวนสาธารณะ" at bounding box center [325, 190] width 259 height 14
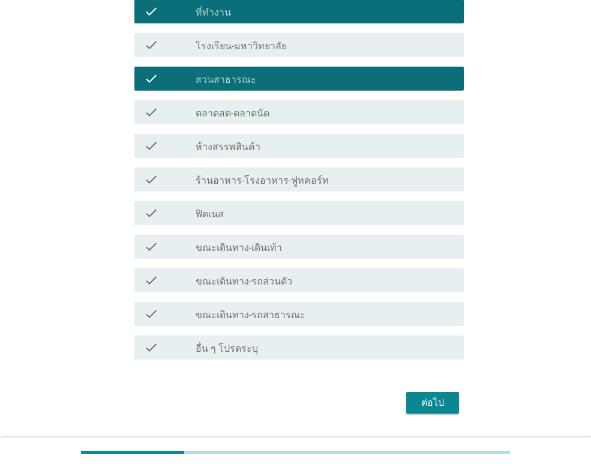
scroll to position [420, 0]
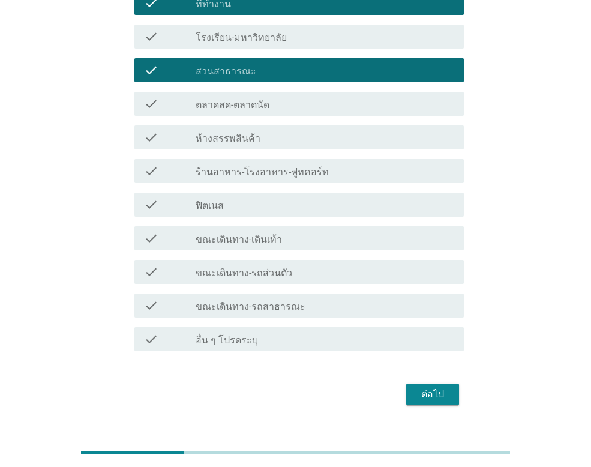
click at [424, 387] on div "ต่อไป" at bounding box center [433, 394] width 34 height 14
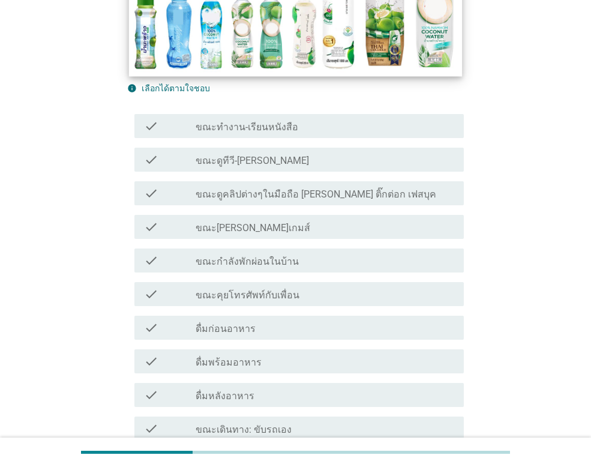
scroll to position [240, 0]
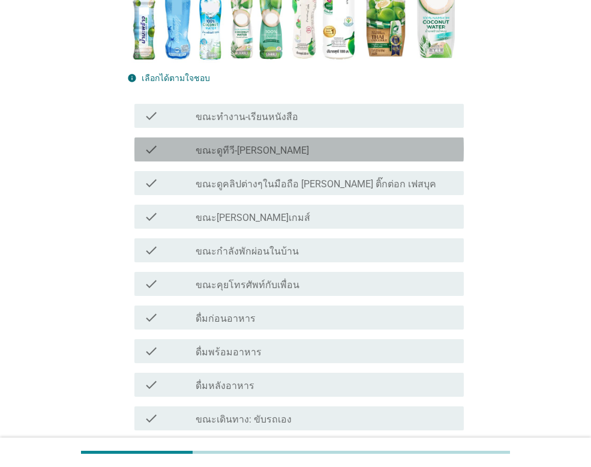
click at [293, 151] on div "check_box_outline_blank ขณะดูทีวี-[PERSON_NAME]" at bounding box center [325, 149] width 259 height 14
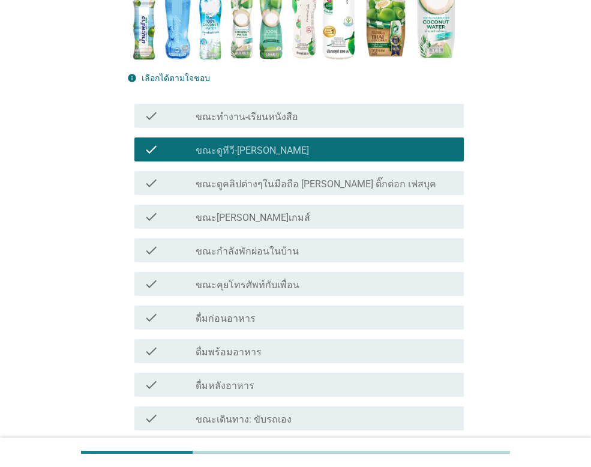
click at [297, 210] on div "check_box_outline_blank ขณะ[PERSON_NAME]เกมส์" at bounding box center [325, 217] width 259 height 14
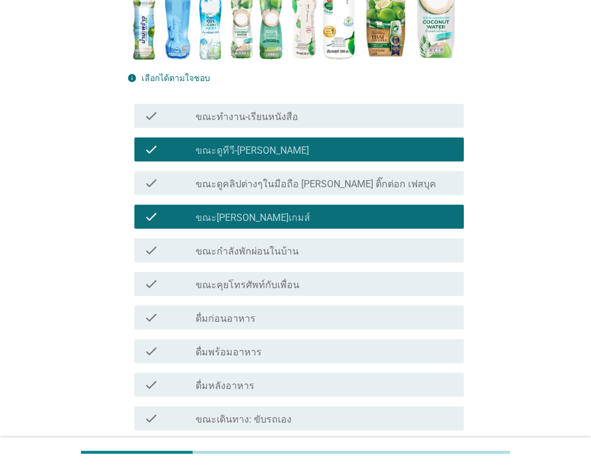
click at [367, 188] on label "ขณะดูคลิปต่างๆในมือถือ [PERSON_NAME] ติ๊กต่อก เฟสบุค" at bounding box center [316, 184] width 241 height 12
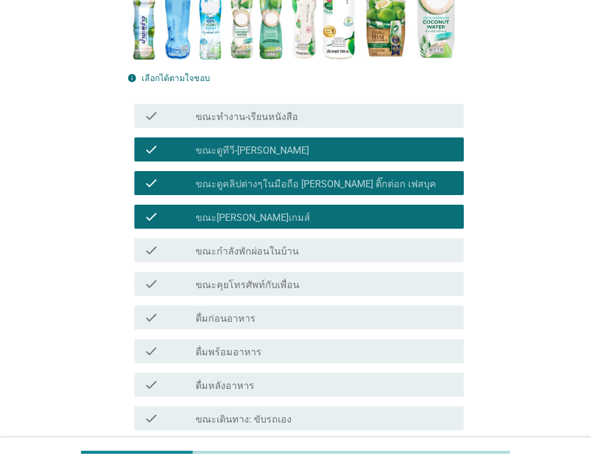
click at [325, 125] on div "check check_box_outline_blank ขณะทำงาน-เรียนหนังสือ" at bounding box center [299, 116] width 330 height 24
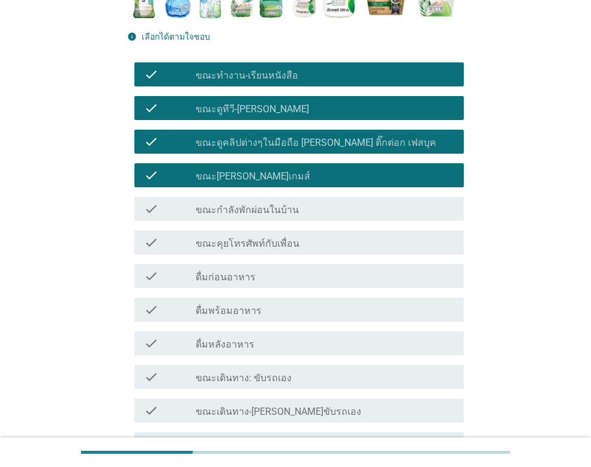
scroll to position [300, 0]
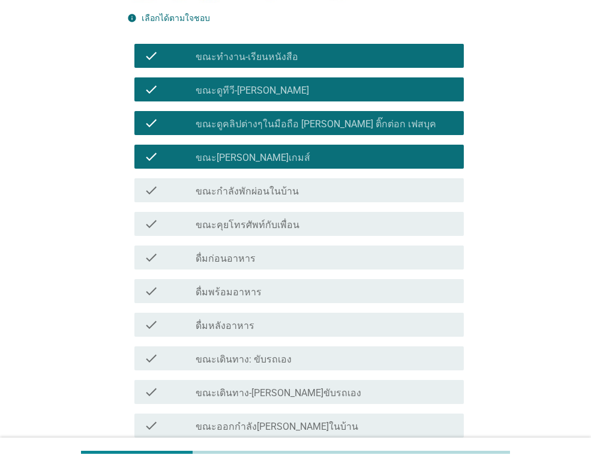
click at [309, 190] on div "check_box_outline_blank ขณะกำลังพักผ่อนในบ้าน" at bounding box center [325, 190] width 259 height 14
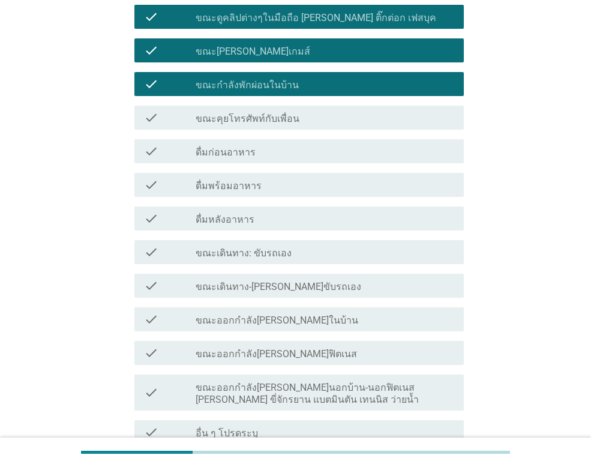
scroll to position [420, 0]
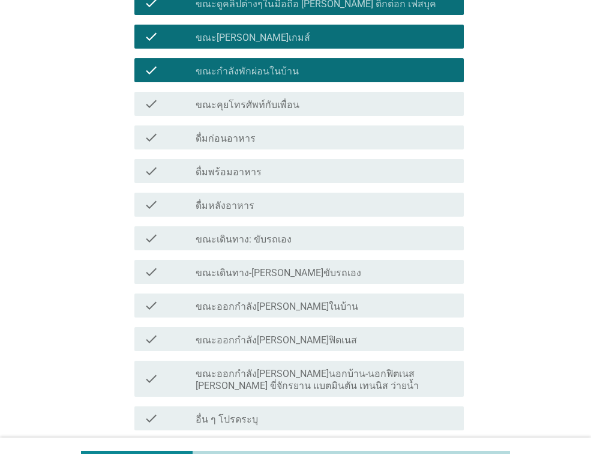
drag, startPoint x: 289, startPoint y: 177, endPoint x: 289, endPoint y: 187, distance: 9.6
click at [289, 177] on div "check_box_outline_blank ดื่มพร้อมอาหาร" at bounding box center [325, 171] width 259 height 14
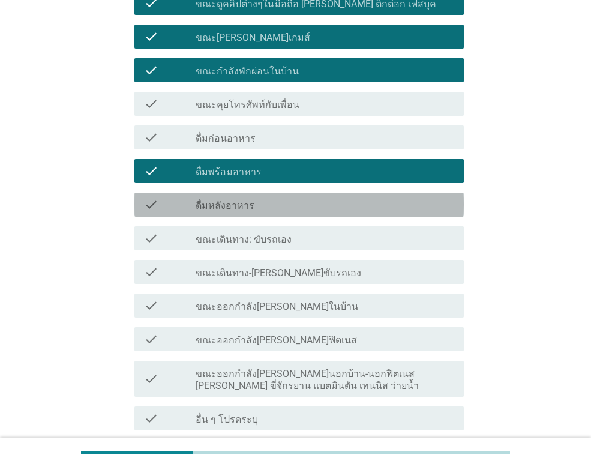
click at [288, 202] on div "check_box_outline_blank ดื่มหลังอาหาร" at bounding box center [325, 205] width 259 height 14
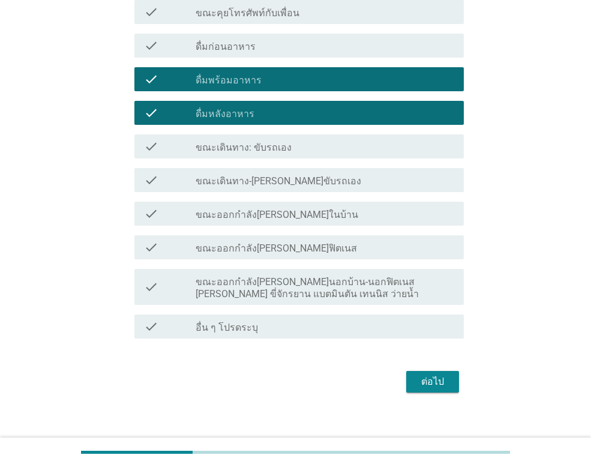
scroll to position [523, 0]
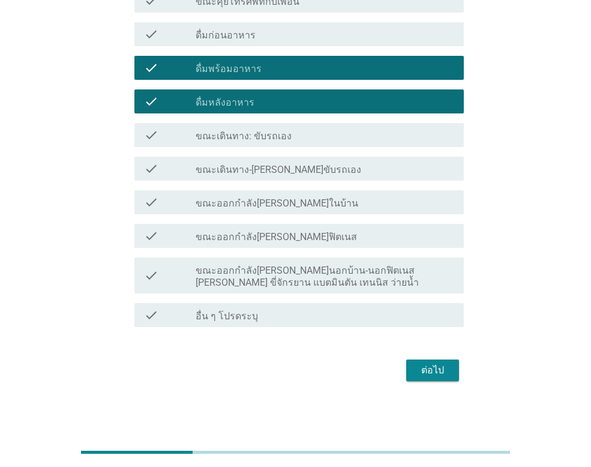
click at [312, 137] on div "check_box_outline_blank ขณะเดินทาง: ขับรถเอง" at bounding box center [325, 135] width 259 height 14
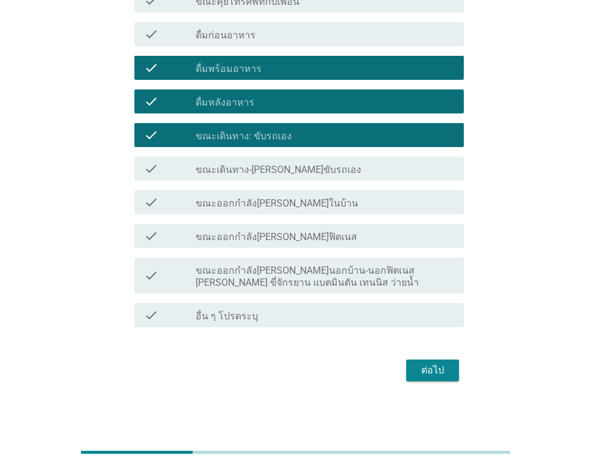
click at [426, 357] on div "ต่อไป" at bounding box center [295, 370] width 337 height 29
click at [429, 360] on button "ต่อไป" at bounding box center [432, 371] width 53 height 22
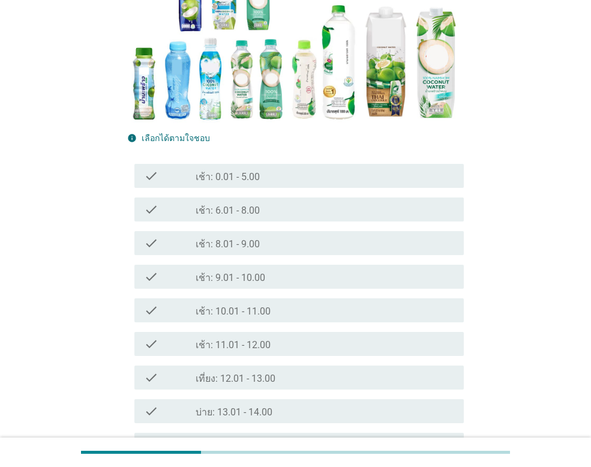
scroll to position [240, 0]
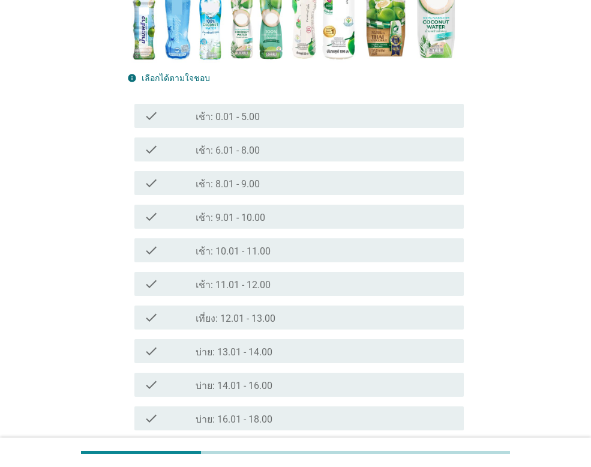
click at [280, 188] on div "check_box_outline_blank เช้า: 8.01 - 9.00" at bounding box center [325, 183] width 259 height 14
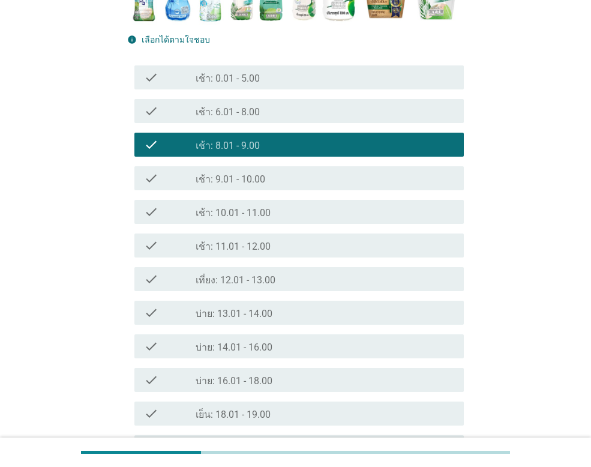
scroll to position [300, 0]
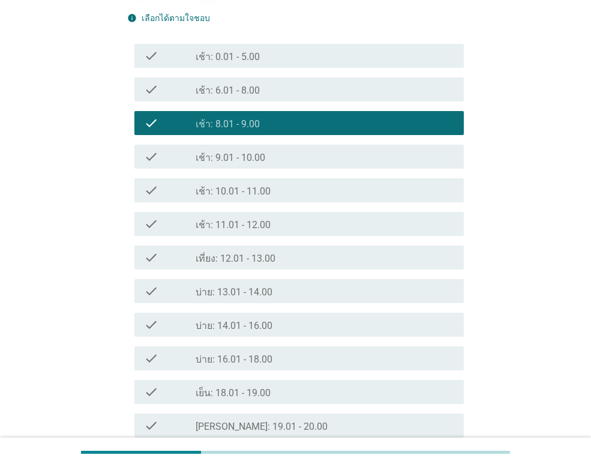
click at [286, 187] on div "check_box_outline_blank เช้า: 10.01 - 11.00" at bounding box center [325, 190] width 259 height 14
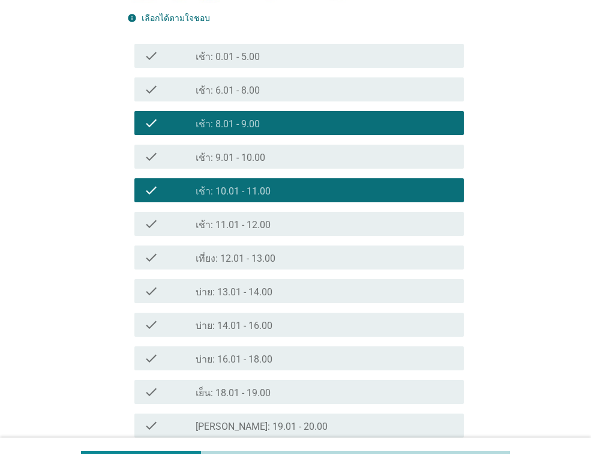
click at [276, 217] on div "check_box_outline_blank เช้า: 11.01 - 12.00" at bounding box center [325, 224] width 259 height 14
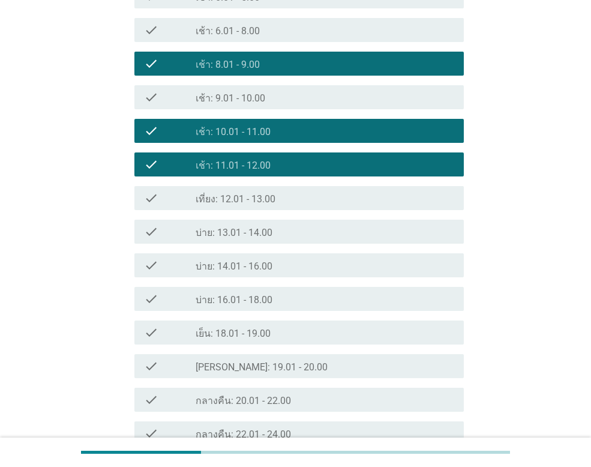
scroll to position [360, 0]
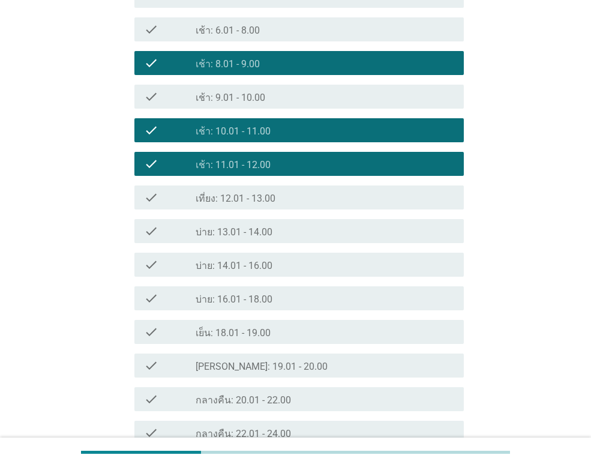
drag, startPoint x: 294, startPoint y: 220, endPoint x: 285, endPoint y: 255, distance: 35.5
click at [294, 221] on div "check check_box_outline_blank บ่าย: 13.01 - 14.00" at bounding box center [299, 231] width 330 height 24
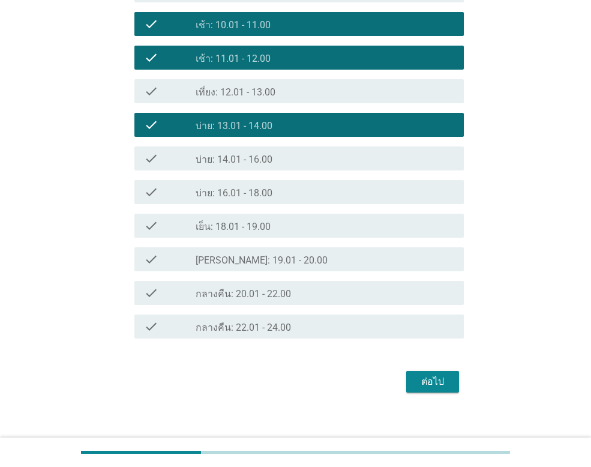
scroll to position [478, 0]
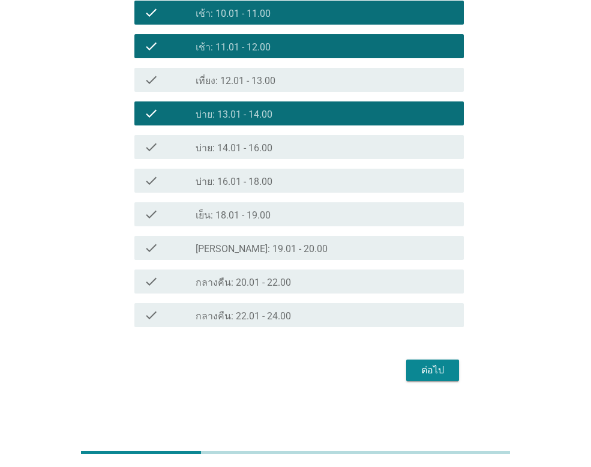
click at [295, 211] on div "check_box_outline_blank เย็น: 18.01 - 19.00" at bounding box center [325, 214] width 259 height 14
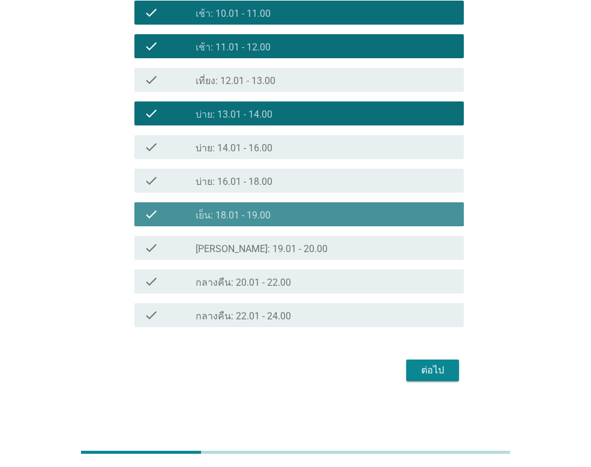
click at [294, 243] on div "check_box_outline_blank [PERSON_NAME]: 19.01 - 20.00" at bounding box center [325, 248] width 259 height 14
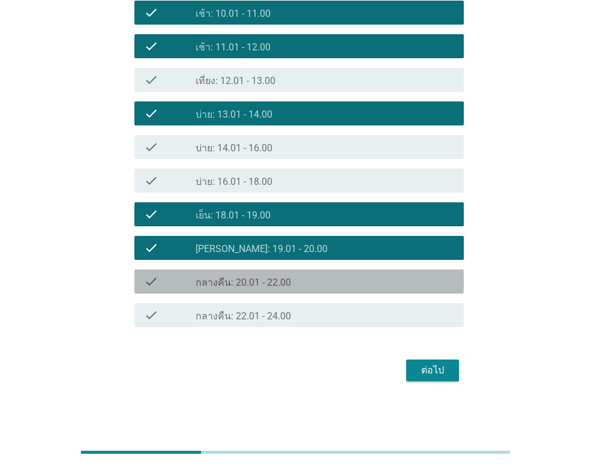
click at [309, 278] on div "check_box_outline_blank กลางคืน: 20.01 - 22.00" at bounding box center [325, 281] width 259 height 14
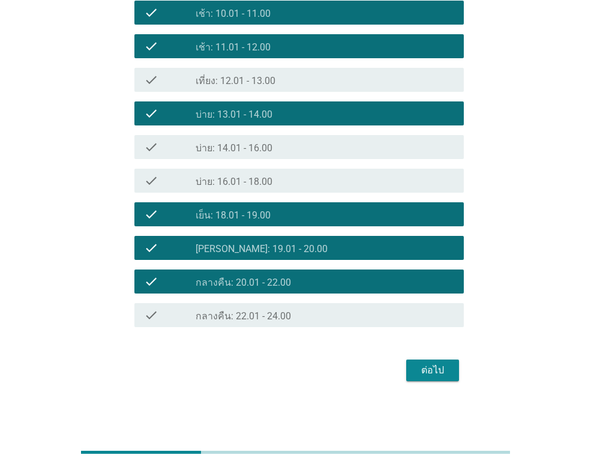
click at [313, 313] on div "check_box_outline_blank กลางคืน: 22.01 - 24.00" at bounding box center [325, 315] width 259 height 14
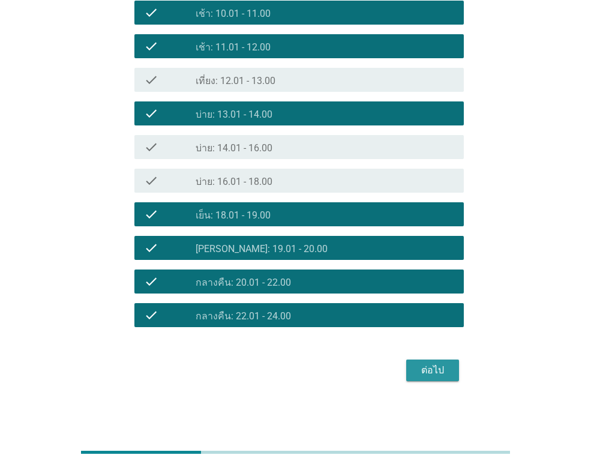
click at [456, 379] on button "ต่อไป" at bounding box center [432, 371] width 53 height 22
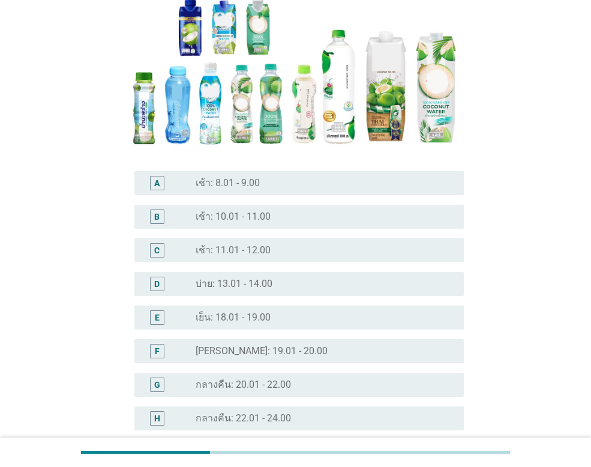
scroll to position [180, 0]
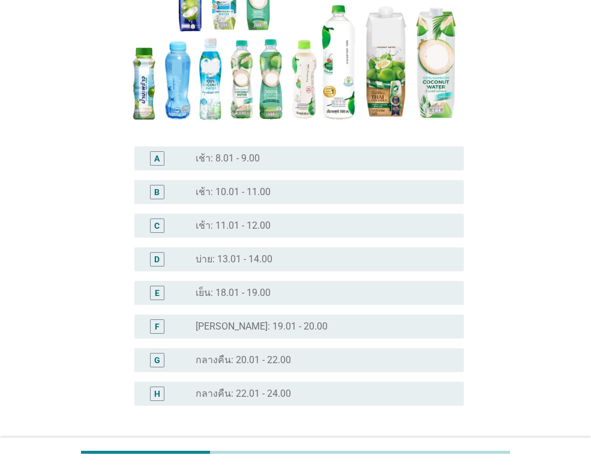
click at [273, 198] on div "radio_button_unchecked เช้า: 10.01 - 11.00" at bounding box center [325, 192] width 259 height 14
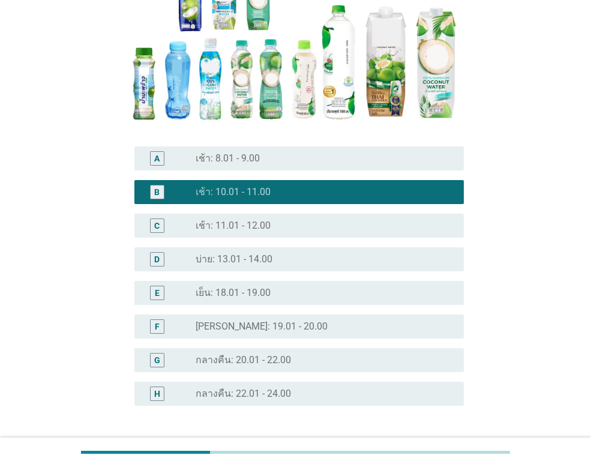
drag, startPoint x: 270, startPoint y: 227, endPoint x: 268, endPoint y: 253, distance: 25.9
click at [270, 232] on div "radio_button_unchecked เช้า: 11.01 - 12.00" at bounding box center [325, 226] width 259 height 14
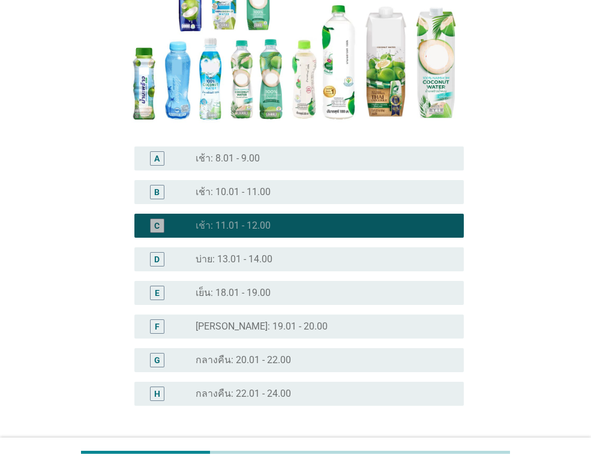
click at [269, 257] on label "บ่าย: 13.01 - 14.00" at bounding box center [234, 259] width 77 height 12
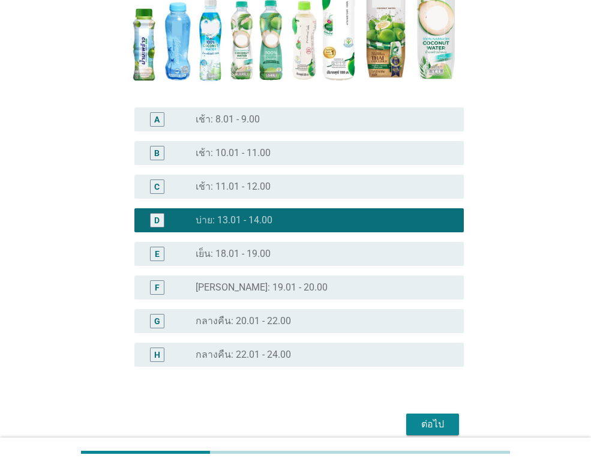
scroll to position [240, 0]
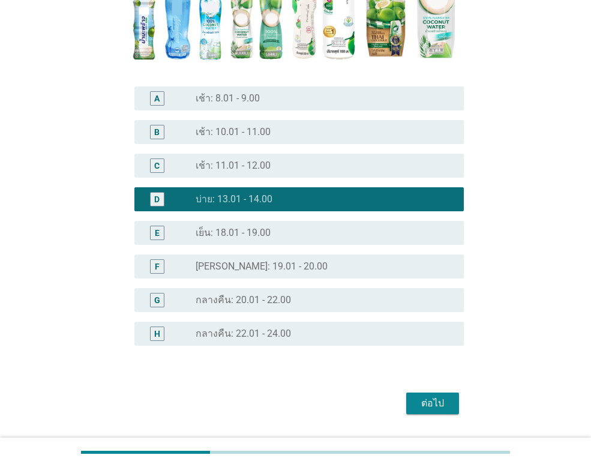
click at [433, 403] on div "ต่อไป" at bounding box center [433, 403] width 34 height 14
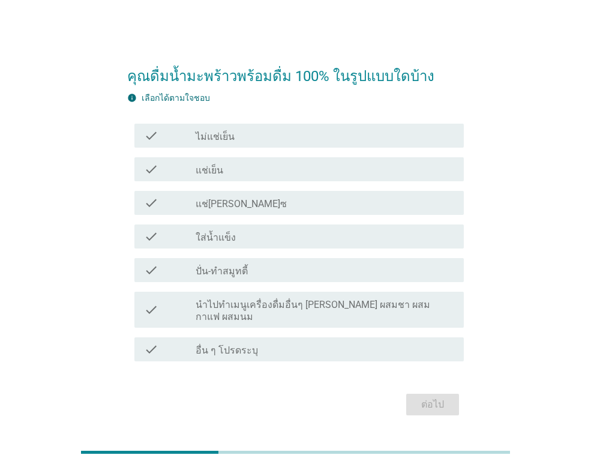
click at [247, 175] on div "check_box_outline_blank แช่เย็น" at bounding box center [325, 169] width 259 height 14
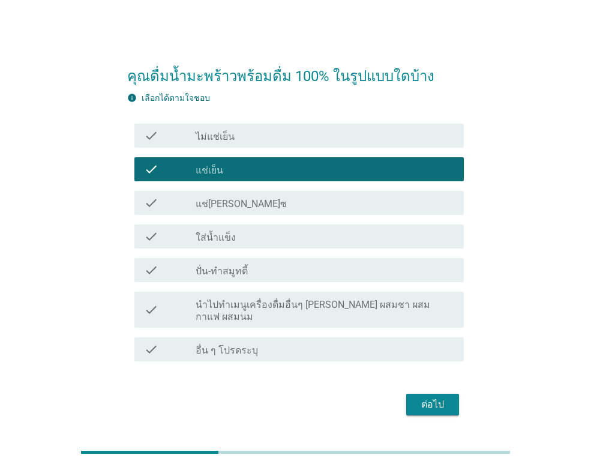
click at [459, 400] on div "ต่อไป" at bounding box center [295, 404] width 337 height 29
click at [414, 394] on button "ต่อไป" at bounding box center [432, 405] width 53 height 22
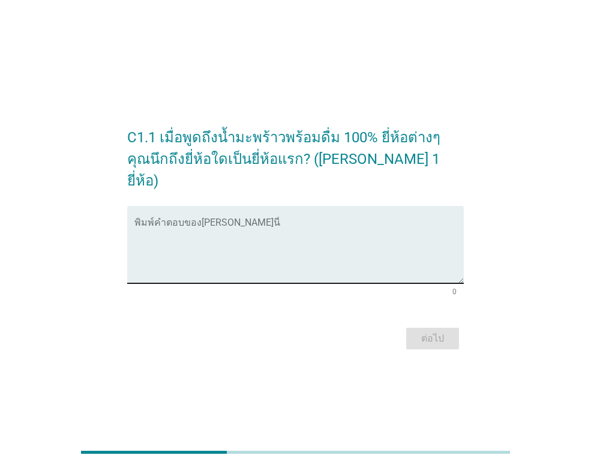
click at [226, 220] on textarea "พิมพ์คำตอบของคุณ ที่นี่" at bounding box center [299, 251] width 330 height 63
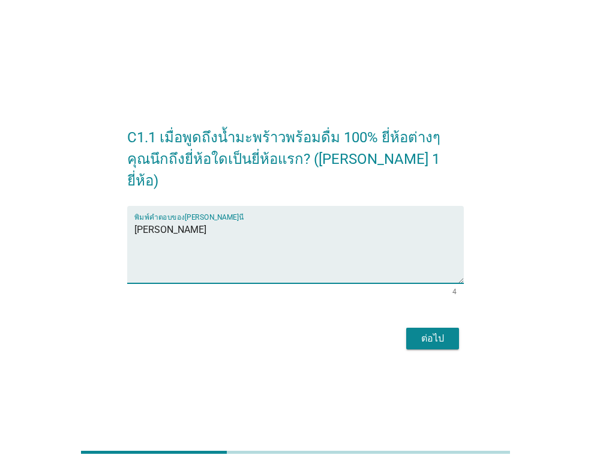
type textarea "[PERSON_NAME]"
click at [429, 331] on div "ต่อไป" at bounding box center [433, 338] width 34 height 14
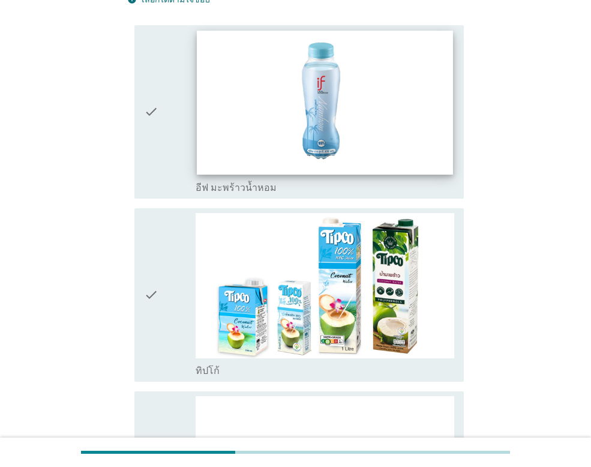
click at [328, 108] on img at bounding box center [325, 103] width 256 height 144
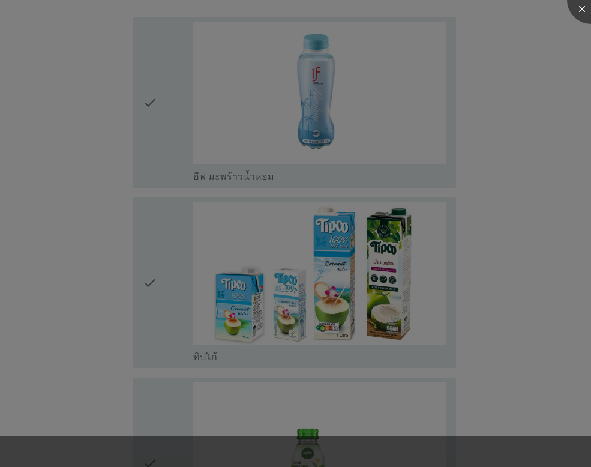
scroll to position [180, 0]
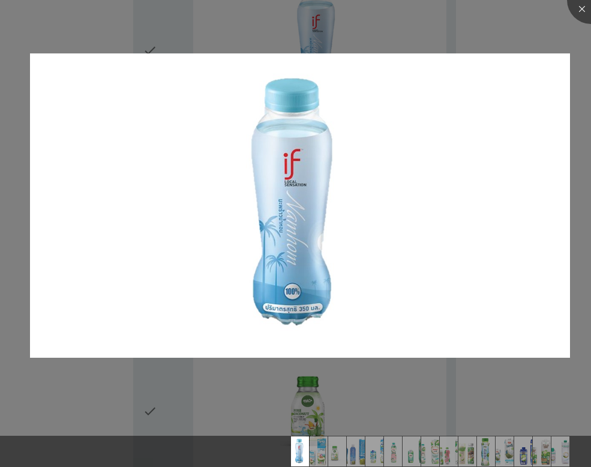
click at [557, 38] on div at bounding box center [295, 233] width 591 height 467
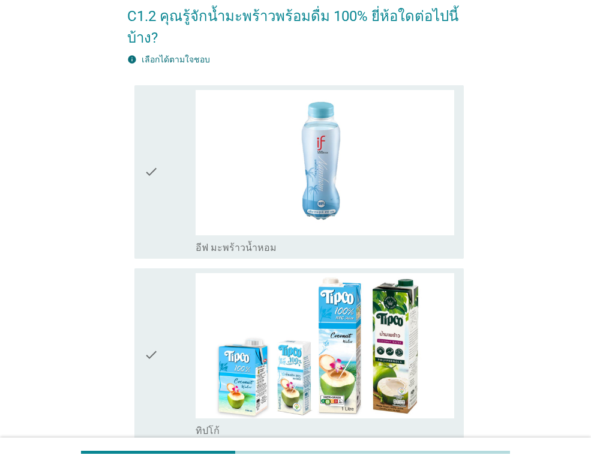
click at [166, 176] on div "check" at bounding box center [170, 172] width 52 height 164
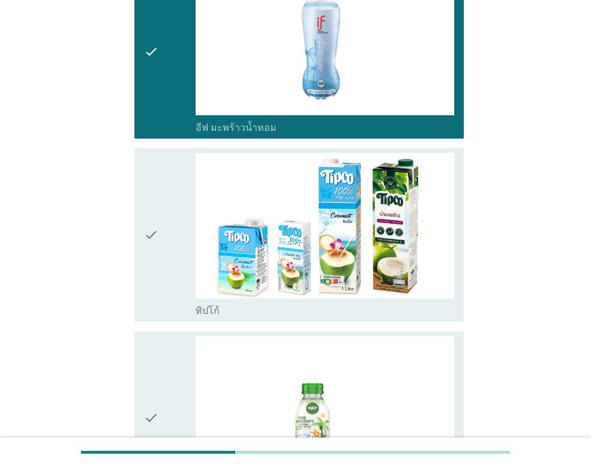
click at [173, 216] on div "check" at bounding box center [170, 235] width 52 height 164
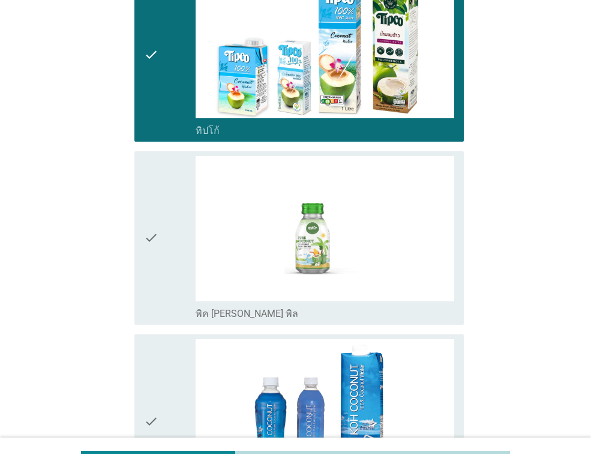
click at [173, 208] on div "check" at bounding box center [170, 238] width 52 height 164
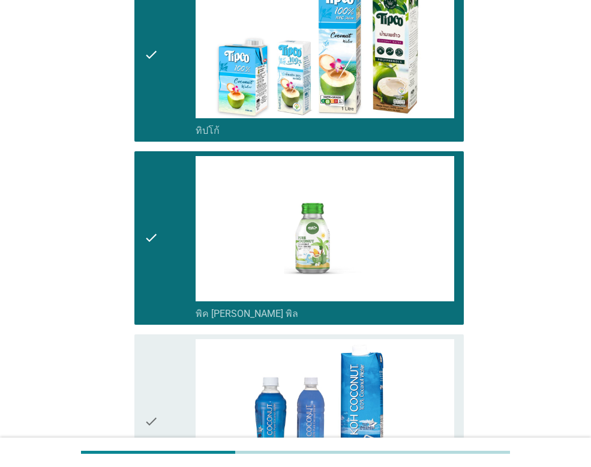
scroll to position [480, 0]
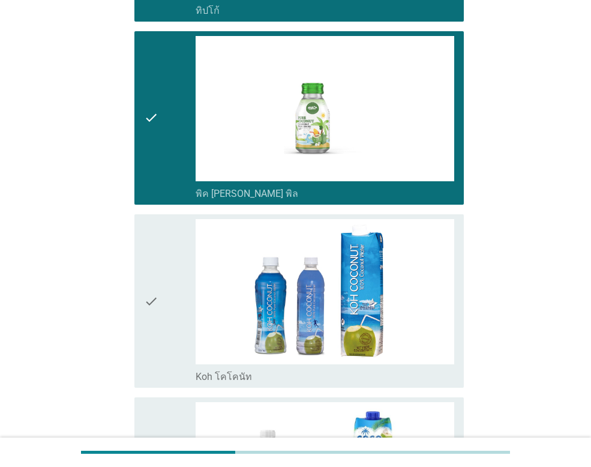
click at [154, 266] on icon "check" at bounding box center [151, 301] width 14 height 164
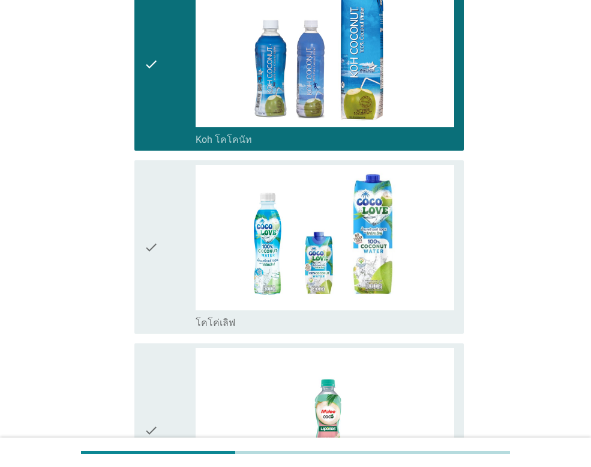
scroll to position [780, 0]
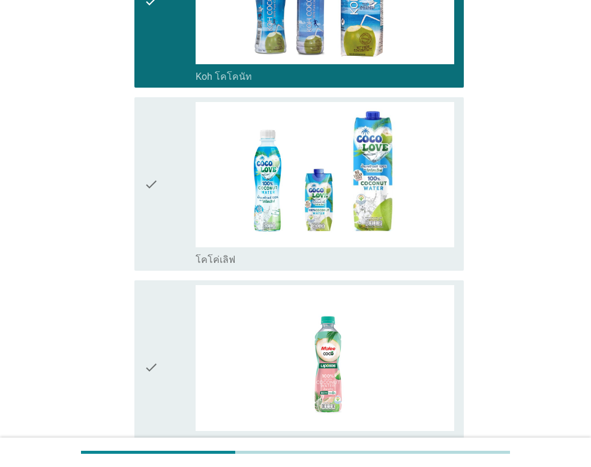
click at [172, 196] on div "check" at bounding box center [170, 184] width 52 height 164
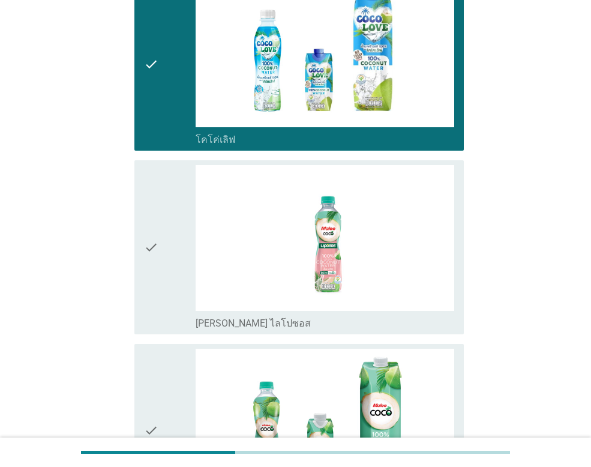
click at [172, 226] on div "check" at bounding box center [170, 247] width 52 height 164
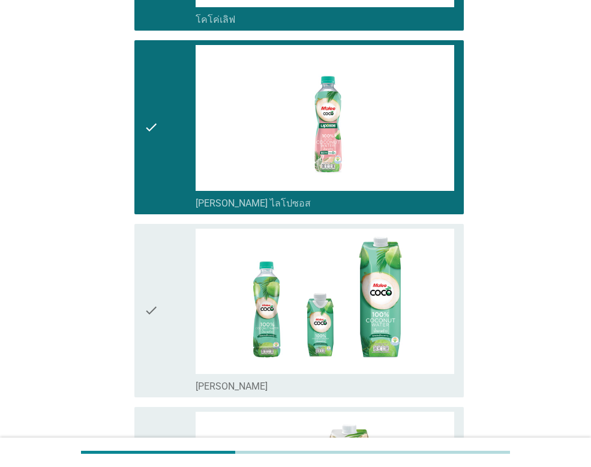
click at [159, 295] on div "check" at bounding box center [170, 311] width 52 height 164
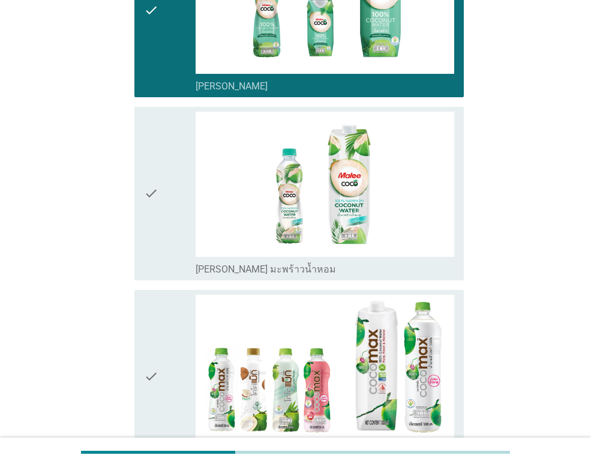
click at [161, 208] on div "check" at bounding box center [170, 194] width 52 height 164
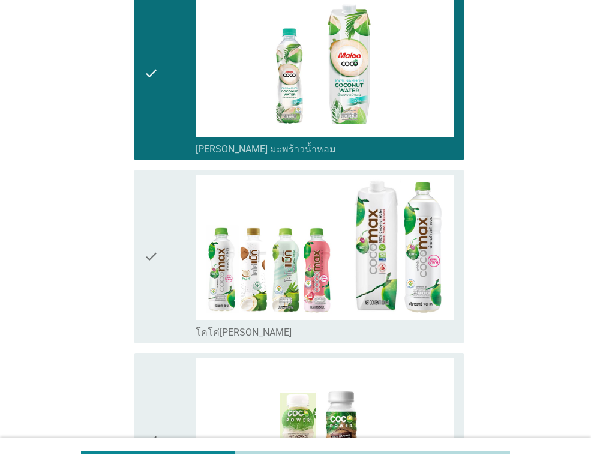
click at [164, 243] on div "check" at bounding box center [170, 257] width 52 height 164
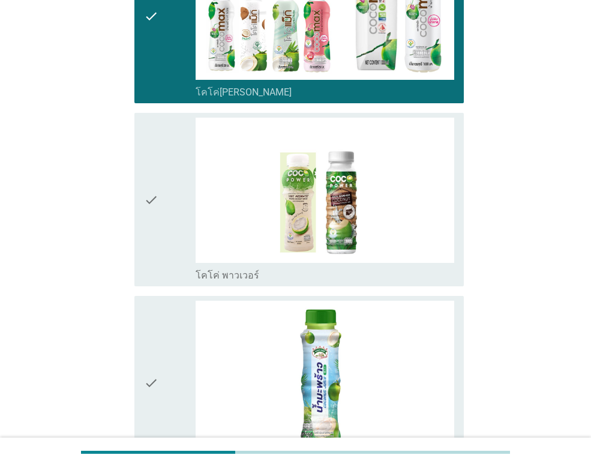
click at [175, 216] on div "check" at bounding box center [170, 200] width 52 height 164
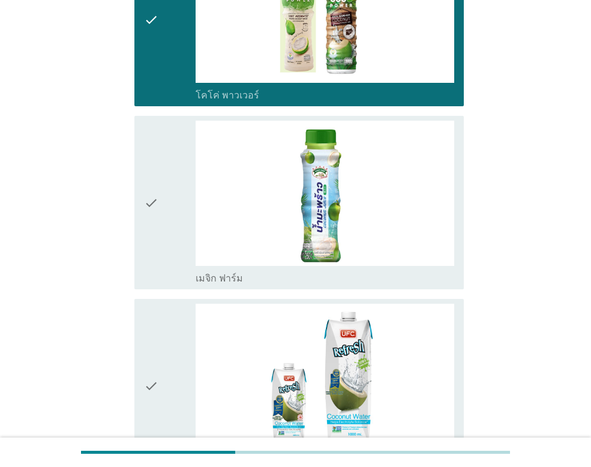
click at [166, 205] on div "check" at bounding box center [170, 203] width 52 height 164
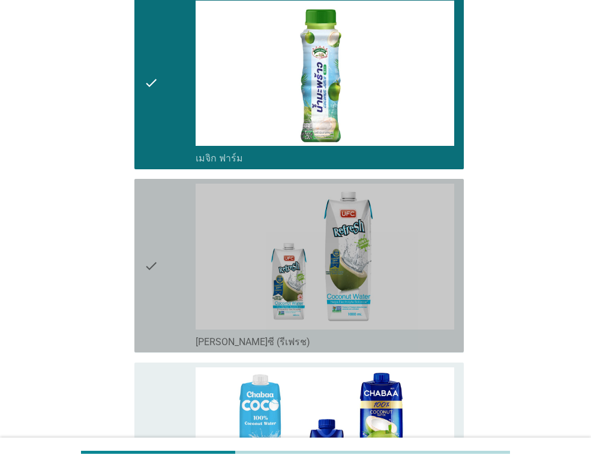
click at [157, 231] on icon "check" at bounding box center [151, 266] width 14 height 164
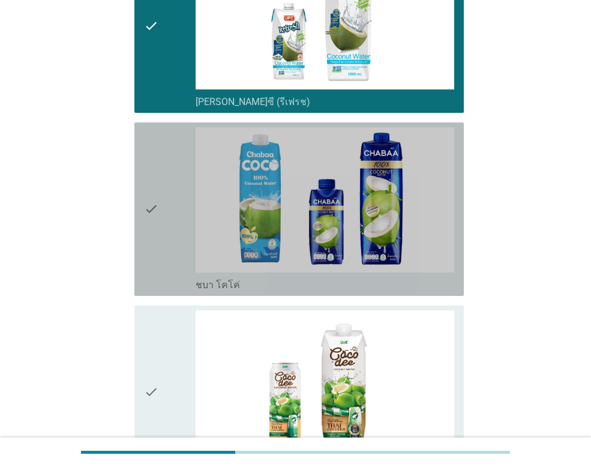
click at [156, 223] on icon "check" at bounding box center [151, 209] width 14 height 164
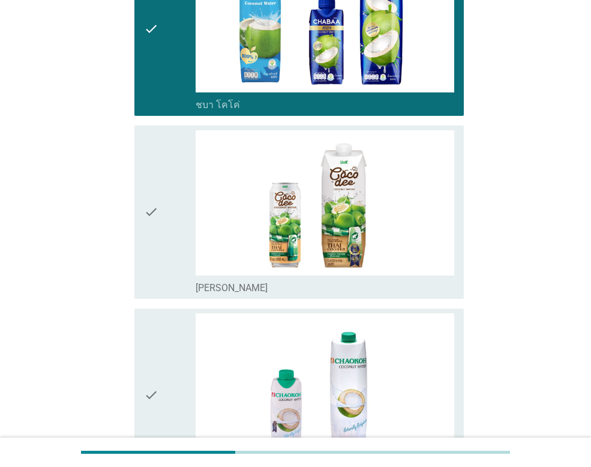
click at [154, 226] on icon "check" at bounding box center [151, 212] width 14 height 164
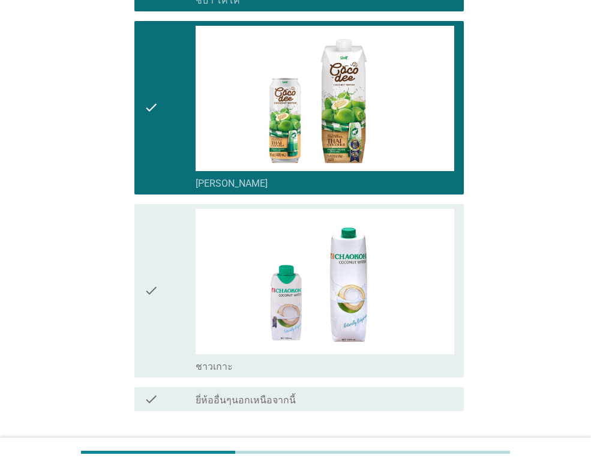
scroll to position [2590, 0]
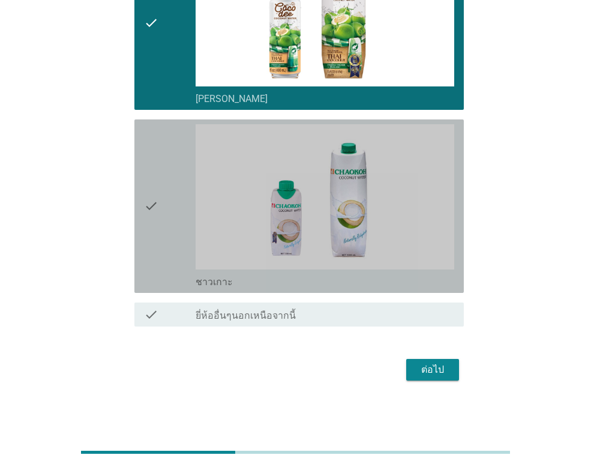
click at [154, 223] on icon "check" at bounding box center [151, 206] width 14 height 164
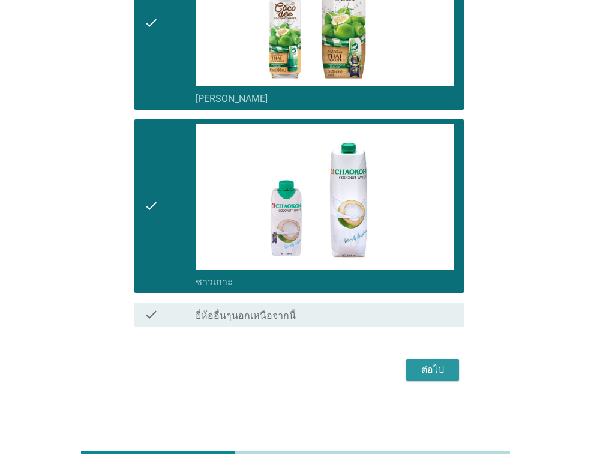
click at [412, 366] on button "ต่อไป" at bounding box center [432, 370] width 53 height 22
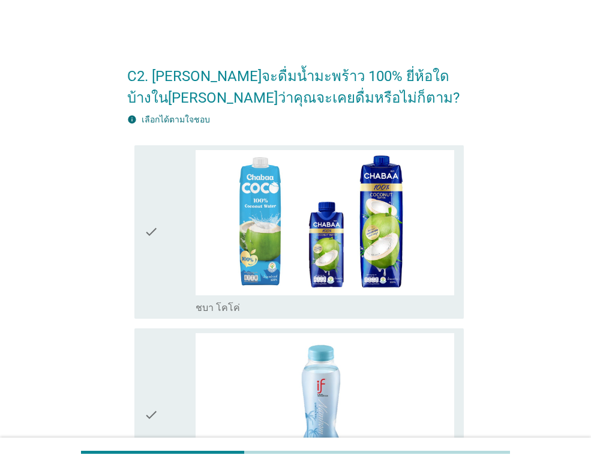
click at [186, 204] on div "check" at bounding box center [170, 232] width 52 height 164
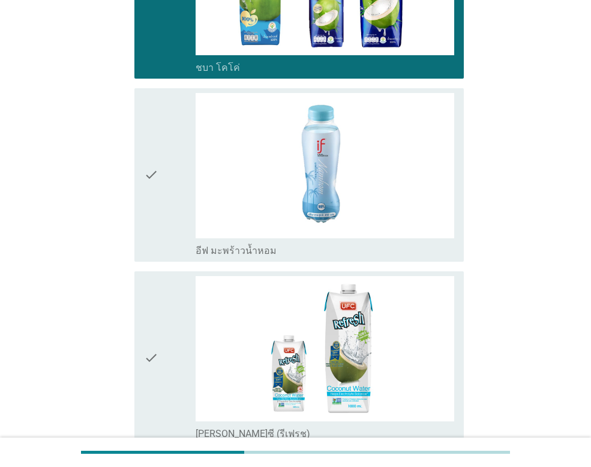
click at [167, 214] on div "check" at bounding box center [170, 175] width 52 height 164
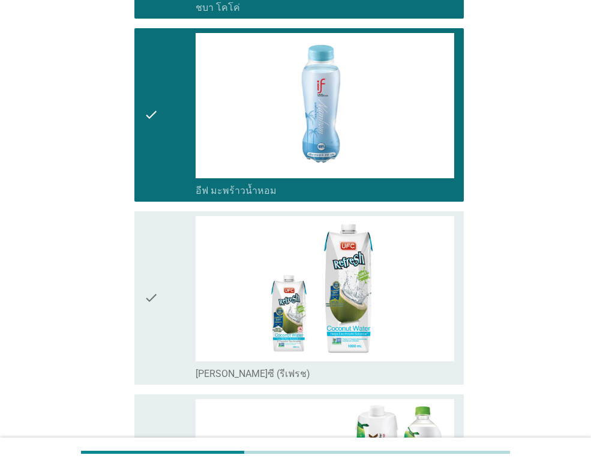
click at [179, 239] on div "check" at bounding box center [170, 298] width 52 height 164
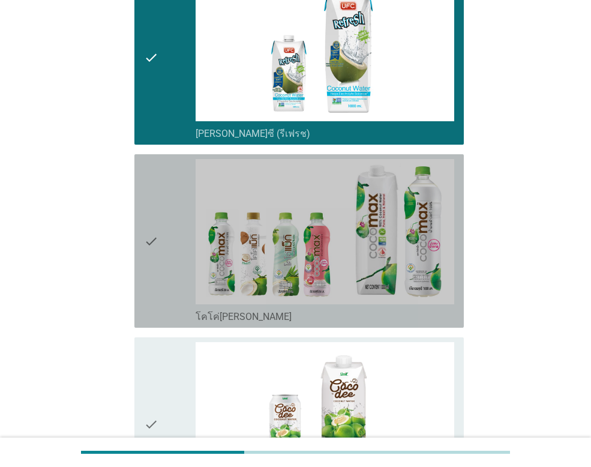
click at [178, 244] on div "check" at bounding box center [170, 241] width 52 height 164
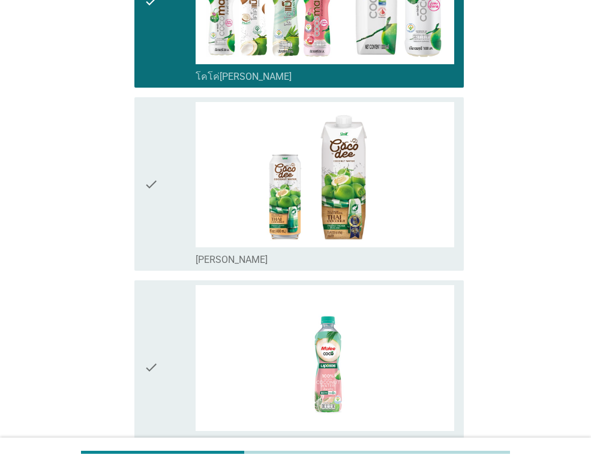
click at [170, 234] on div "check" at bounding box center [170, 184] width 52 height 164
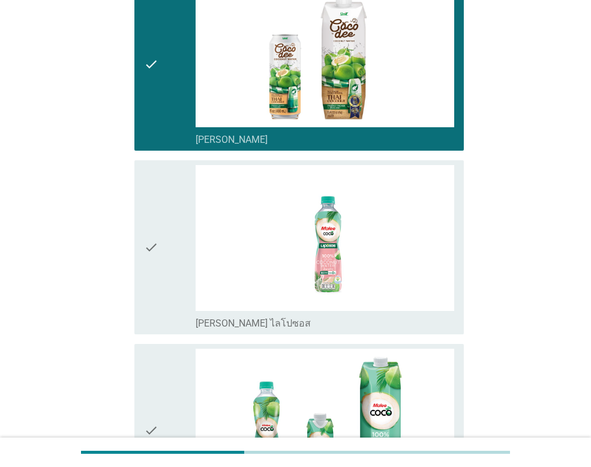
click at [168, 236] on div "check" at bounding box center [170, 247] width 52 height 164
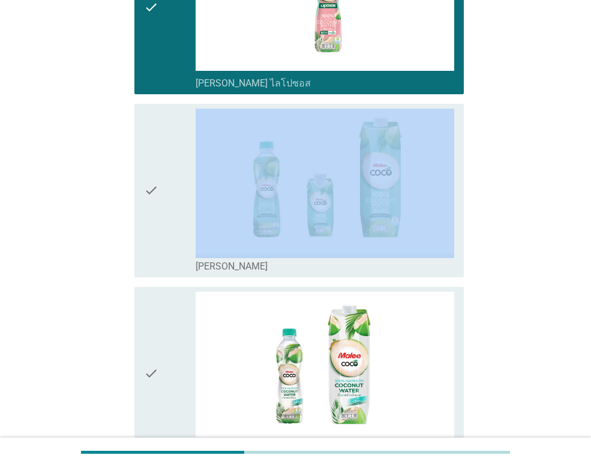
click at [168, 237] on div "check" at bounding box center [170, 191] width 52 height 164
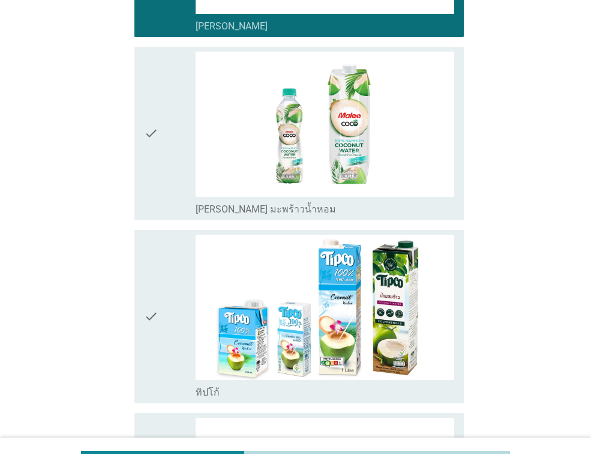
click at [170, 237] on div "check" at bounding box center [170, 317] width 52 height 164
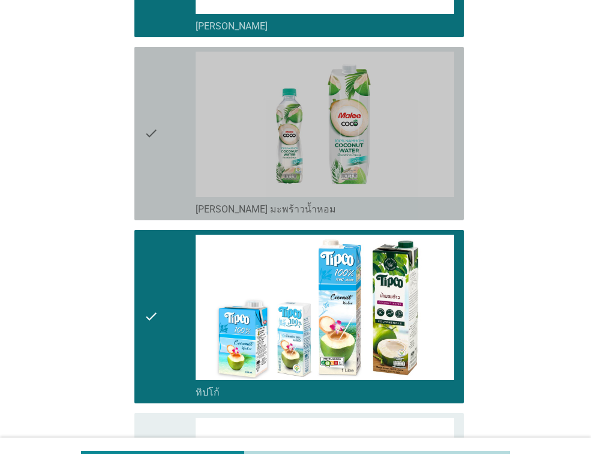
click at [174, 189] on div "check" at bounding box center [170, 134] width 52 height 164
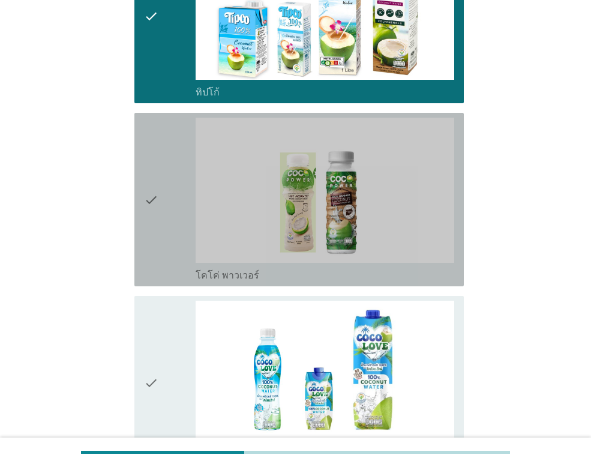
click at [172, 205] on div "check" at bounding box center [170, 200] width 52 height 164
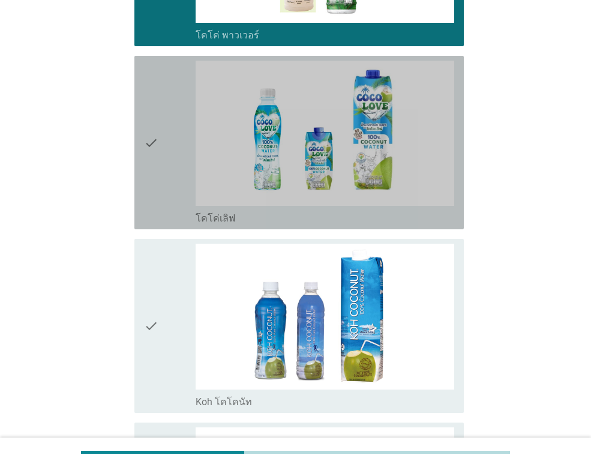
click at [171, 204] on div "check" at bounding box center [170, 143] width 52 height 164
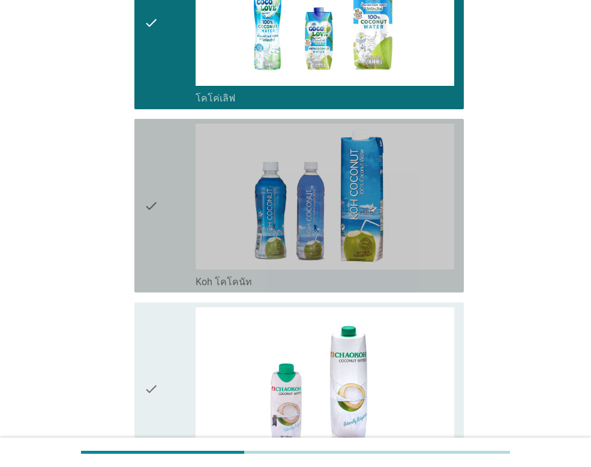
click at [170, 202] on div "check" at bounding box center [170, 206] width 52 height 164
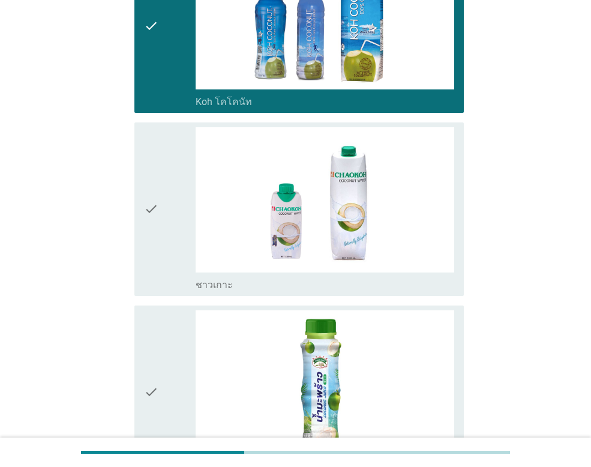
click at [170, 202] on div "check" at bounding box center [170, 209] width 52 height 164
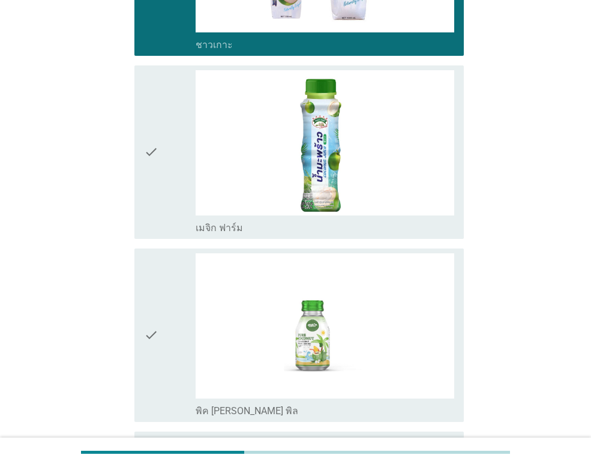
click at [170, 202] on div "check" at bounding box center [170, 152] width 52 height 164
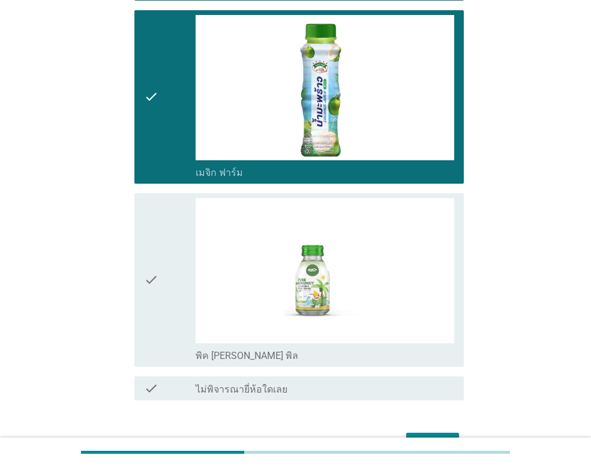
scroll to position [2590, 0]
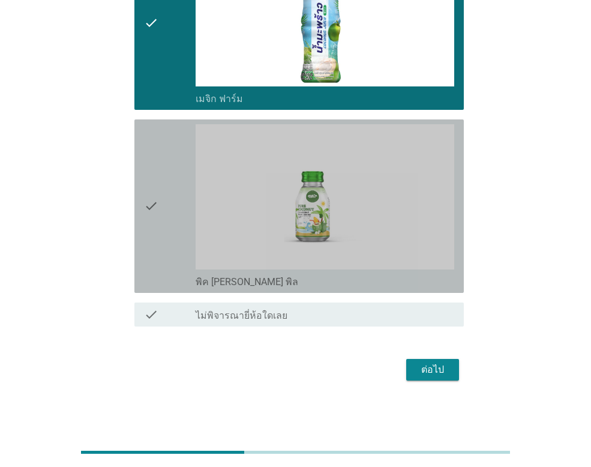
click at [170, 202] on div "check" at bounding box center [170, 206] width 52 height 164
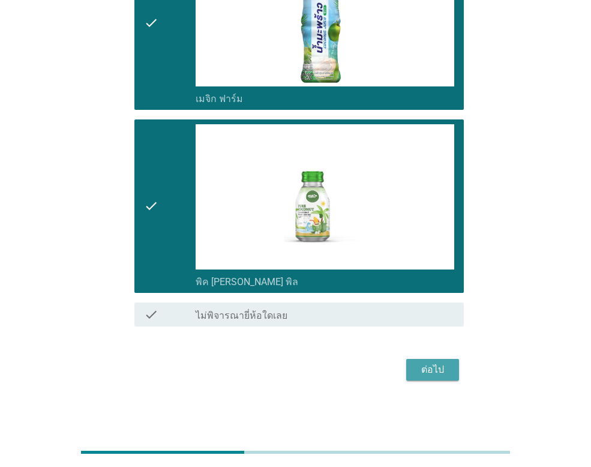
click at [442, 364] on div "ต่อไป" at bounding box center [433, 370] width 34 height 14
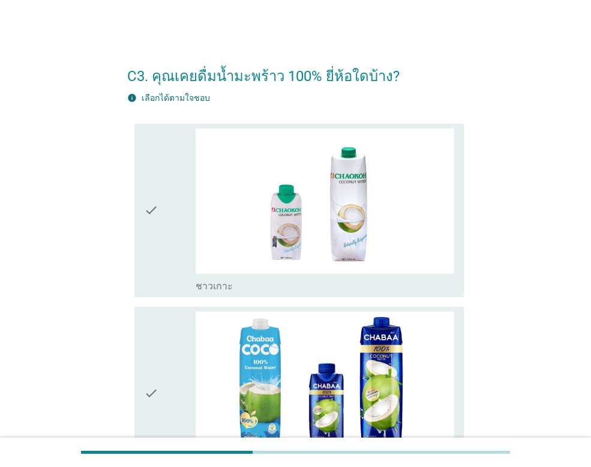
click at [163, 170] on div "check" at bounding box center [170, 210] width 52 height 164
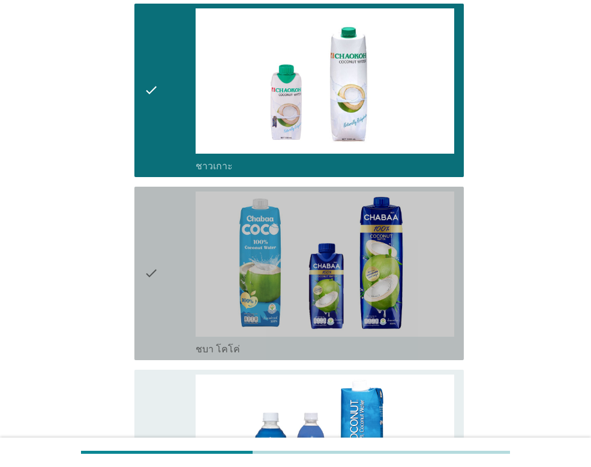
click at [160, 207] on div "check" at bounding box center [170, 274] width 52 height 164
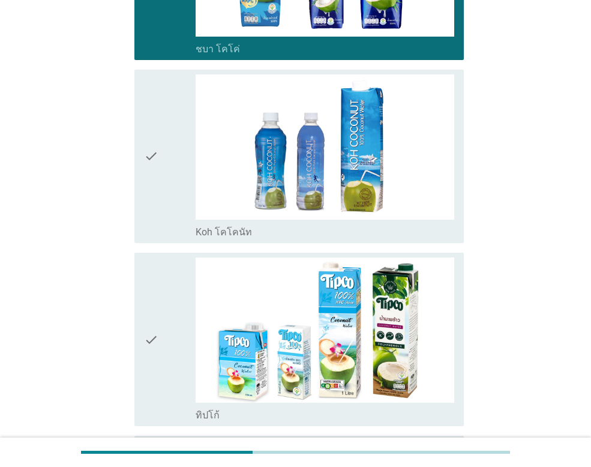
click at [161, 207] on div "check" at bounding box center [170, 156] width 52 height 164
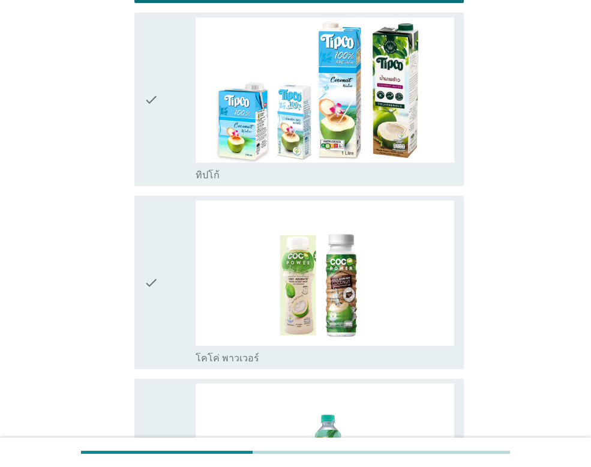
click at [157, 178] on icon "check" at bounding box center [151, 99] width 14 height 164
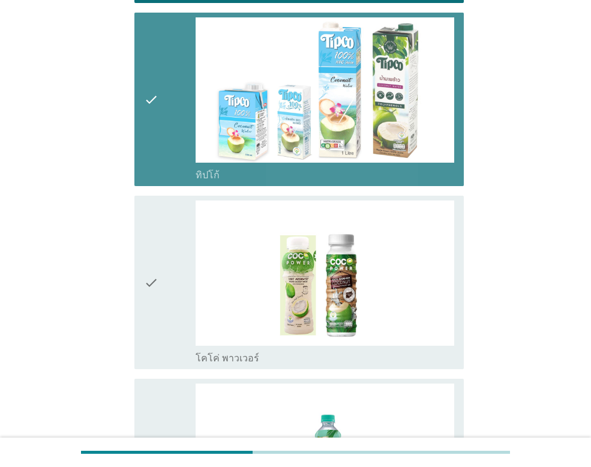
click at [160, 229] on div "check" at bounding box center [170, 283] width 52 height 164
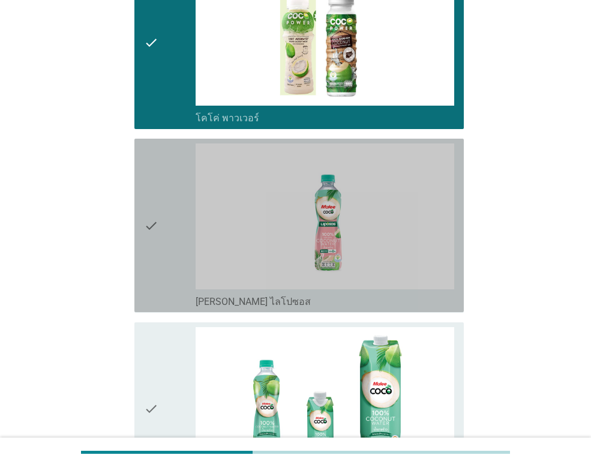
click at [161, 227] on div "check" at bounding box center [170, 225] width 52 height 164
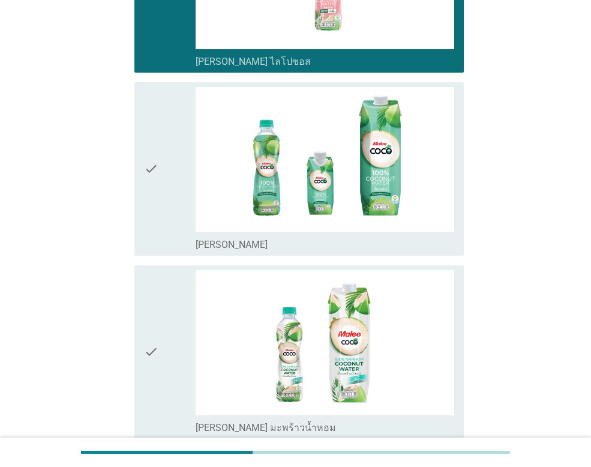
click at [161, 226] on div "check" at bounding box center [170, 169] width 52 height 164
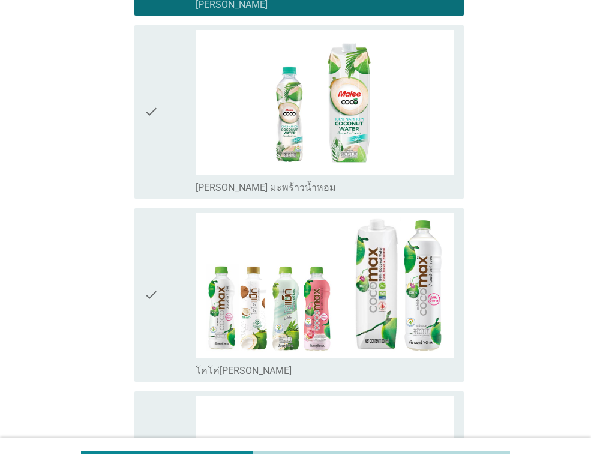
click at [161, 225] on div "check" at bounding box center [170, 295] width 52 height 164
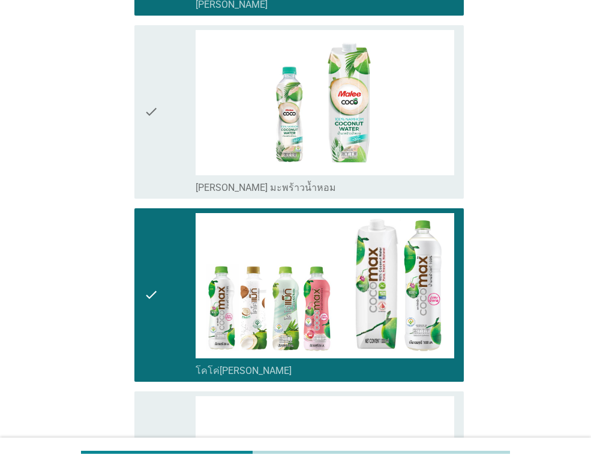
click at [164, 173] on div "check" at bounding box center [170, 112] width 52 height 164
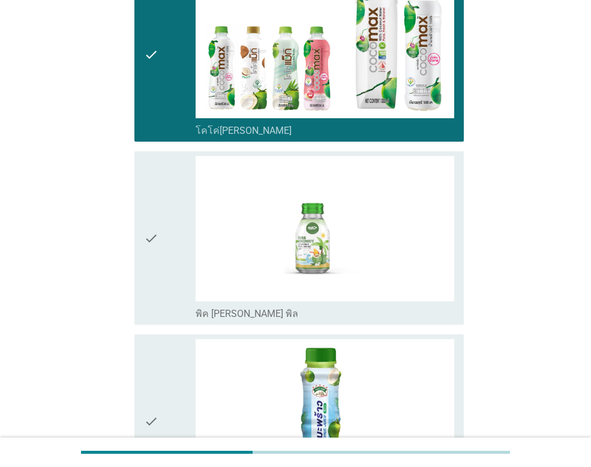
click at [176, 226] on div "check" at bounding box center [170, 238] width 52 height 164
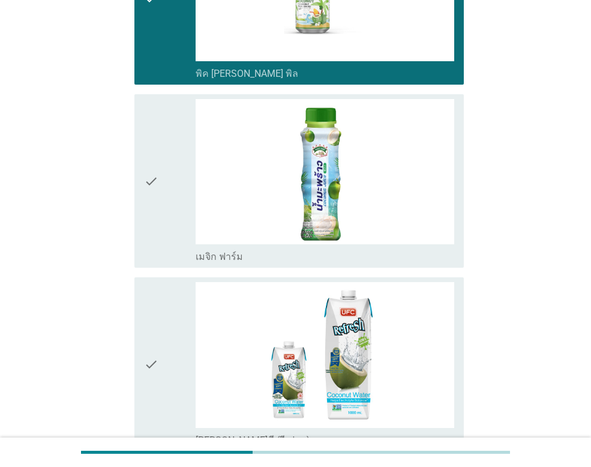
click at [176, 226] on div "check" at bounding box center [170, 181] width 52 height 164
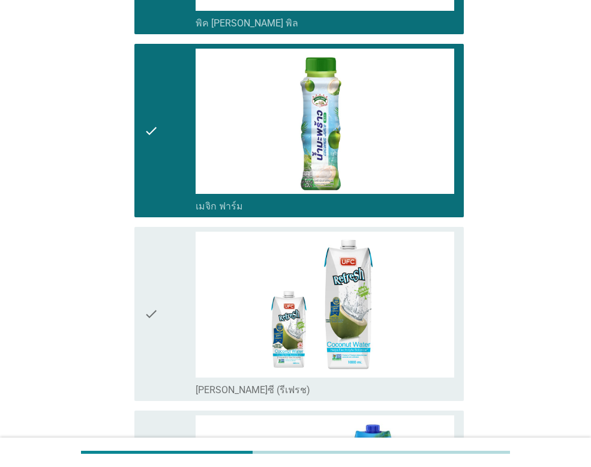
scroll to position [1981, 0]
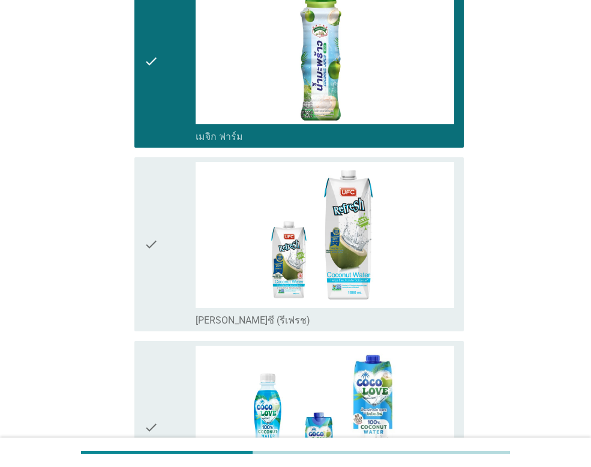
click at [176, 225] on div "check" at bounding box center [170, 244] width 52 height 164
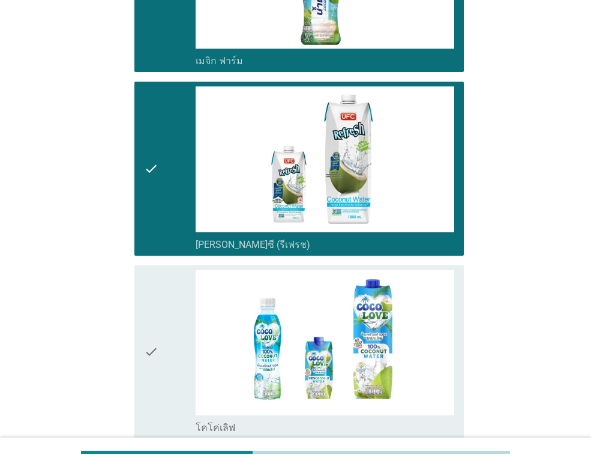
scroll to position [2221, 0]
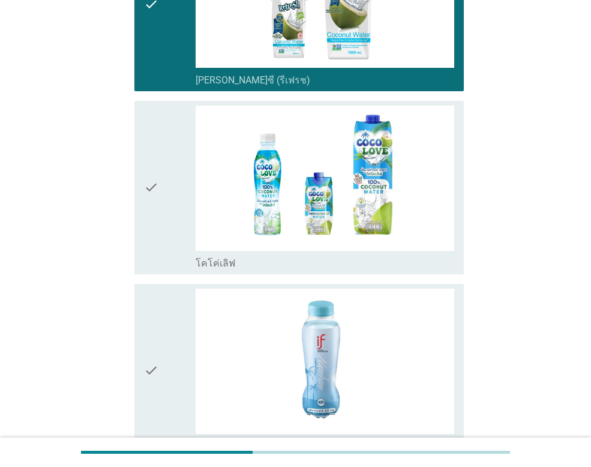
click at [170, 192] on div "check" at bounding box center [170, 188] width 52 height 164
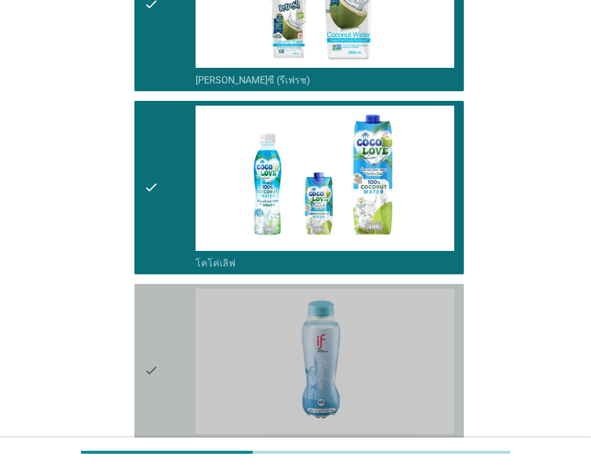
click at [173, 312] on div "check" at bounding box center [170, 371] width 52 height 164
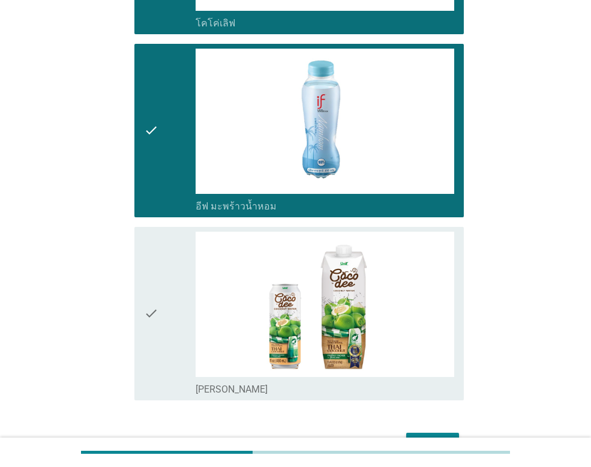
click at [173, 299] on div "check" at bounding box center [170, 314] width 52 height 164
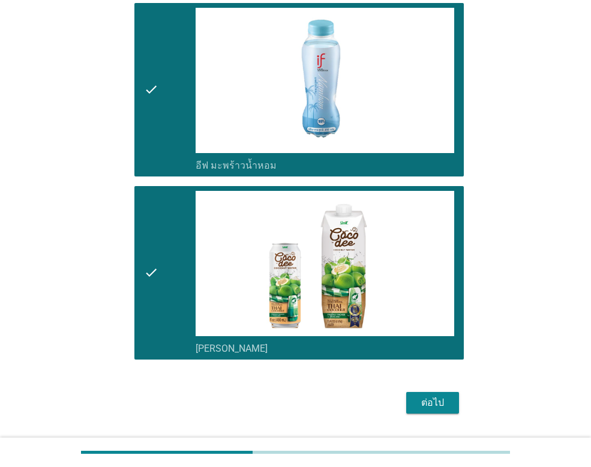
scroll to position [2535, 0]
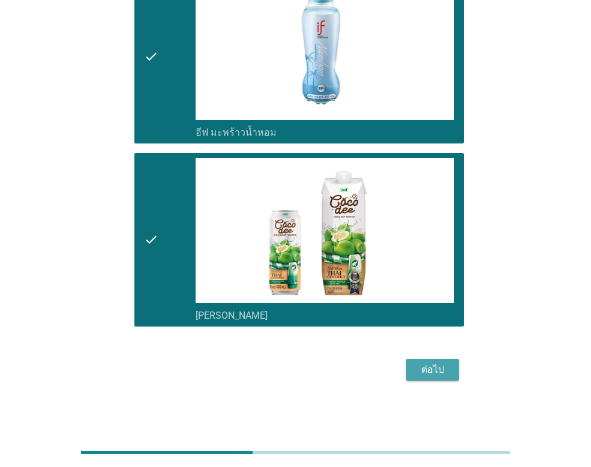
click at [449, 366] on div "ต่อไป" at bounding box center [433, 370] width 34 height 14
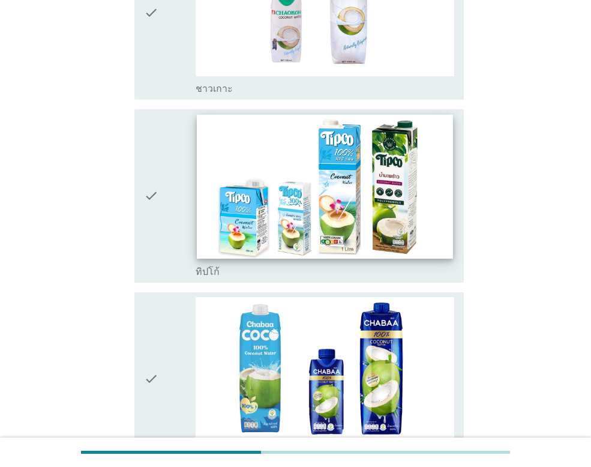
scroll to position [240, 0]
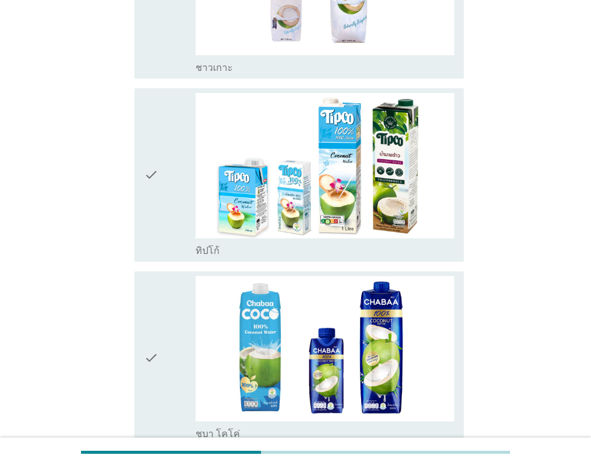
click at [164, 180] on div "check" at bounding box center [170, 175] width 52 height 164
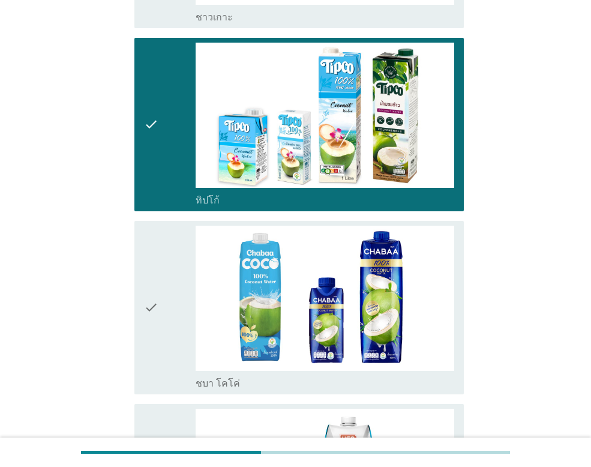
scroll to position [360, 0]
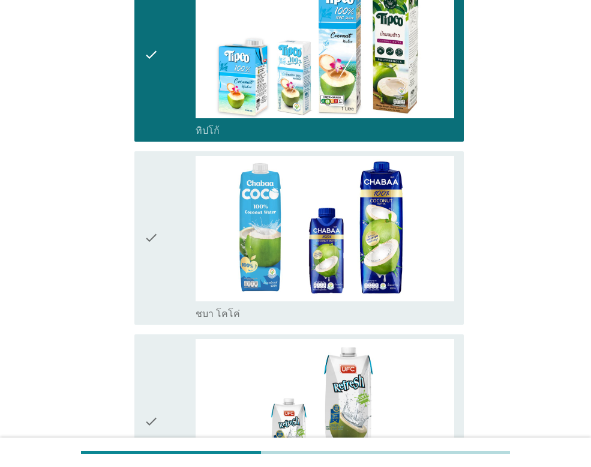
click at [163, 195] on div "check" at bounding box center [170, 238] width 52 height 164
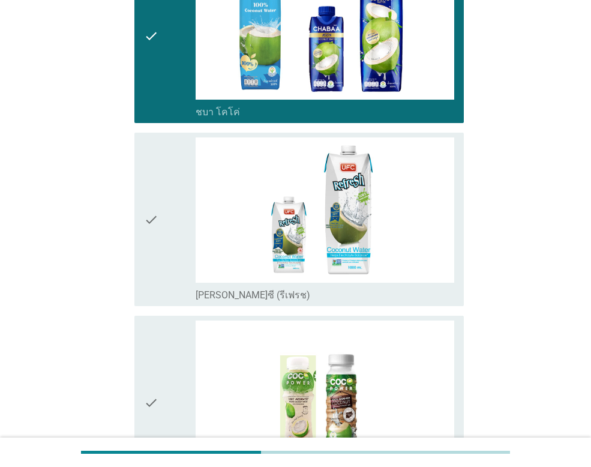
scroll to position [600, 0]
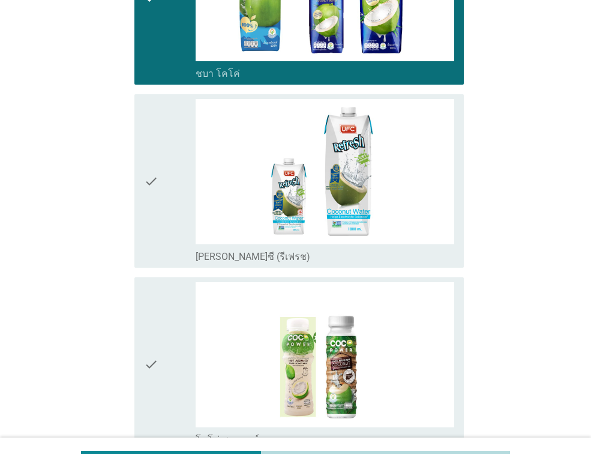
click at [164, 193] on div "check" at bounding box center [170, 181] width 52 height 164
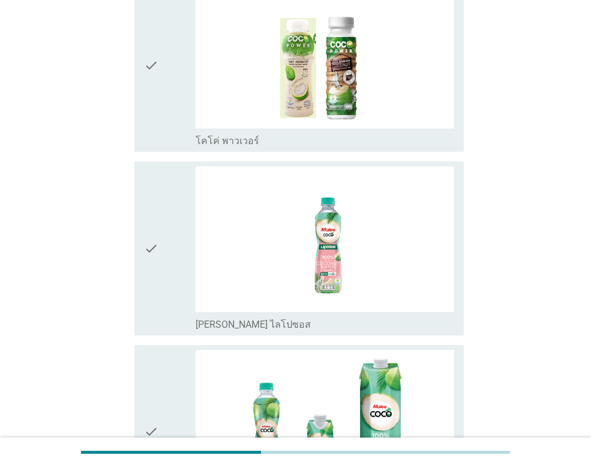
scroll to position [901, 0]
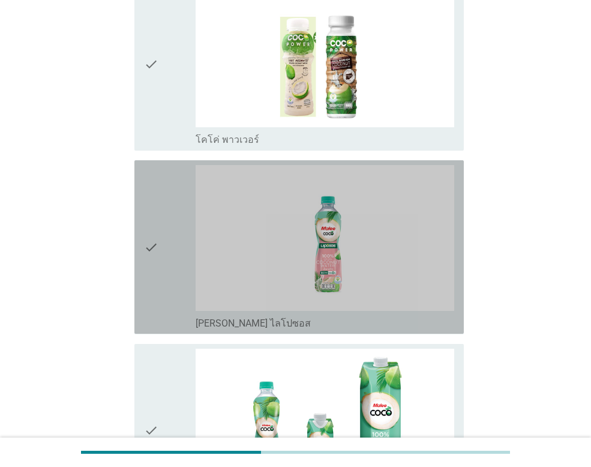
click at [164, 193] on div "check" at bounding box center [170, 247] width 52 height 164
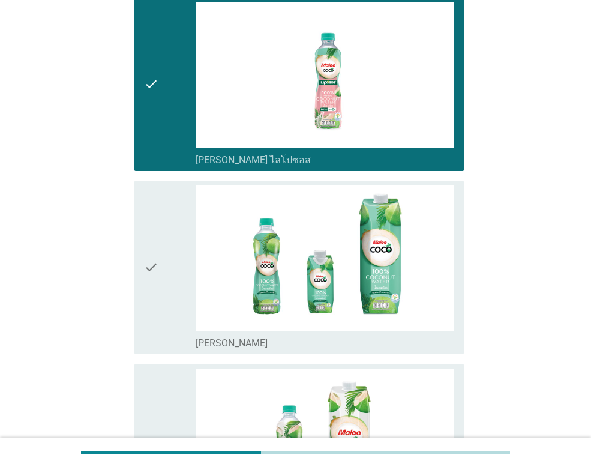
scroll to position [1081, 0]
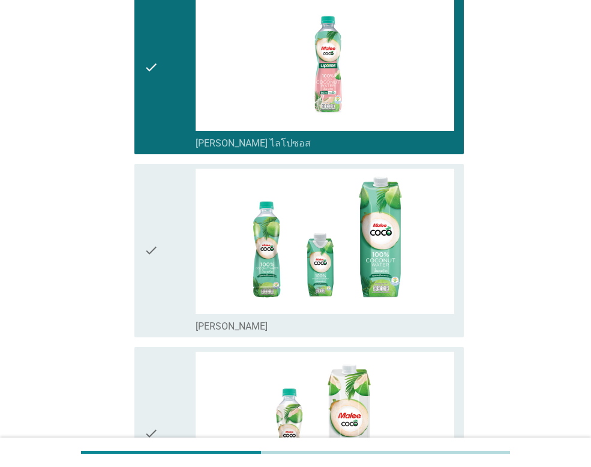
click at [164, 193] on div "check" at bounding box center [170, 251] width 52 height 164
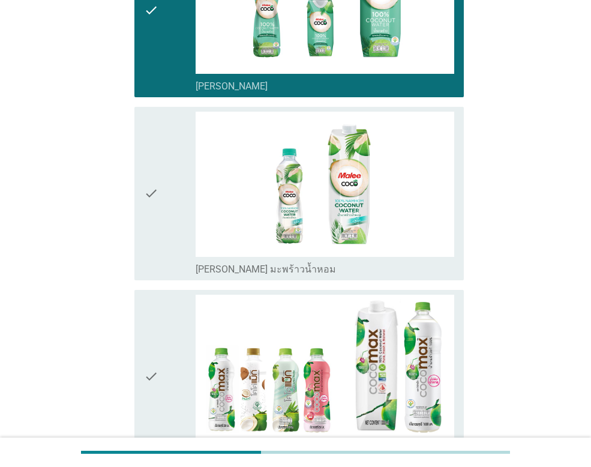
click at [165, 193] on div "check" at bounding box center [170, 194] width 52 height 164
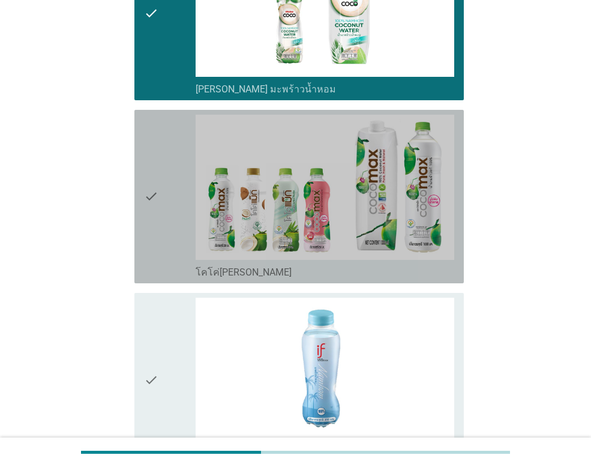
click at [165, 193] on div "check" at bounding box center [170, 197] width 52 height 164
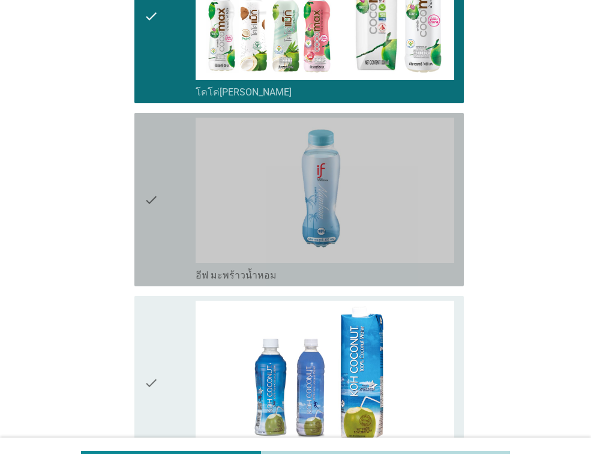
click at [166, 193] on div "check" at bounding box center [170, 200] width 52 height 164
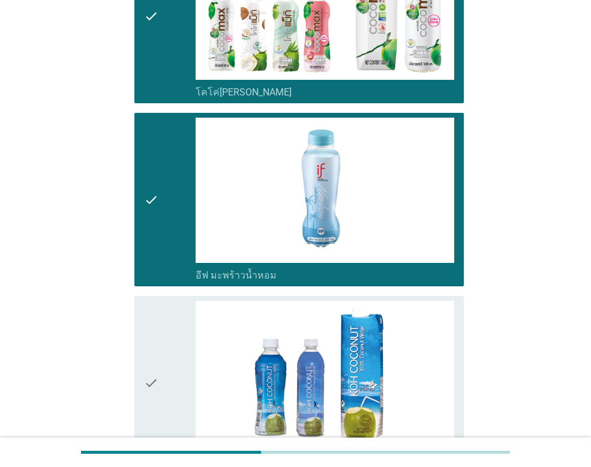
click at [172, 151] on div "check" at bounding box center [170, 200] width 52 height 164
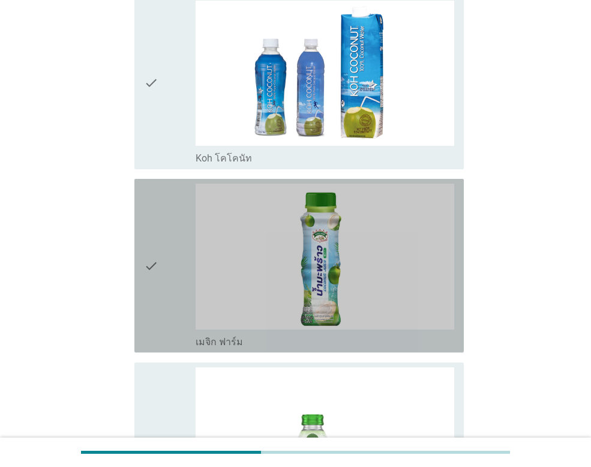
click at [166, 201] on div "check" at bounding box center [170, 266] width 52 height 164
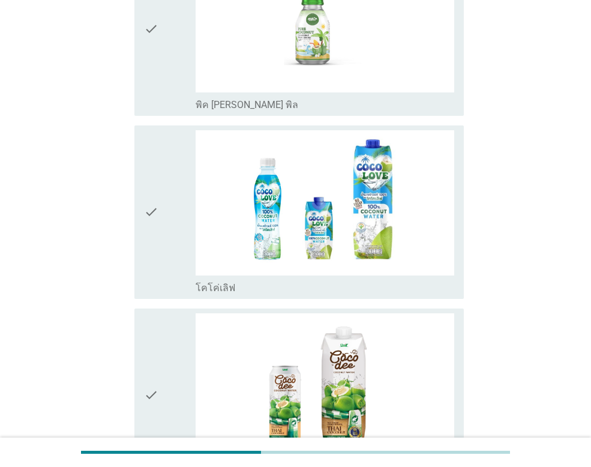
scroll to position [2535, 0]
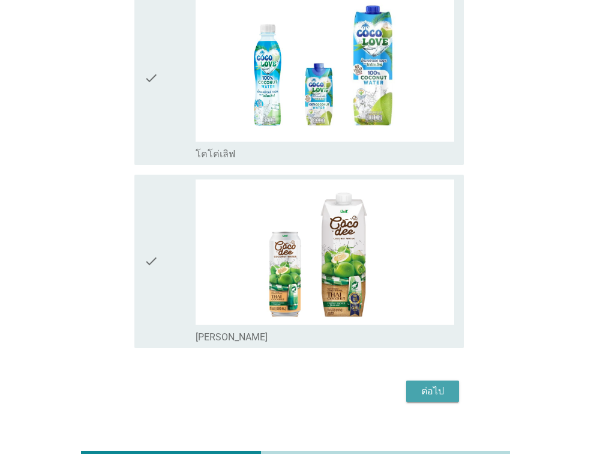
click at [432, 384] on div "ต่อไป" at bounding box center [433, 391] width 34 height 14
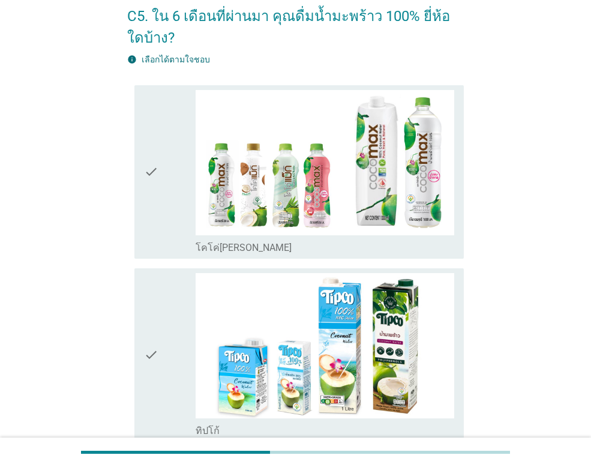
click at [142, 149] on div "check check_box โคโค่[PERSON_NAME]" at bounding box center [299, 171] width 330 height 173
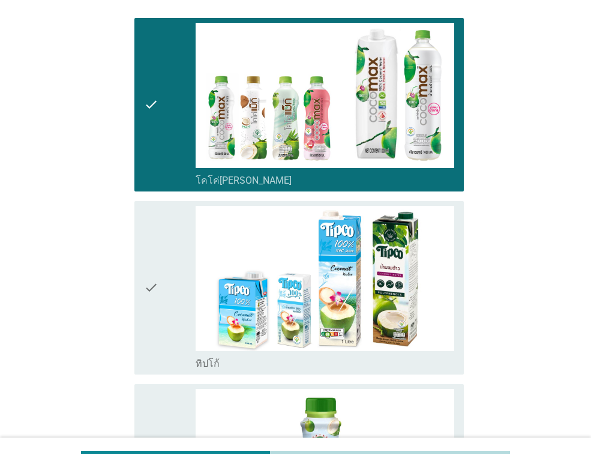
scroll to position [240, 0]
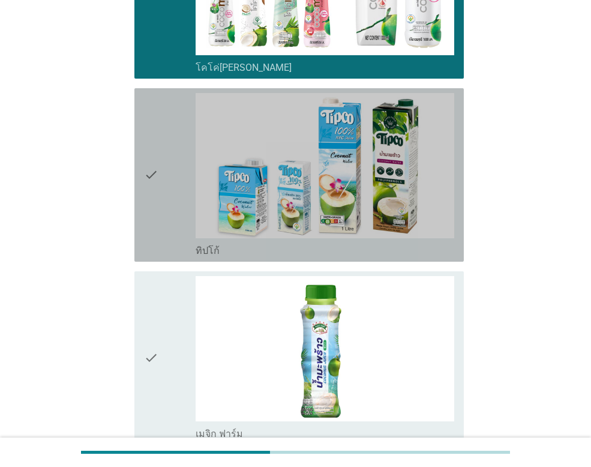
click at [164, 187] on div "check" at bounding box center [170, 175] width 52 height 164
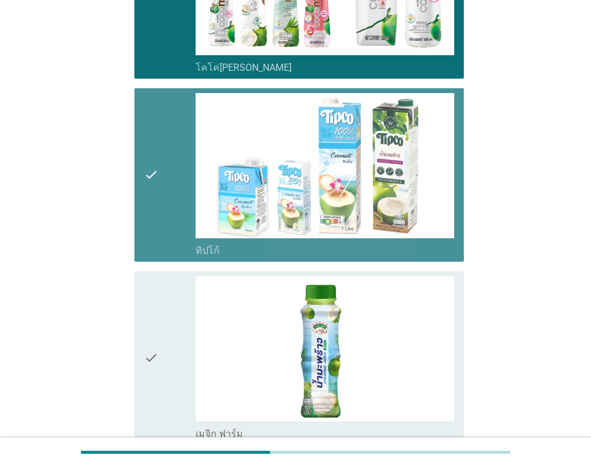
click at [164, 187] on div "check" at bounding box center [170, 175] width 52 height 164
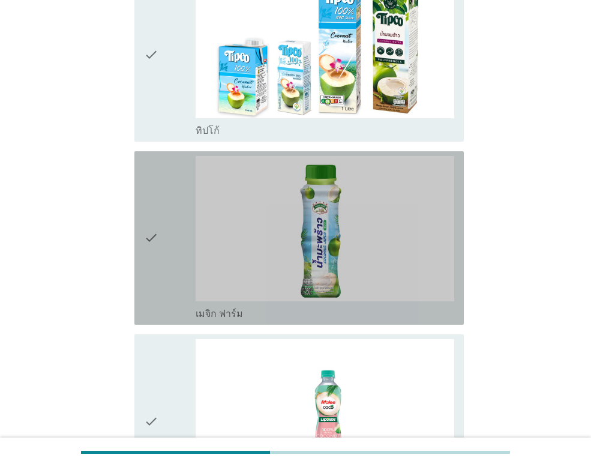
click at [165, 203] on div "check" at bounding box center [170, 238] width 52 height 164
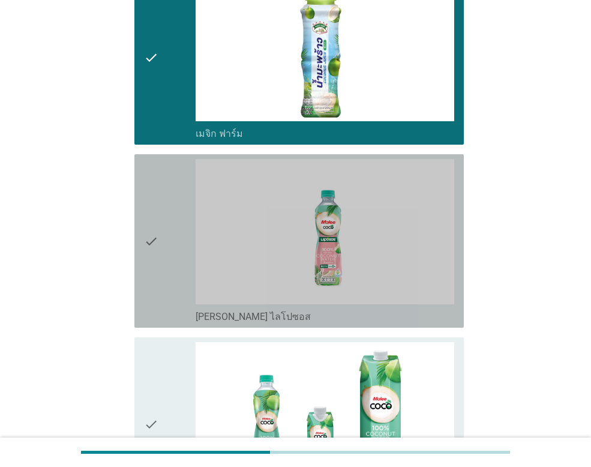
click at [150, 229] on icon "check" at bounding box center [151, 241] width 14 height 164
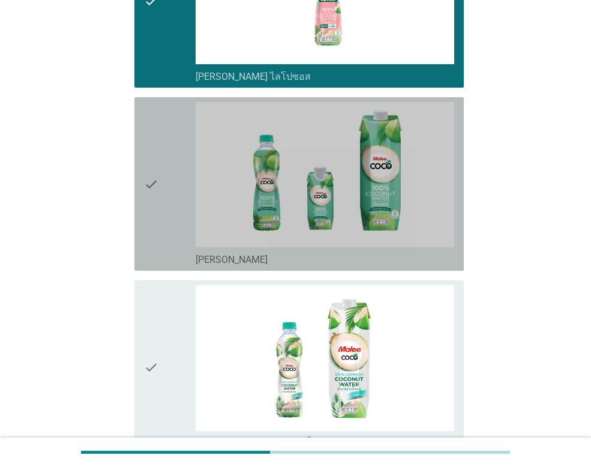
click at [155, 223] on icon "check" at bounding box center [151, 184] width 14 height 164
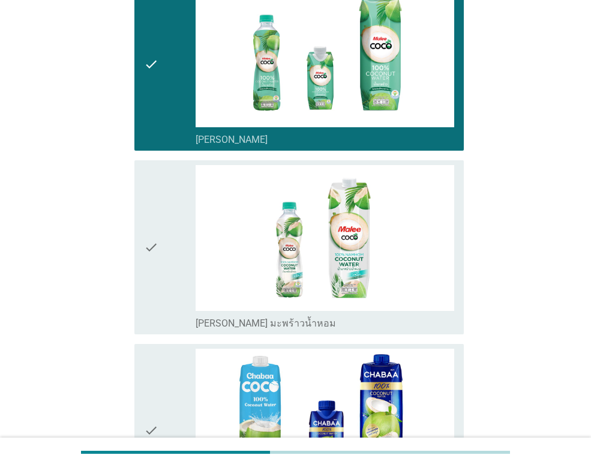
click at [156, 223] on icon "check" at bounding box center [151, 247] width 14 height 164
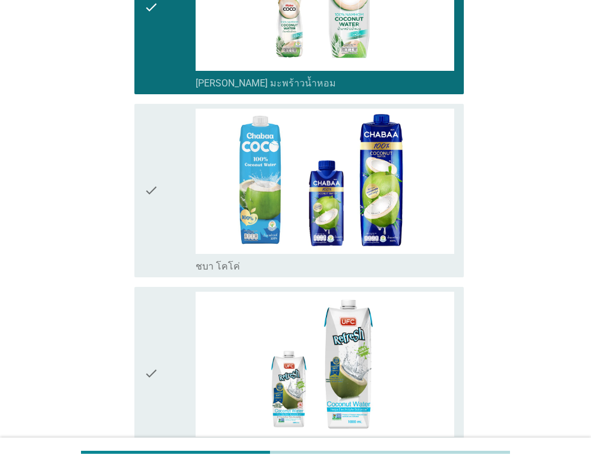
click at [157, 223] on icon "check" at bounding box center [151, 191] width 14 height 164
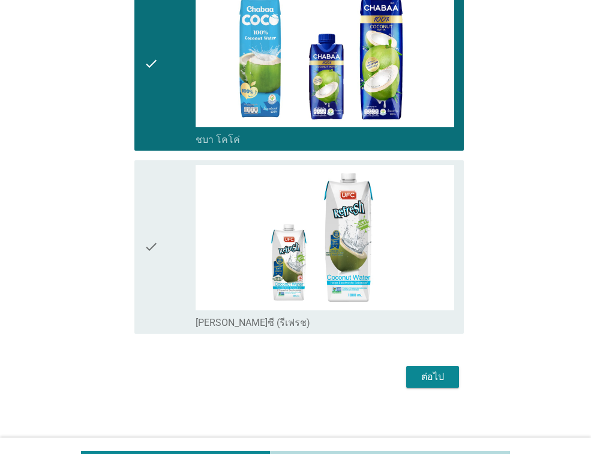
scroll to position [1274, 0]
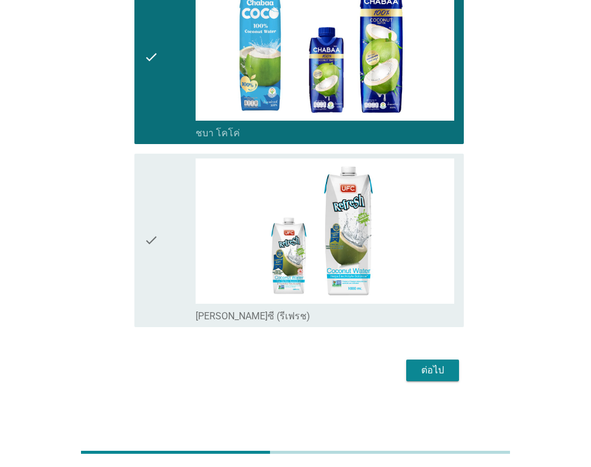
click at [160, 220] on div "check" at bounding box center [170, 240] width 52 height 164
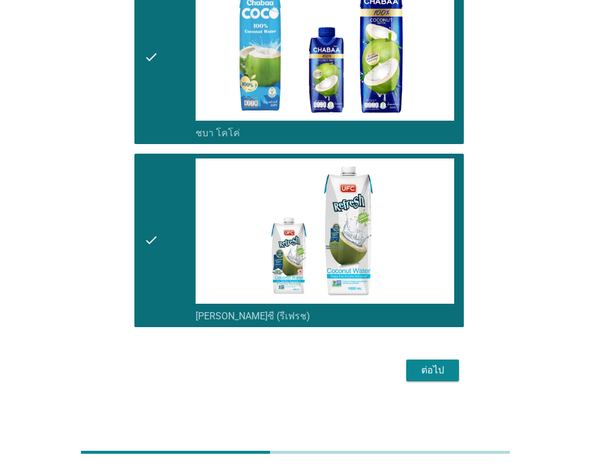
click at [445, 372] on div "ต่อไป" at bounding box center [433, 370] width 34 height 14
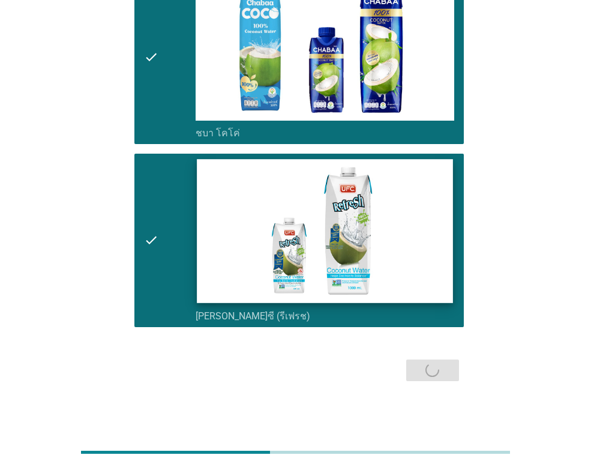
scroll to position [0, 0]
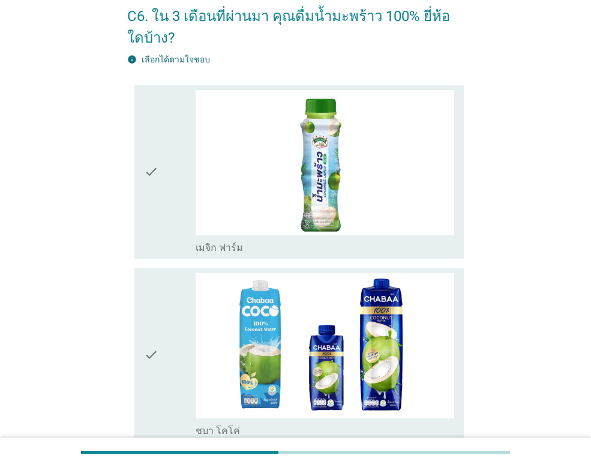
click at [153, 180] on icon "check" at bounding box center [151, 172] width 14 height 164
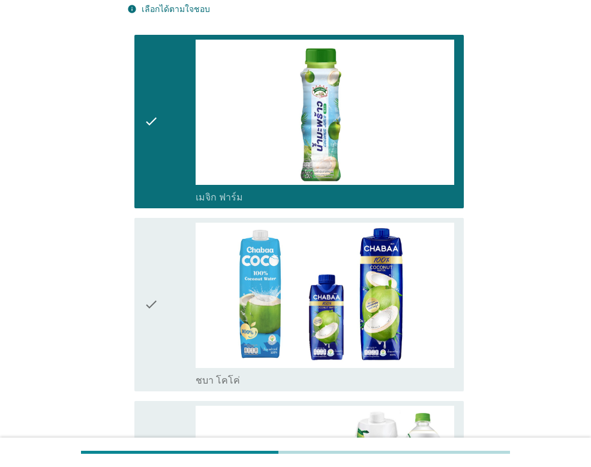
scroll to position [180, 0]
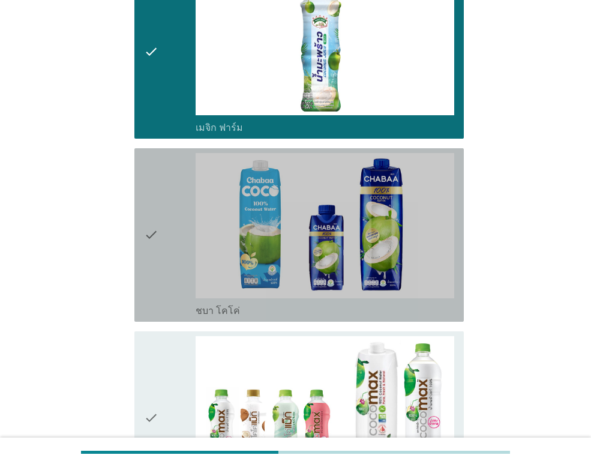
click at [164, 198] on div "check" at bounding box center [170, 235] width 52 height 164
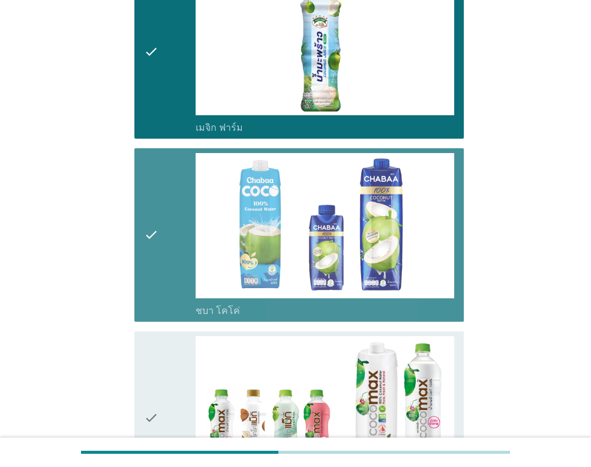
click at [163, 198] on div "check" at bounding box center [170, 235] width 52 height 164
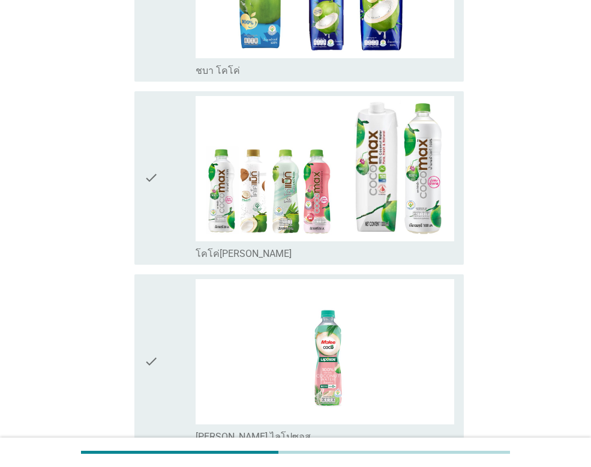
click at [159, 193] on div "check" at bounding box center [170, 178] width 52 height 164
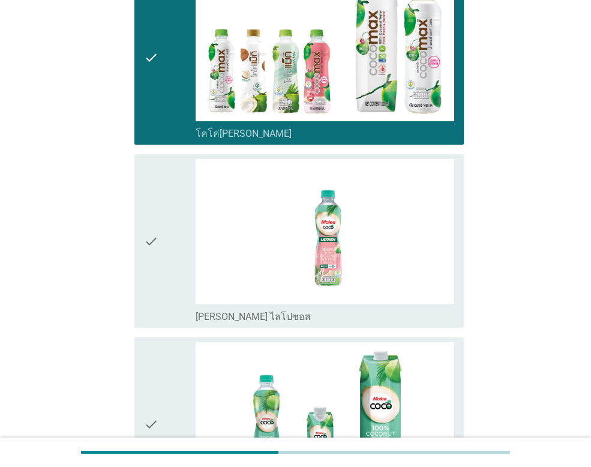
click at [157, 197] on icon "check" at bounding box center [151, 241] width 14 height 164
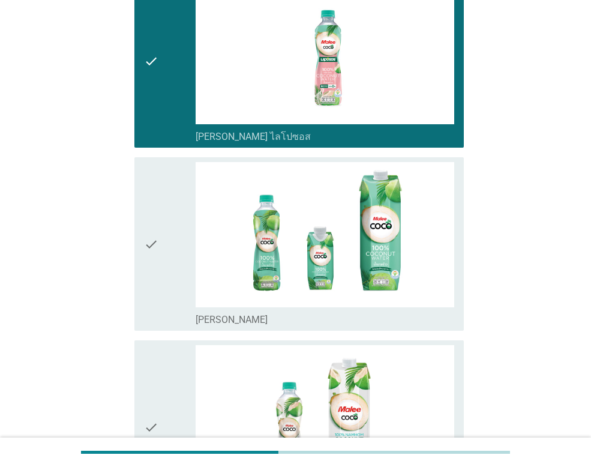
click at [157, 198] on icon "check" at bounding box center [151, 244] width 14 height 164
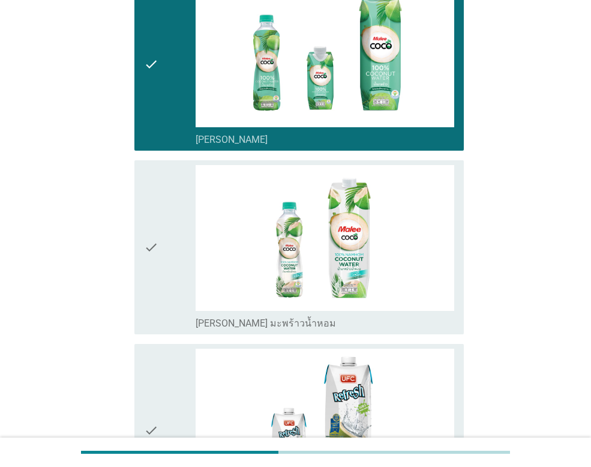
click at [157, 198] on icon "check" at bounding box center [151, 247] width 14 height 164
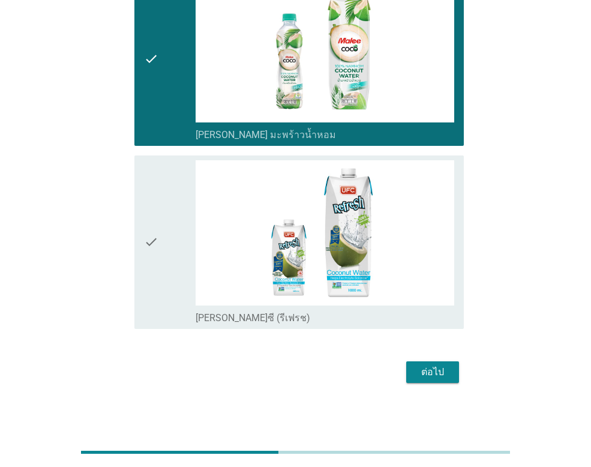
scroll to position [1091, 0]
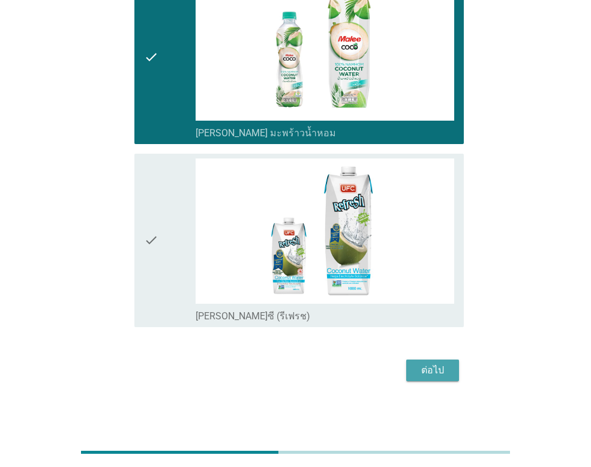
click at [435, 369] on div "ต่อไป" at bounding box center [433, 370] width 34 height 14
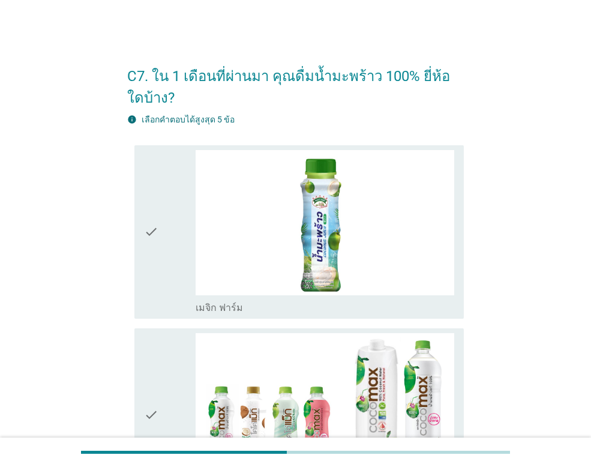
click at [167, 210] on div "check" at bounding box center [170, 232] width 52 height 164
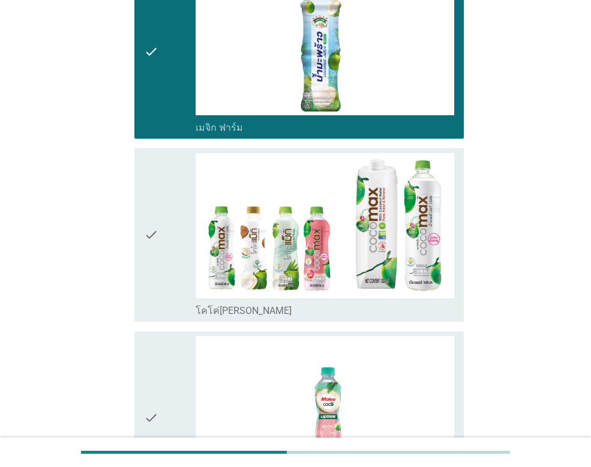
click at [167, 217] on div "check" at bounding box center [170, 235] width 52 height 164
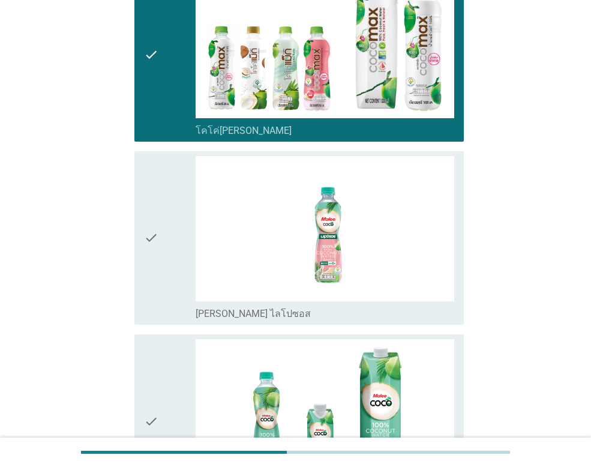
click at [167, 220] on div "check" at bounding box center [170, 238] width 52 height 164
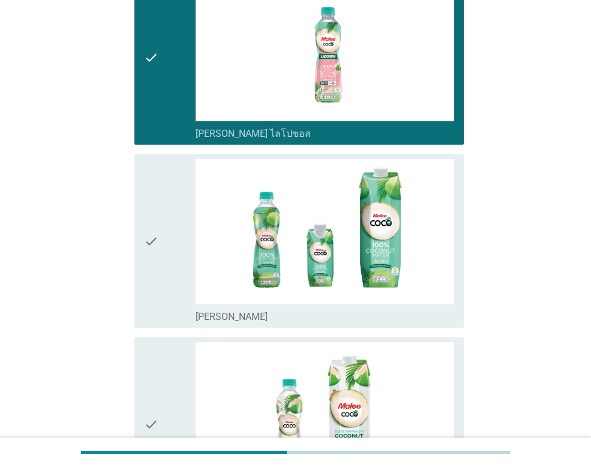
click at [167, 220] on div "check" at bounding box center [170, 241] width 52 height 164
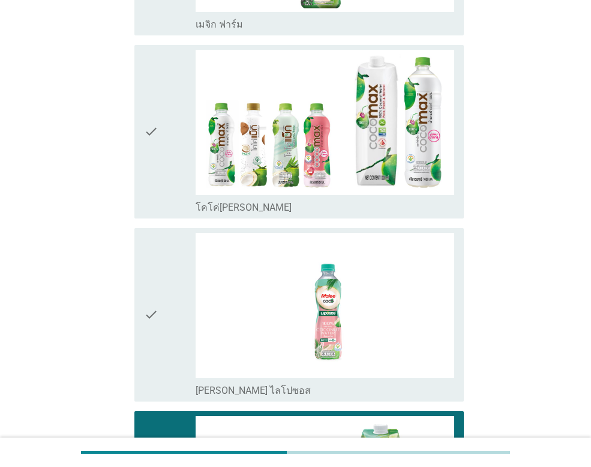
scroll to position [300, 0]
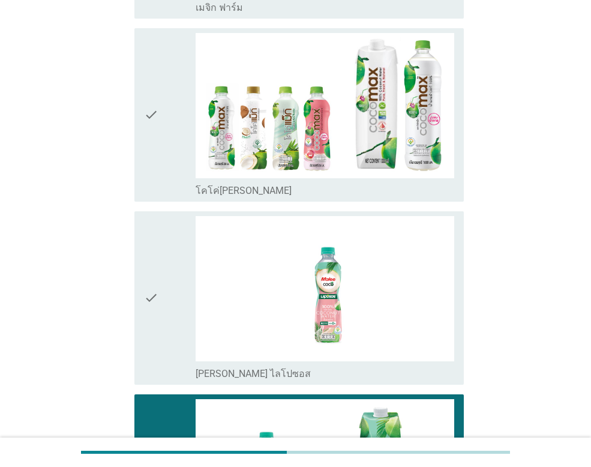
click at [148, 129] on icon "check" at bounding box center [151, 115] width 14 height 164
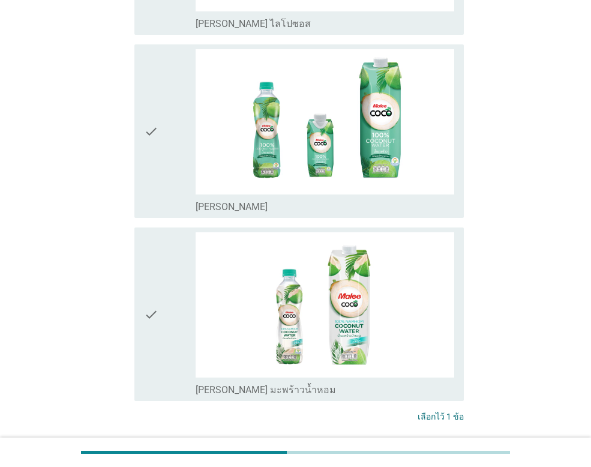
scroll to position [742, 0]
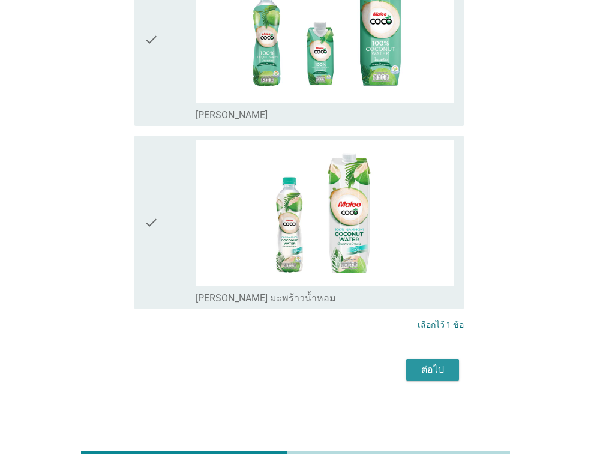
click at [430, 361] on button "ต่อไป" at bounding box center [432, 370] width 53 height 22
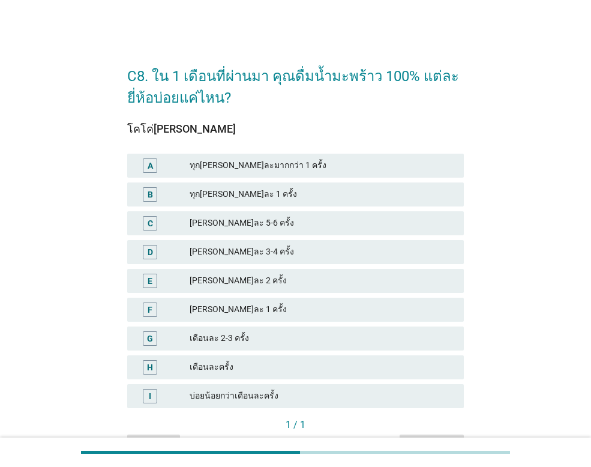
click at [242, 278] on div "[PERSON_NAME]ละ 2 ครั้ง" at bounding box center [322, 281] width 265 height 14
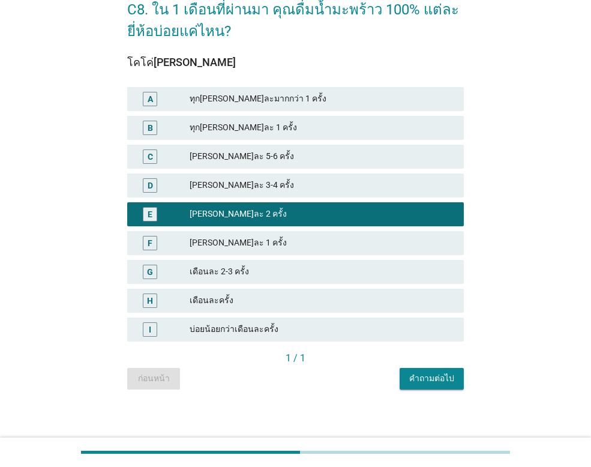
scroll to position [71, 0]
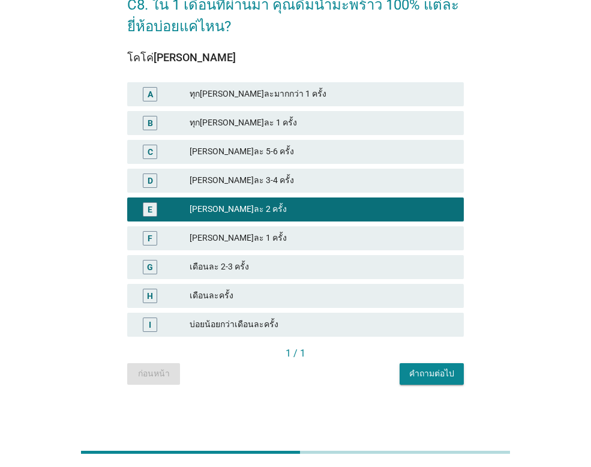
click at [430, 379] on div "คำถามต่อไป" at bounding box center [431, 373] width 45 height 13
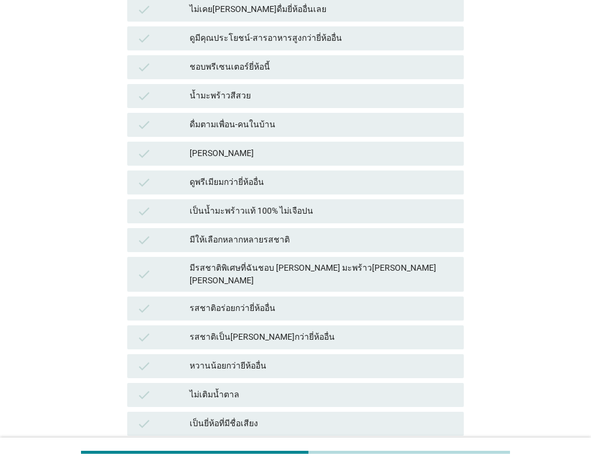
scroll to position [240, 0]
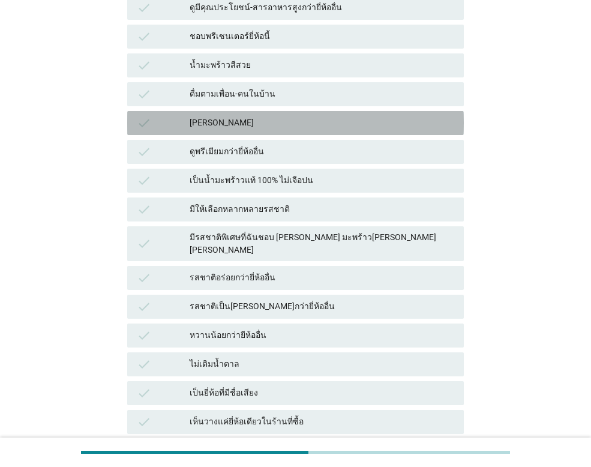
click at [276, 120] on div "[PERSON_NAME]" at bounding box center [322, 123] width 265 height 14
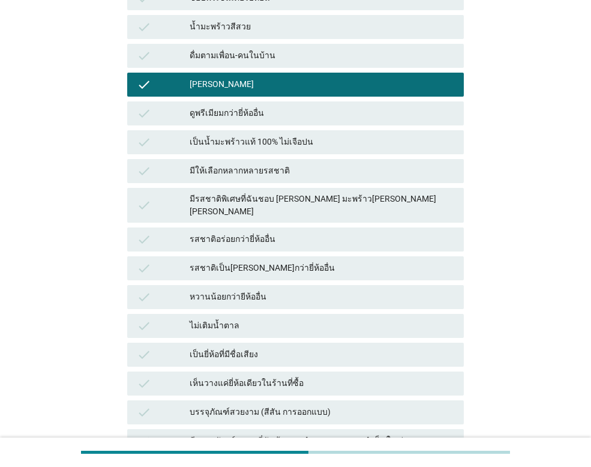
scroll to position [300, 0]
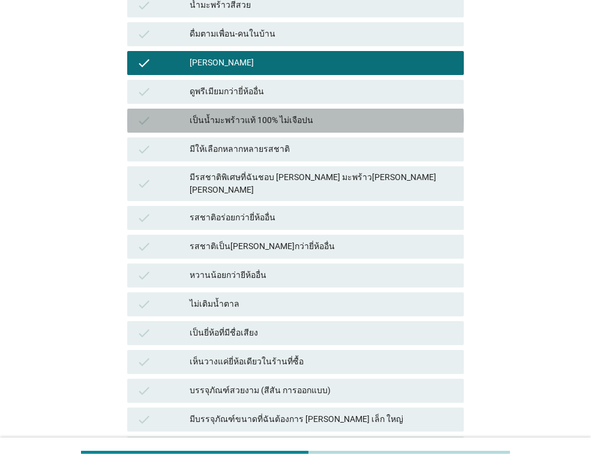
click at [274, 125] on div "เป็นน้ำมะพร้าวแท้ 100% ไม่เจือปน" at bounding box center [322, 120] width 265 height 14
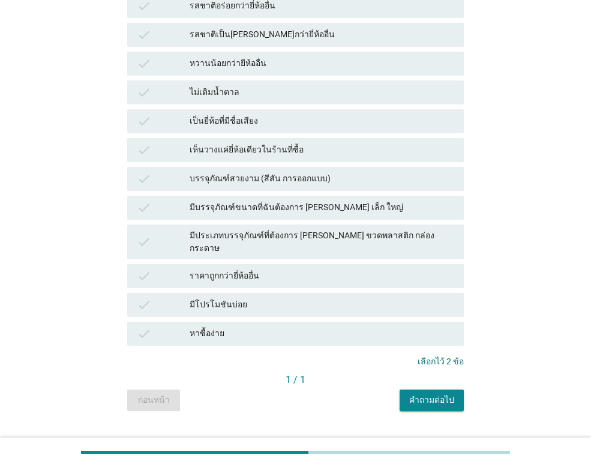
scroll to position [517, 0]
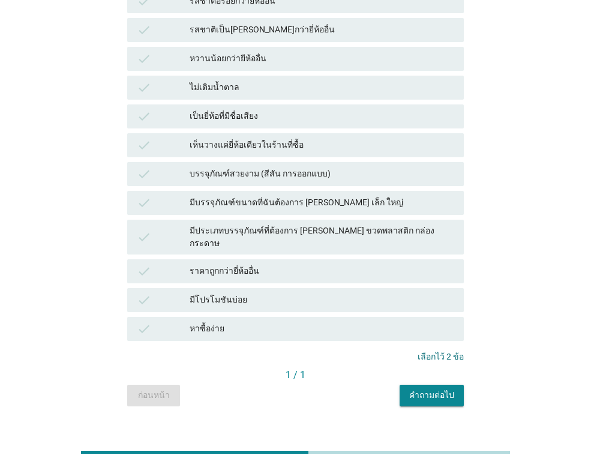
click at [346, 322] on div "หาซื้อง่าย" at bounding box center [322, 329] width 265 height 14
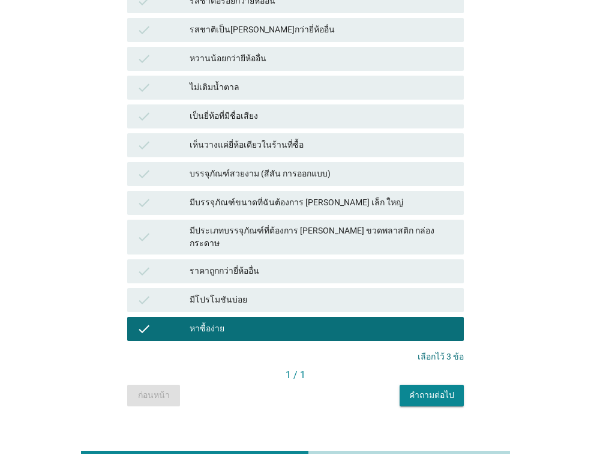
click at [436, 389] on div "คำถามต่อไป" at bounding box center [431, 395] width 45 height 13
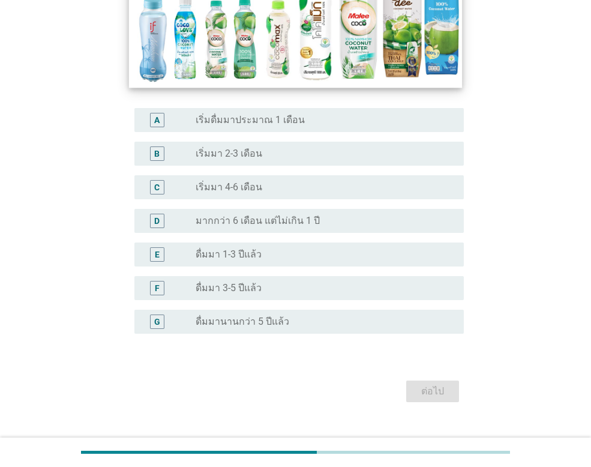
scroll to position [240, 0]
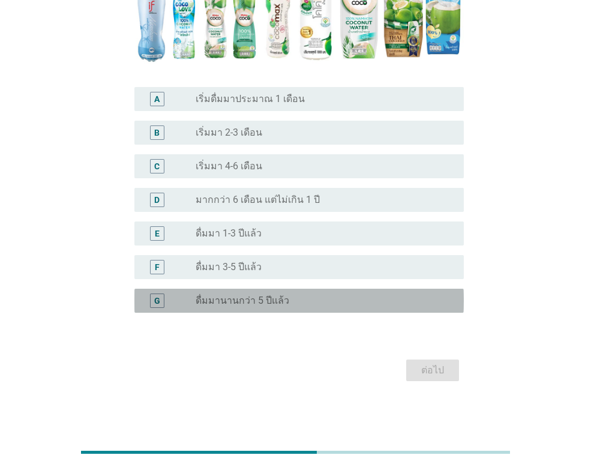
drag, startPoint x: 281, startPoint y: 298, endPoint x: 361, endPoint y: 345, distance: 92.9
click at [281, 298] on label "ดื่มมานานกว่า 5 ปีแล้ว" at bounding box center [243, 301] width 94 height 12
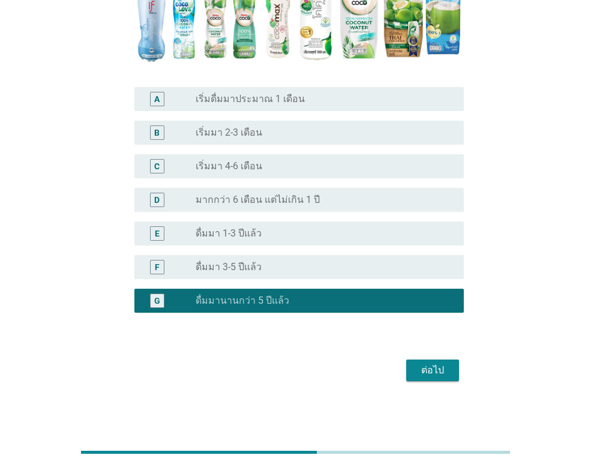
drag, startPoint x: 466, startPoint y: 390, endPoint x: 459, endPoint y: 381, distance: 11.5
click at [466, 388] on div "C10. โดยรวมๆคุณเริ่มดื่ม น้ำมะพร้าวพร้อมดื่ม 100% มาเป็นระยะเวลานานเท่าไหร่แล้ว…" at bounding box center [296, 99] width 356 height 590
click at [456, 380] on button "ต่อไป" at bounding box center [432, 371] width 53 height 22
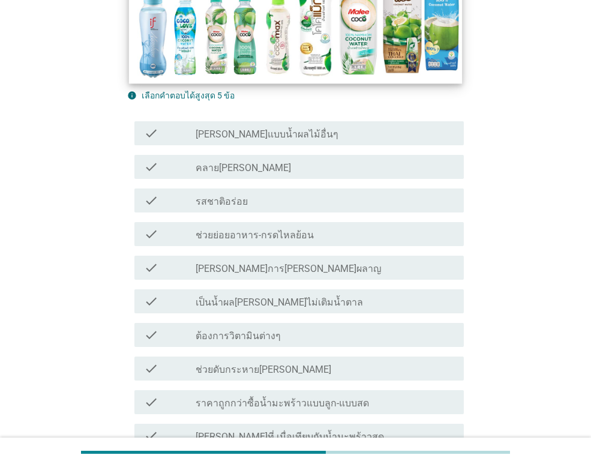
scroll to position [300, 0]
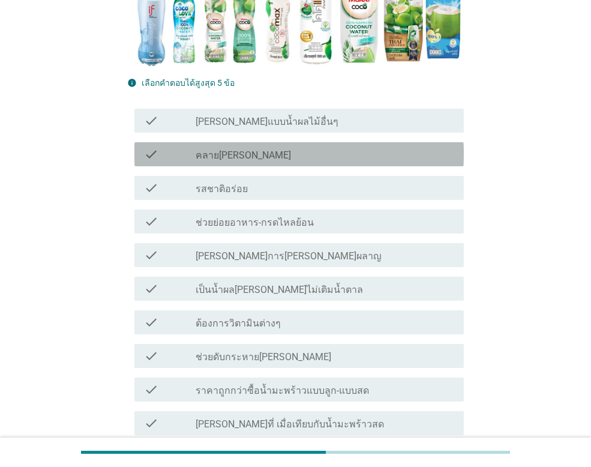
click at [273, 160] on div "check_box_outline_blank คลาย[PERSON_NAME]" at bounding box center [325, 154] width 259 height 14
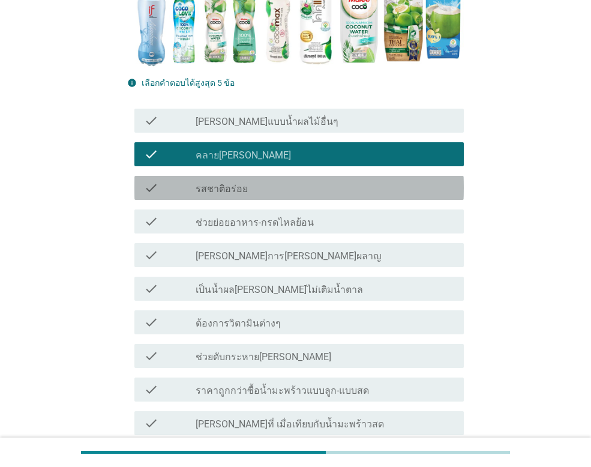
click at [265, 188] on div "check_box_outline_blank รสชาติอร่อย" at bounding box center [325, 188] width 259 height 14
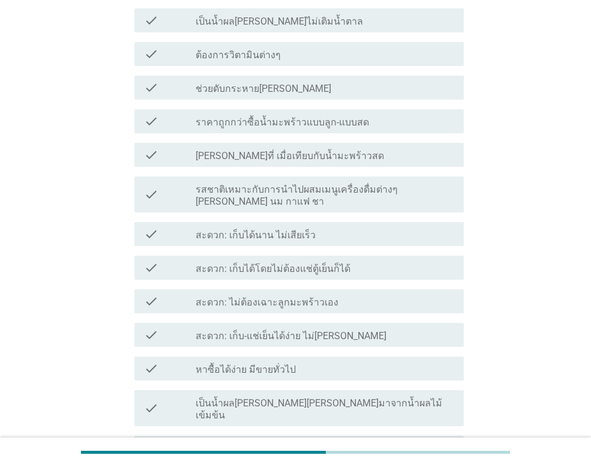
scroll to position [600, 0]
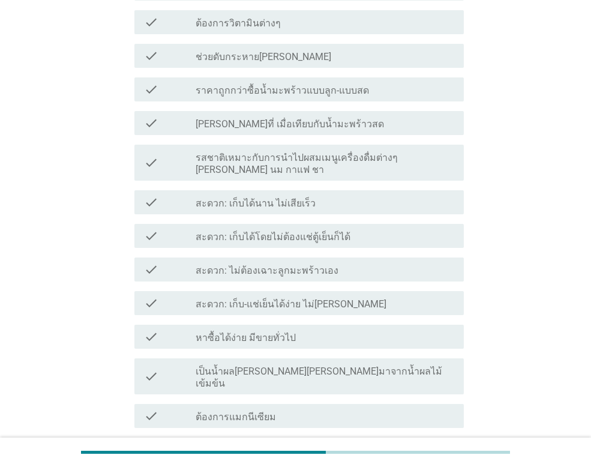
click at [325, 58] on div "check_box_outline_blank ช่วยดับกระหาย[PERSON_NAME]" at bounding box center [325, 56] width 259 height 14
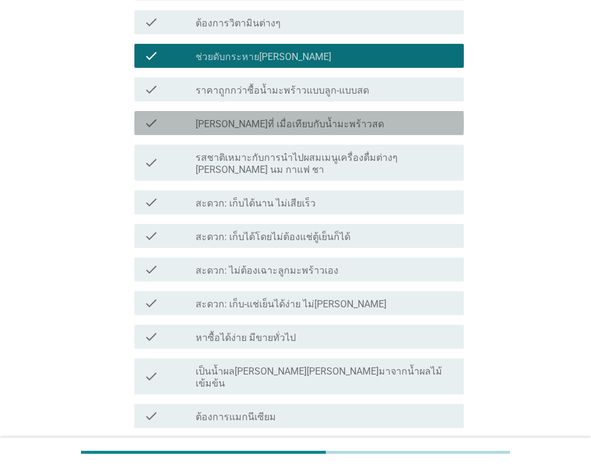
click at [360, 126] on div "check_box_outline_blank [PERSON_NAME]ที่ เมื่อเทียบกับน้ำมะพร้าวสด" at bounding box center [325, 123] width 259 height 14
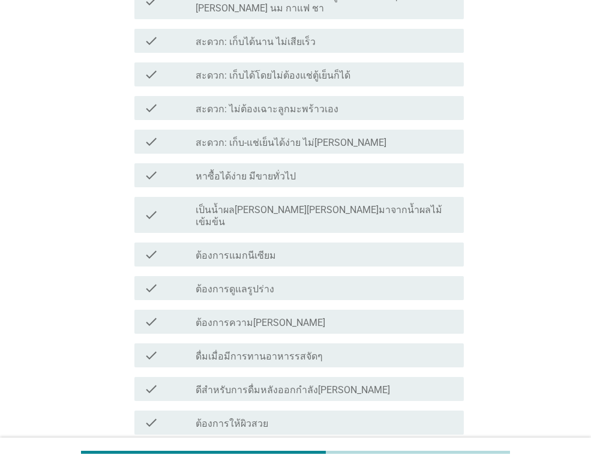
scroll to position [780, 0]
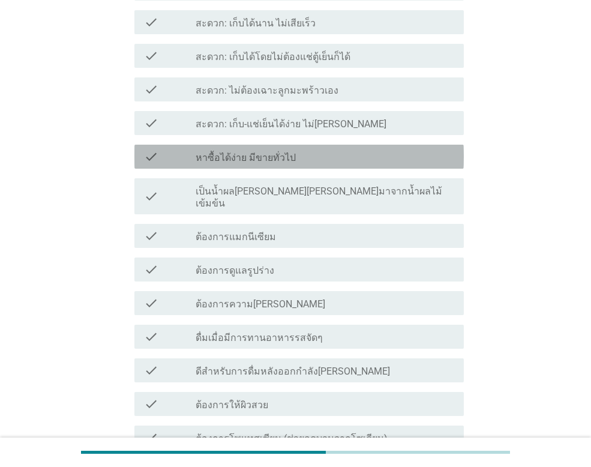
click at [339, 149] on div "check_box_outline_blank หาซื้อได้ง่าย มีขายทั่วไป" at bounding box center [325, 156] width 259 height 14
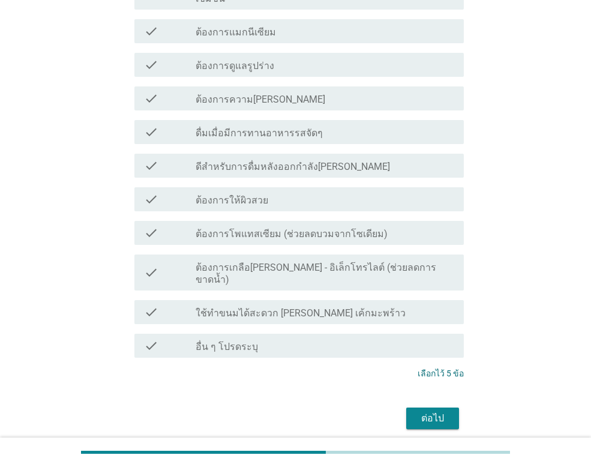
scroll to position [997, 0]
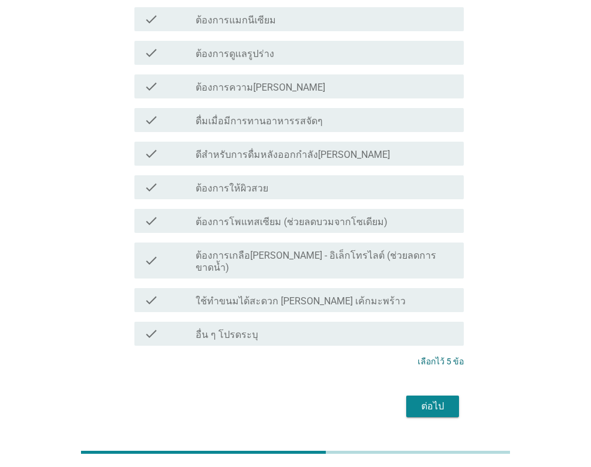
click at [429, 392] on div "ต่อไป" at bounding box center [295, 406] width 337 height 29
click at [434, 399] on div "ต่อไป" at bounding box center [433, 406] width 34 height 14
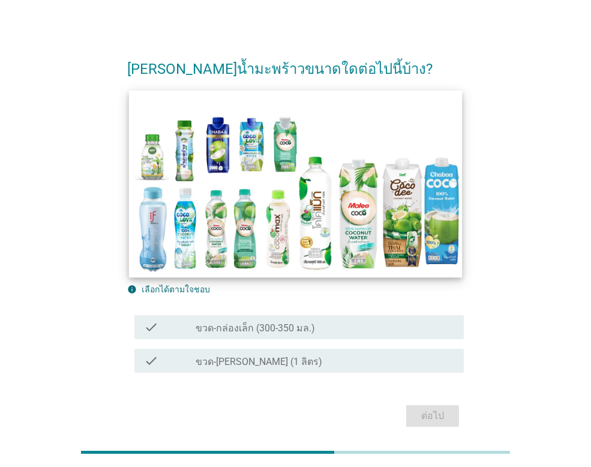
scroll to position [53, 0]
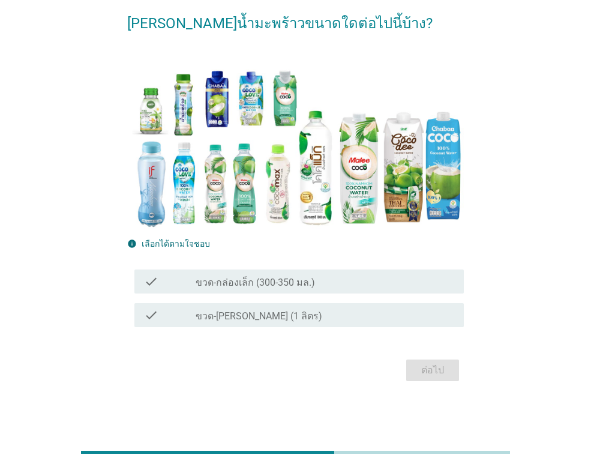
click at [317, 285] on div "check_box_outline_blank ขวด-กล่องเล็ก (300-350 มล.)" at bounding box center [325, 281] width 259 height 14
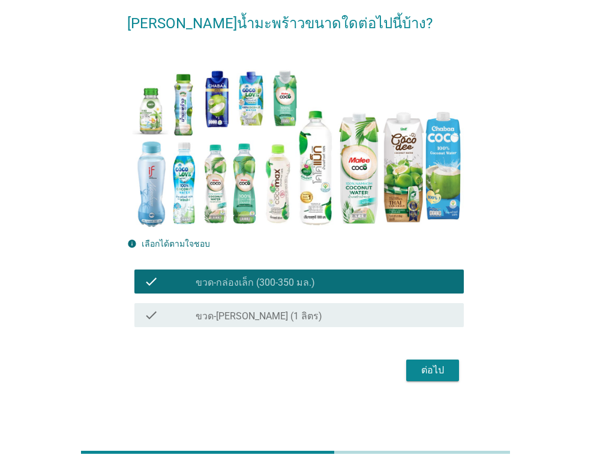
click at [353, 315] on div "check_box_outline_blank ขวด-[PERSON_NAME] (1 ลิตร)" at bounding box center [325, 315] width 259 height 14
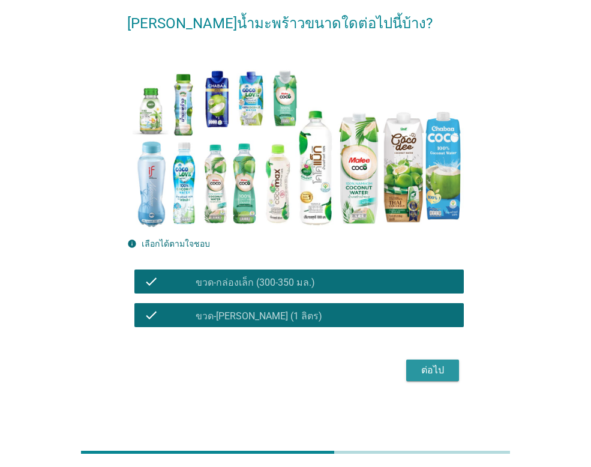
click at [450, 379] on button "ต่อไป" at bounding box center [432, 371] width 53 height 22
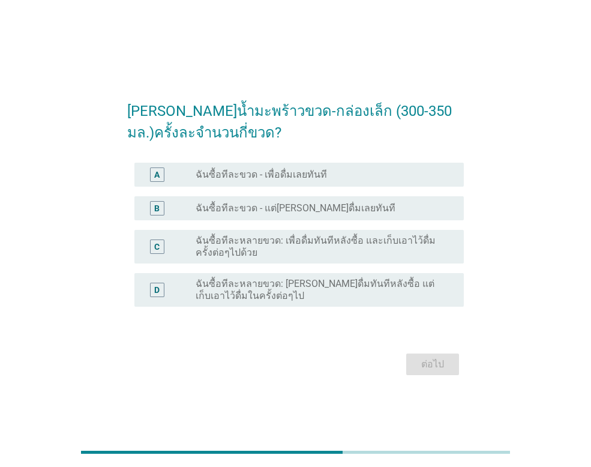
scroll to position [29, 0]
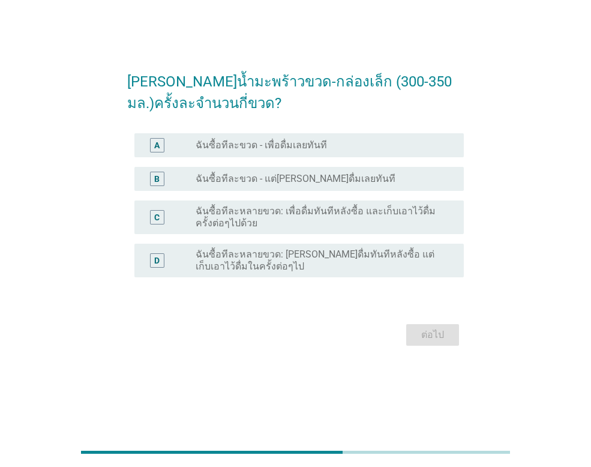
click at [351, 147] on div "radio_button_unchecked ฉันซื้อทีละขวด - เพื่อดื่มเลยทันที" at bounding box center [320, 145] width 249 height 12
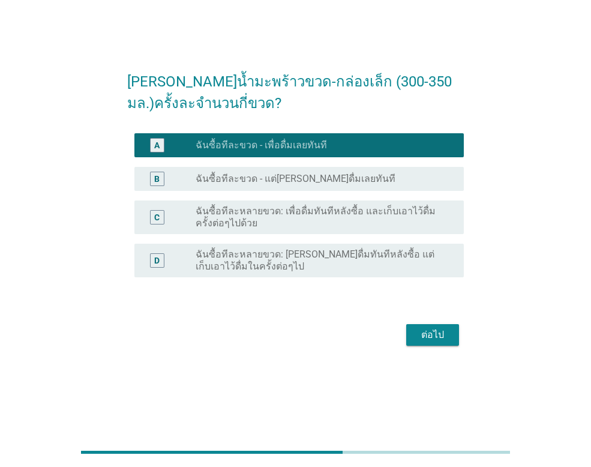
click at [426, 328] on div "ต่อไป" at bounding box center [433, 335] width 34 height 14
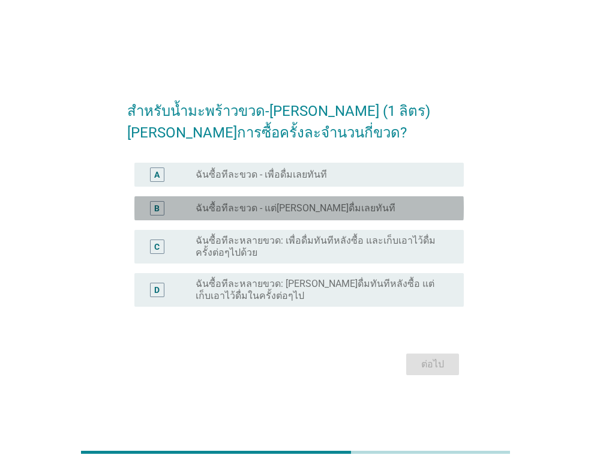
click at [370, 209] on div "radio_button_unchecked ฉันซื้อทีละขวด - แต่[PERSON_NAME]ดื่มเลยทันที" at bounding box center [320, 208] width 249 height 12
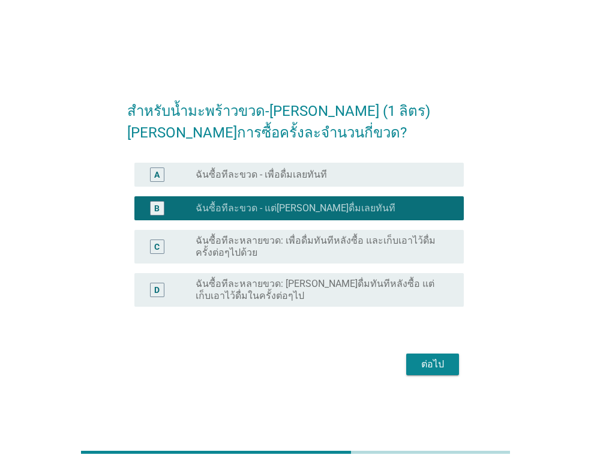
click at [435, 368] on div "ต่อไป" at bounding box center [433, 364] width 34 height 14
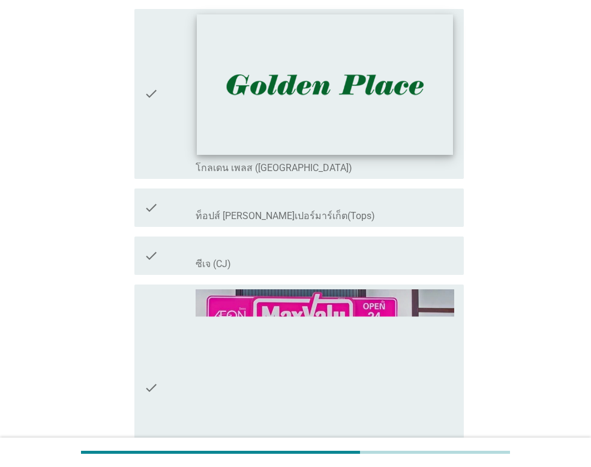
scroll to position [180, 0]
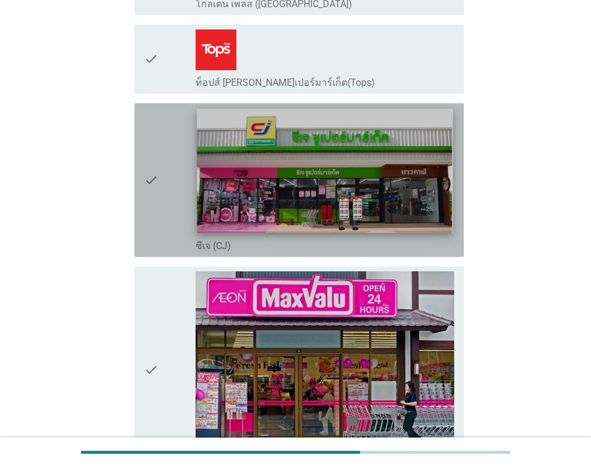
click at [390, 177] on img at bounding box center [325, 171] width 256 height 124
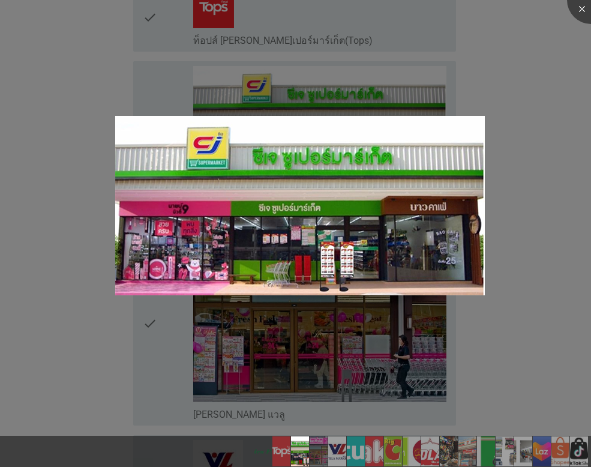
scroll to position [360, 0]
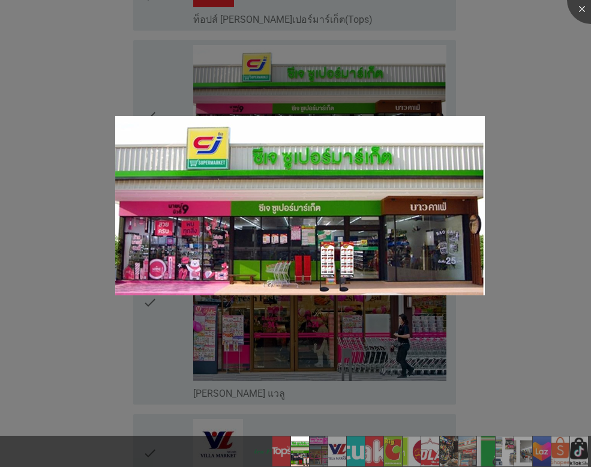
click at [569, 40] on div at bounding box center [295, 233] width 591 height 467
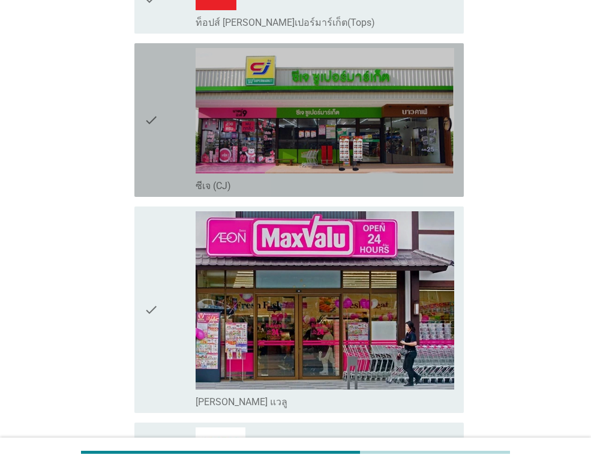
click at [163, 107] on div "check" at bounding box center [170, 120] width 52 height 144
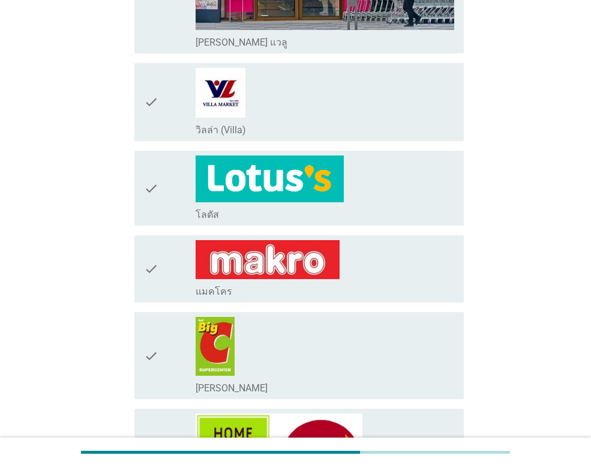
scroll to position [720, 0]
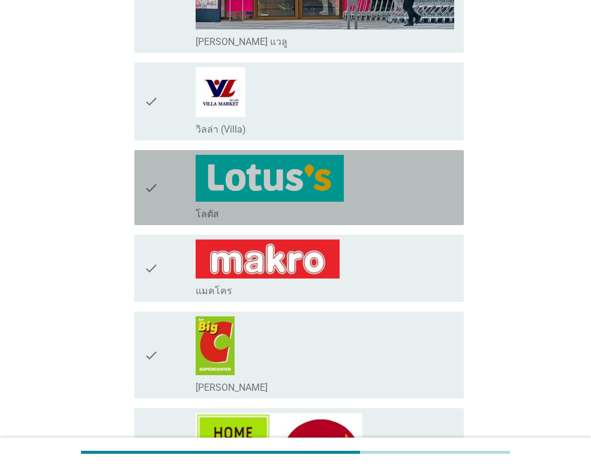
click at [153, 184] on icon "check" at bounding box center [151, 187] width 14 height 65
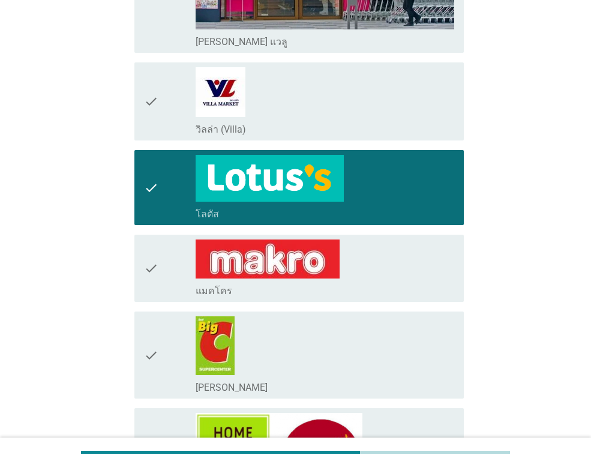
click at [149, 252] on icon "check" at bounding box center [151, 269] width 14 height 58
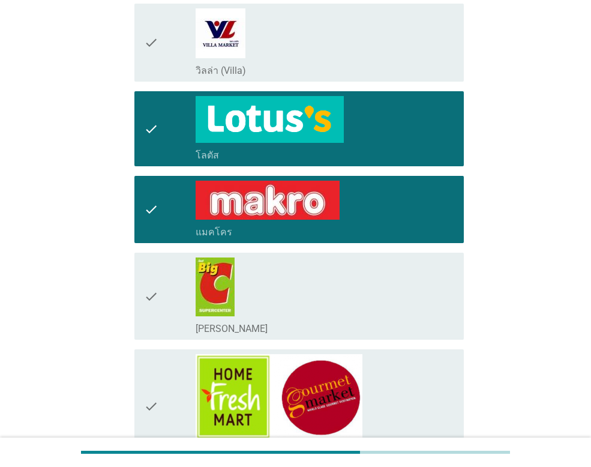
scroll to position [961, 0]
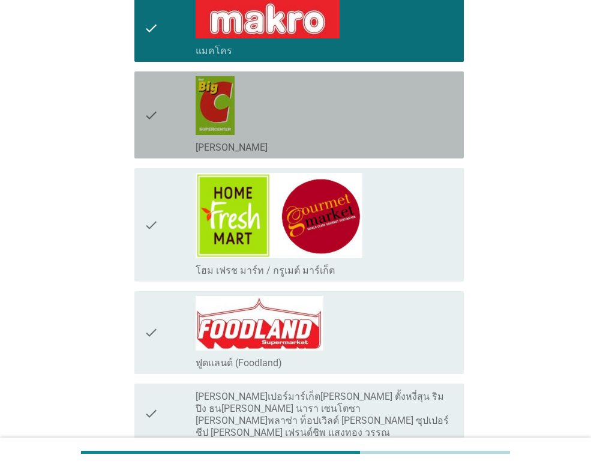
click at [166, 119] on div "check" at bounding box center [170, 114] width 52 height 77
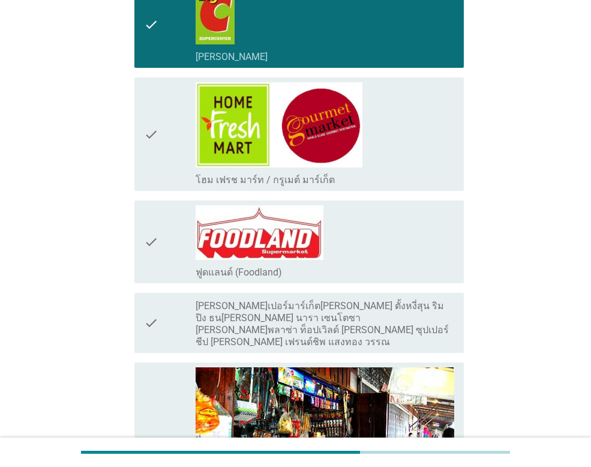
scroll to position [1081, 0]
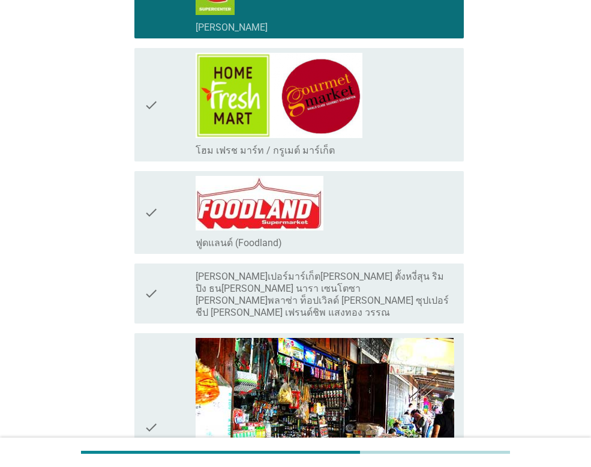
click at [153, 234] on icon "check" at bounding box center [151, 212] width 14 height 73
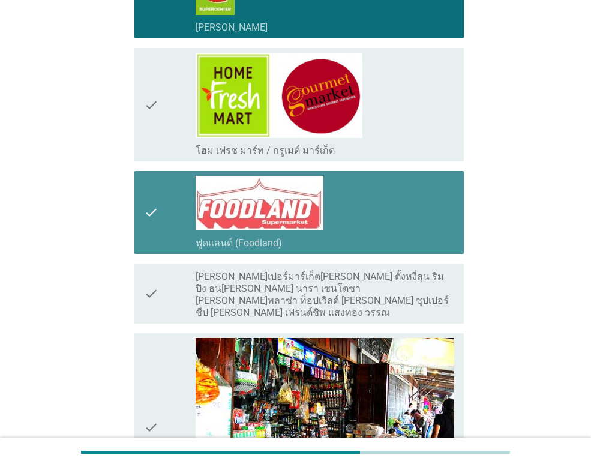
click at [154, 216] on icon "check" at bounding box center [151, 212] width 14 height 73
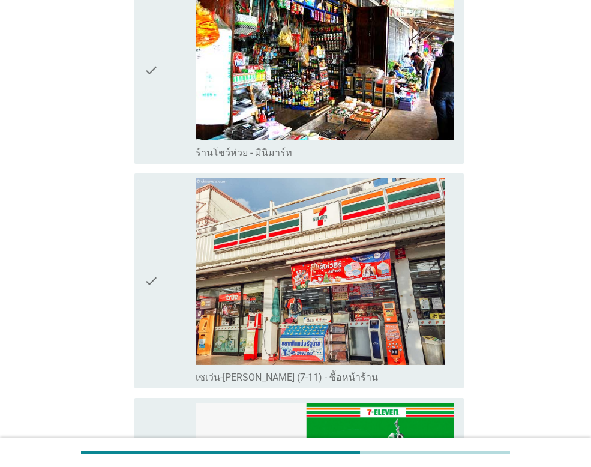
scroll to position [1441, 0]
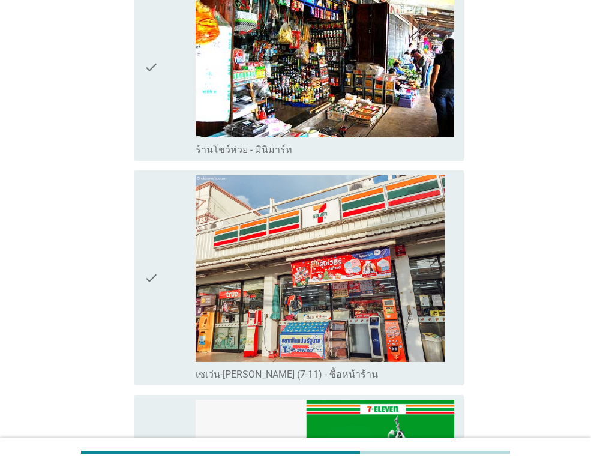
click at [151, 215] on icon "check" at bounding box center [151, 277] width 14 height 205
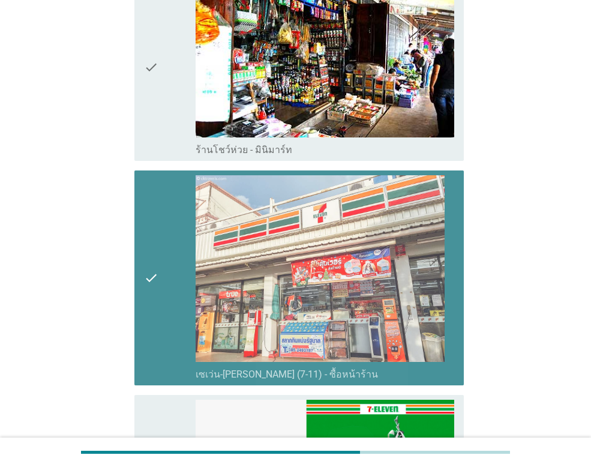
click at [155, 106] on icon "check" at bounding box center [151, 67] width 14 height 178
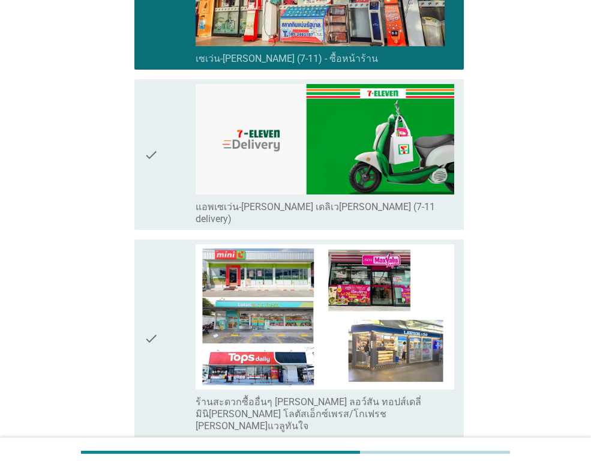
scroll to position [1861, 0]
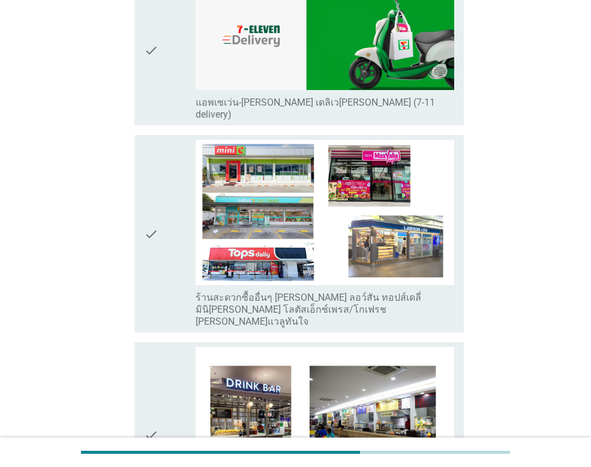
click at [160, 67] on div "check" at bounding box center [170, 50] width 52 height 141
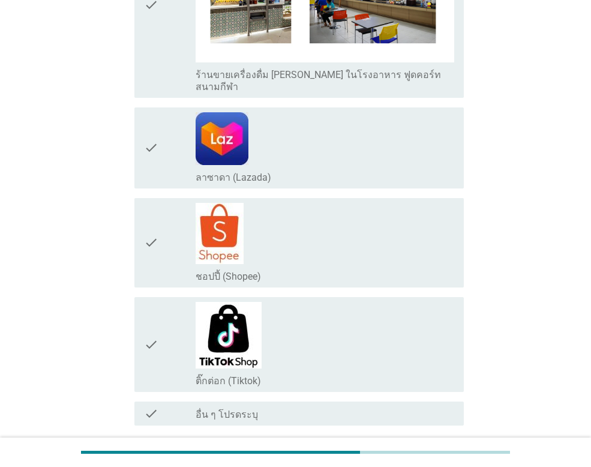
scroll to position [2342, 0]
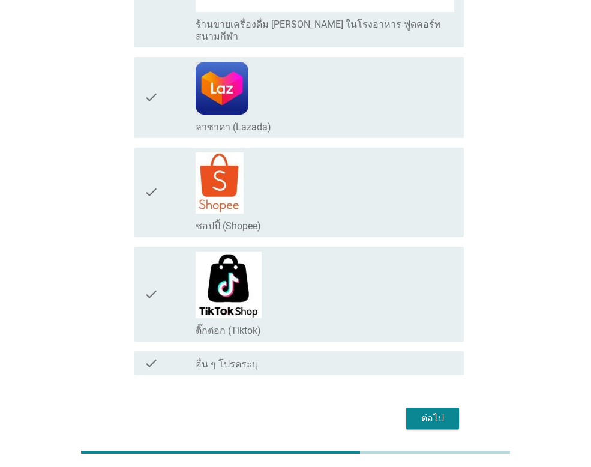
click at [437, 408] on button "ต่อไป" at bounding box center [432, 419] width 53 height 22
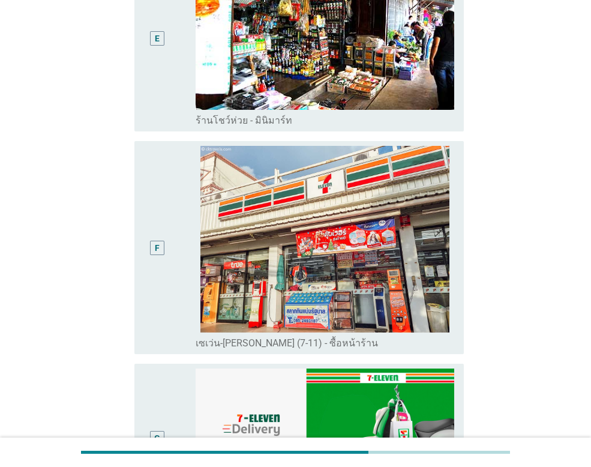
scroll to position [901, 0]
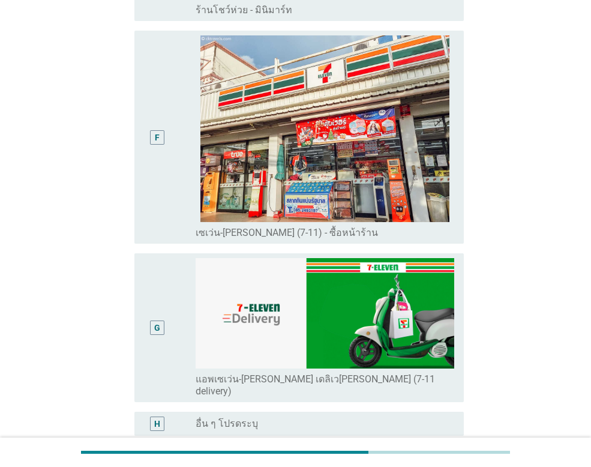
click at [131, 115] on div "F radio_button_unchecked เซเว่น-[PERSON_NAME] (7-11) - ซื้อหน้าร้าน" at bounding box center [295, 137] width 337 height 223
click at [152, 130] on div "F" at bounding box center [157, 137] width 14 height 14
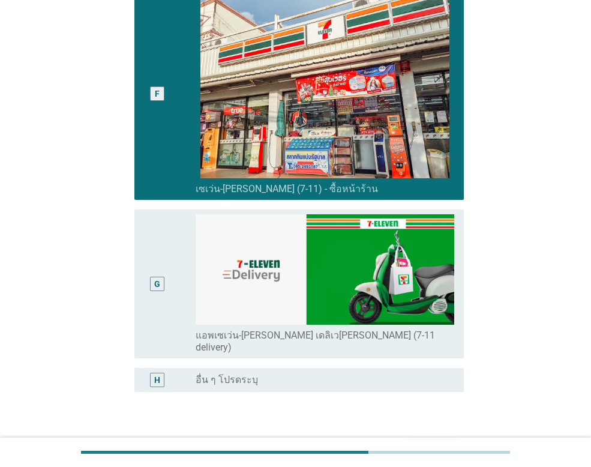
scroll to position [991, 0]
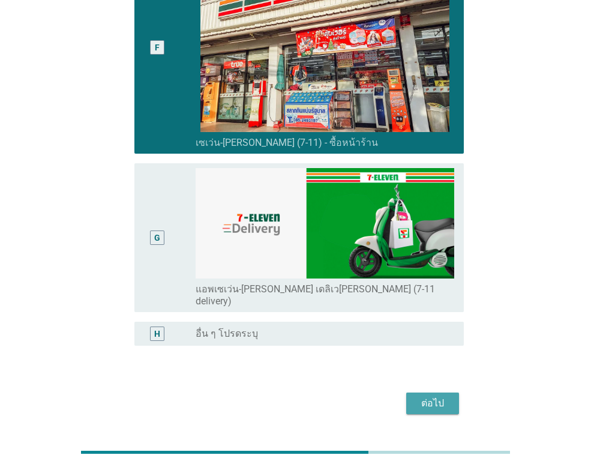
click at [430, 396] on div "ต่อไป" at bounding box center [433, 403] width 34 height 14
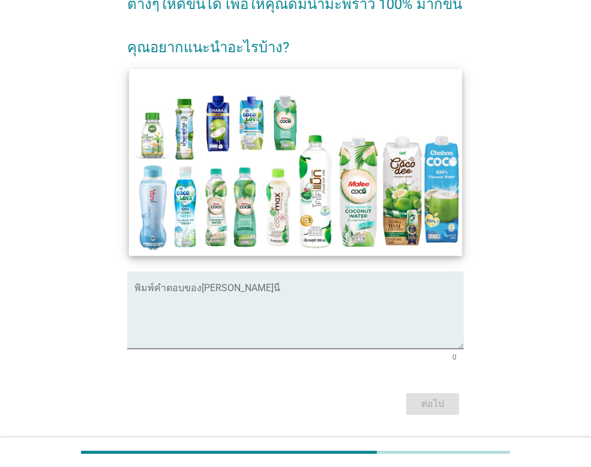
scroll to position [149, 0]
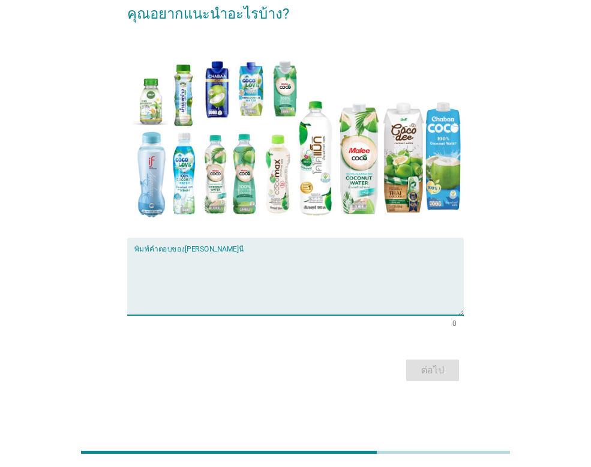
click at [220, 266] on textarea "พิมพ์คำตอบของคุณ ที่นี่" at bounding box center [299, 283] width 330 height 63
type textarea "ไม่มี"
click at [416, 366] on div "ต่อไป" at bounding box center [433, 370] width 34 height 14
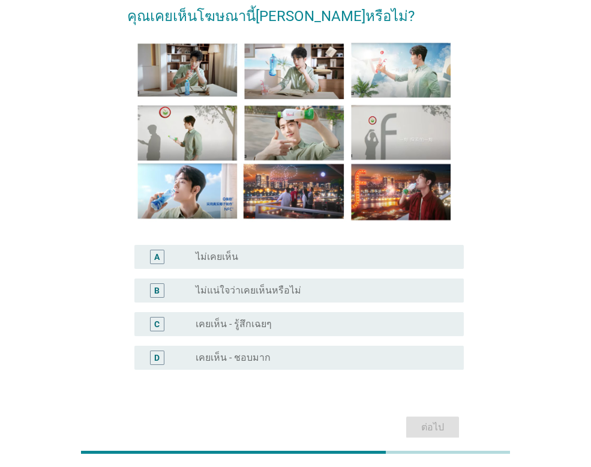
scroll to position [117, 0]
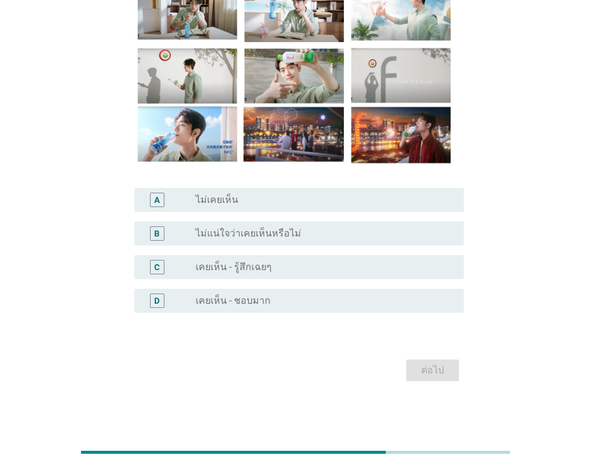
click at [231, 198] on label "ไม่เคยเห็น" at bounding box center [217, 200] width 43 height 12
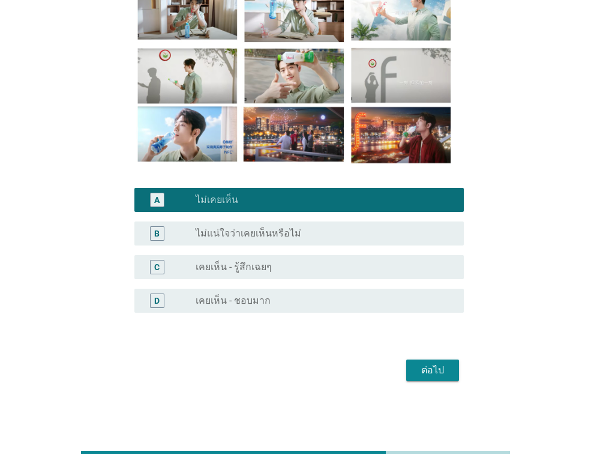
click at [425, 372] on div "ต่อไป" at bounding box center [433, 370] width 34 height 14
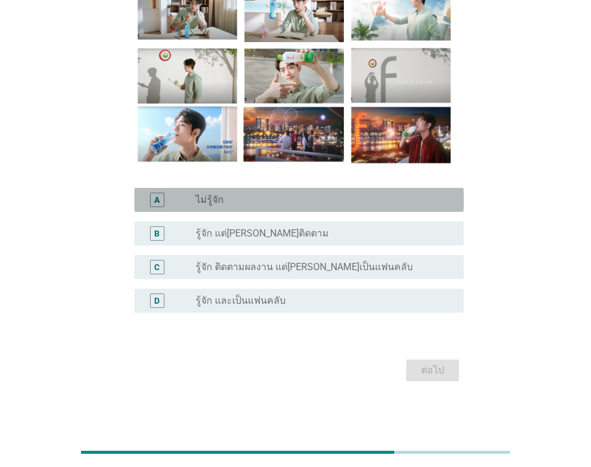
click at [252, 193] on div "radio_button_unchecked ไม่รู้จัก" at bounding box center [325, 200] width 259 height 14
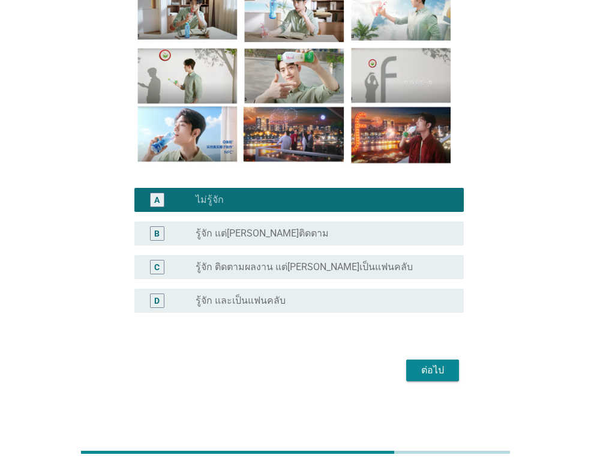
click at [434, 373] on div "ต่อไป" at bounding box center [433, 370] width 34 height 14
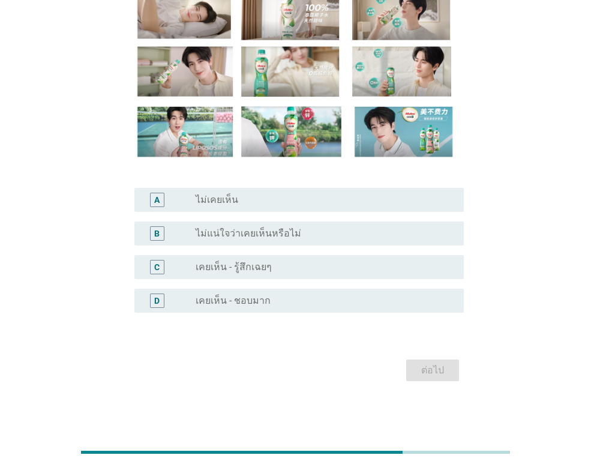
click at [229, 195] on label "ไม่เคยเห็น" at bounding box center [217, 200] width 43 height 12
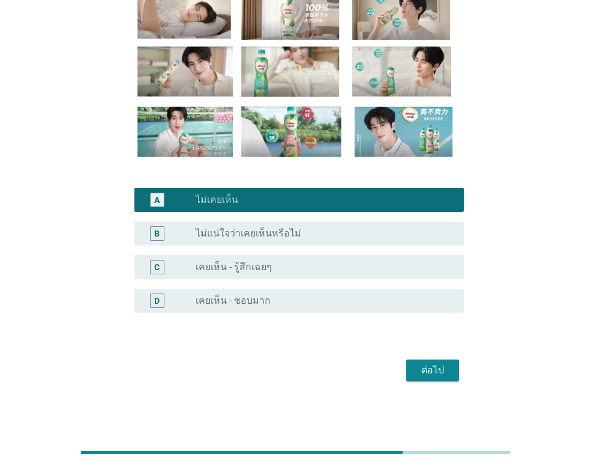
click at [427, 376] on div "ต่อไป" at bounding box center [433, 370] width 34 height 14
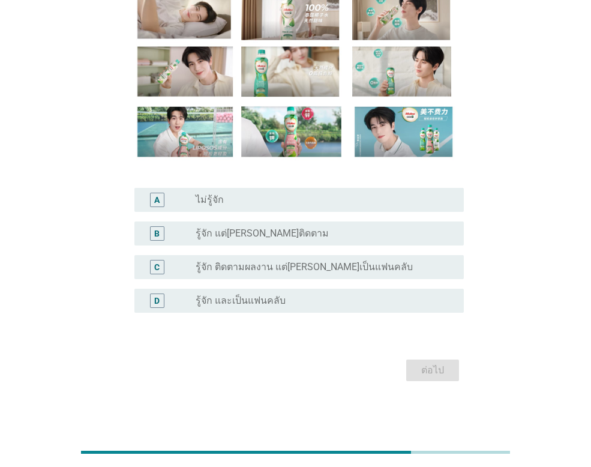
click at [228, 199] on div "radio_button_unchecked ไม่รู้จัก" at bounding box center [320, 200] width 249 height 12
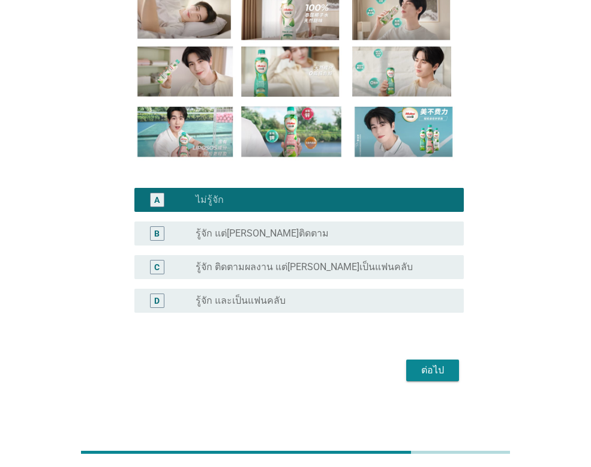
click at [451, 375] on button "ต่อไป" at bounding box center [432, 371] width 53 height 22
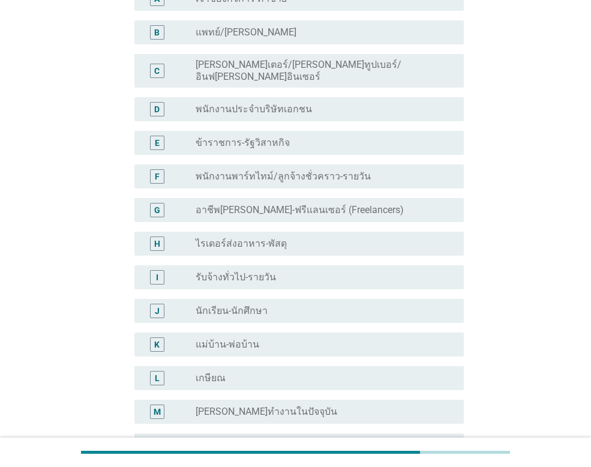
scroll to position [120, 0]
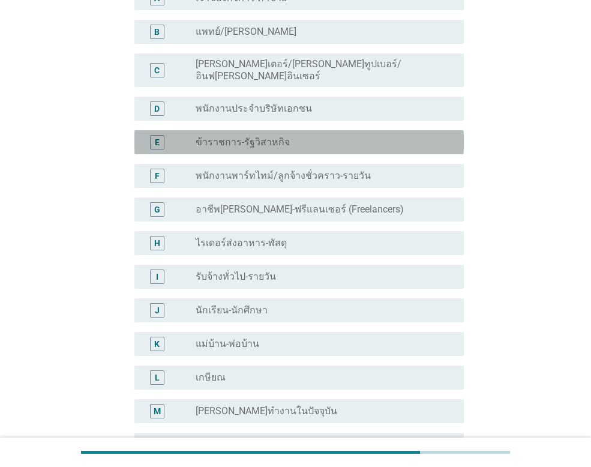
click at [321, 136] on div "radio_button_unchecked ข้าราชการ-รัฐวิสาหกิจ" at bounding box center [320, 142] width 249 height 12
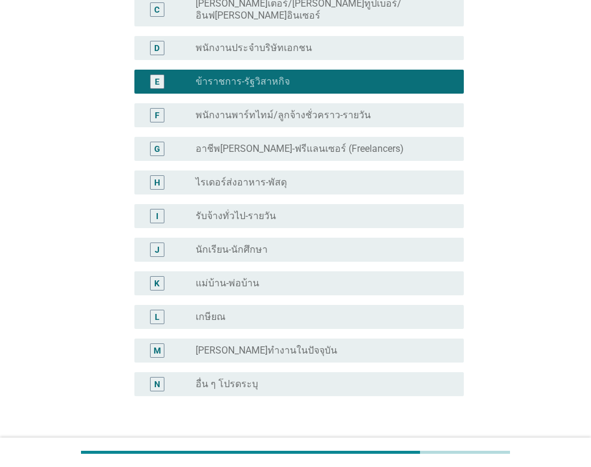
scroll to position [255, 0]
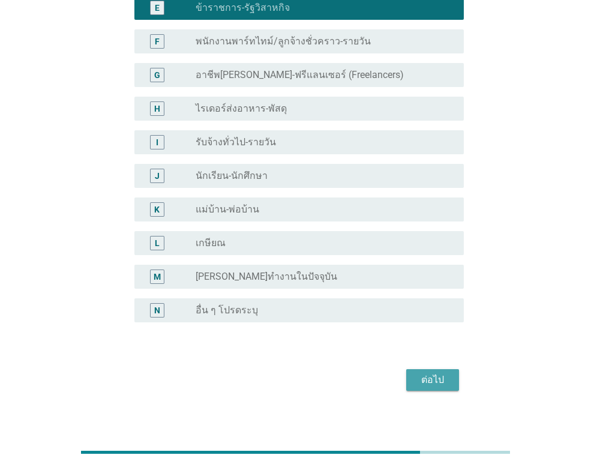
click at [421, 369] on button "ต่อไป" at bounding box center [432, 380] width 53 height 22
